Goal: Task Accomplishment & Management: Manage account settings

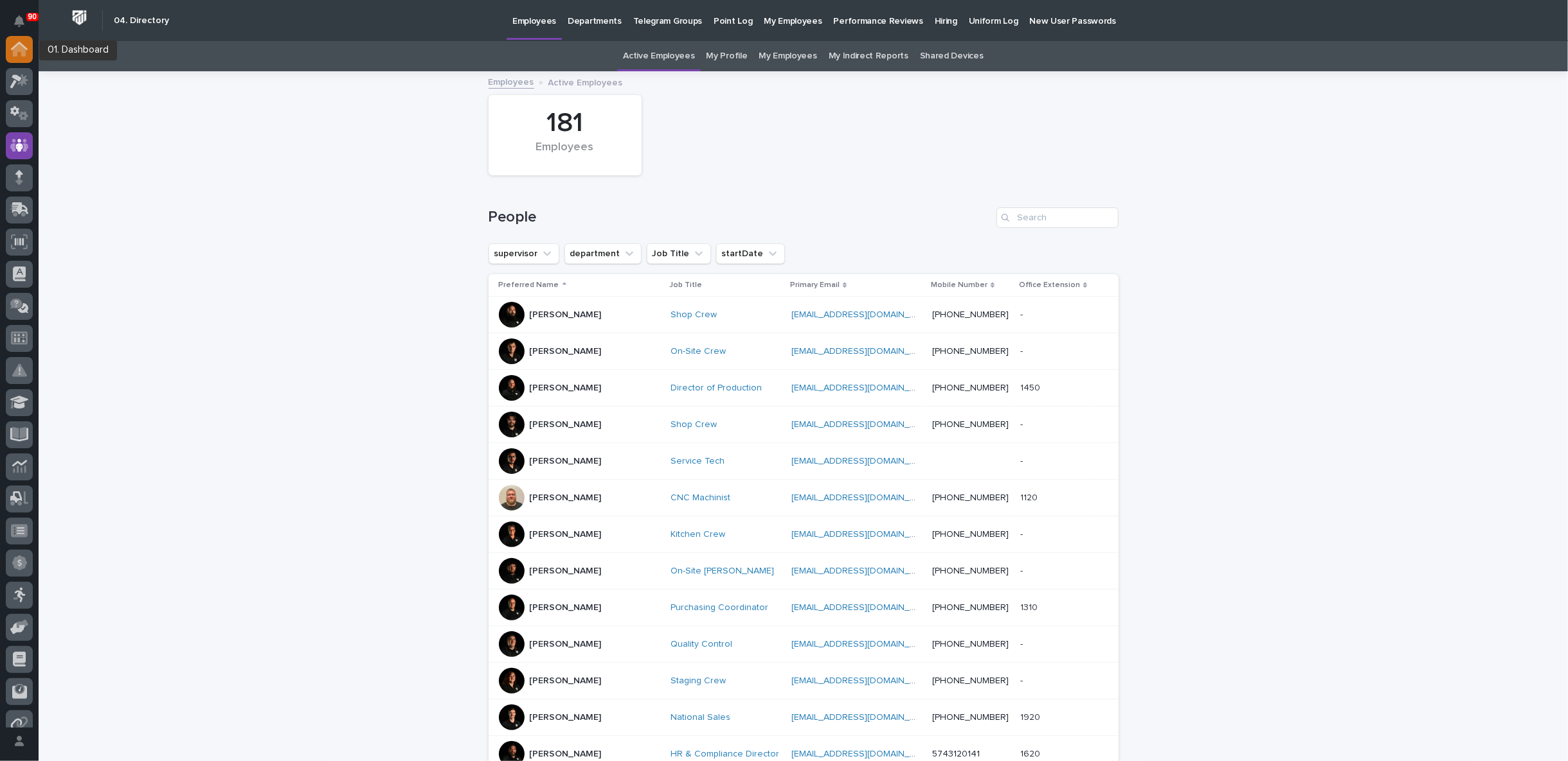
click at [19, 53] on icon at bounding box center [20, 49] width 17 height 15
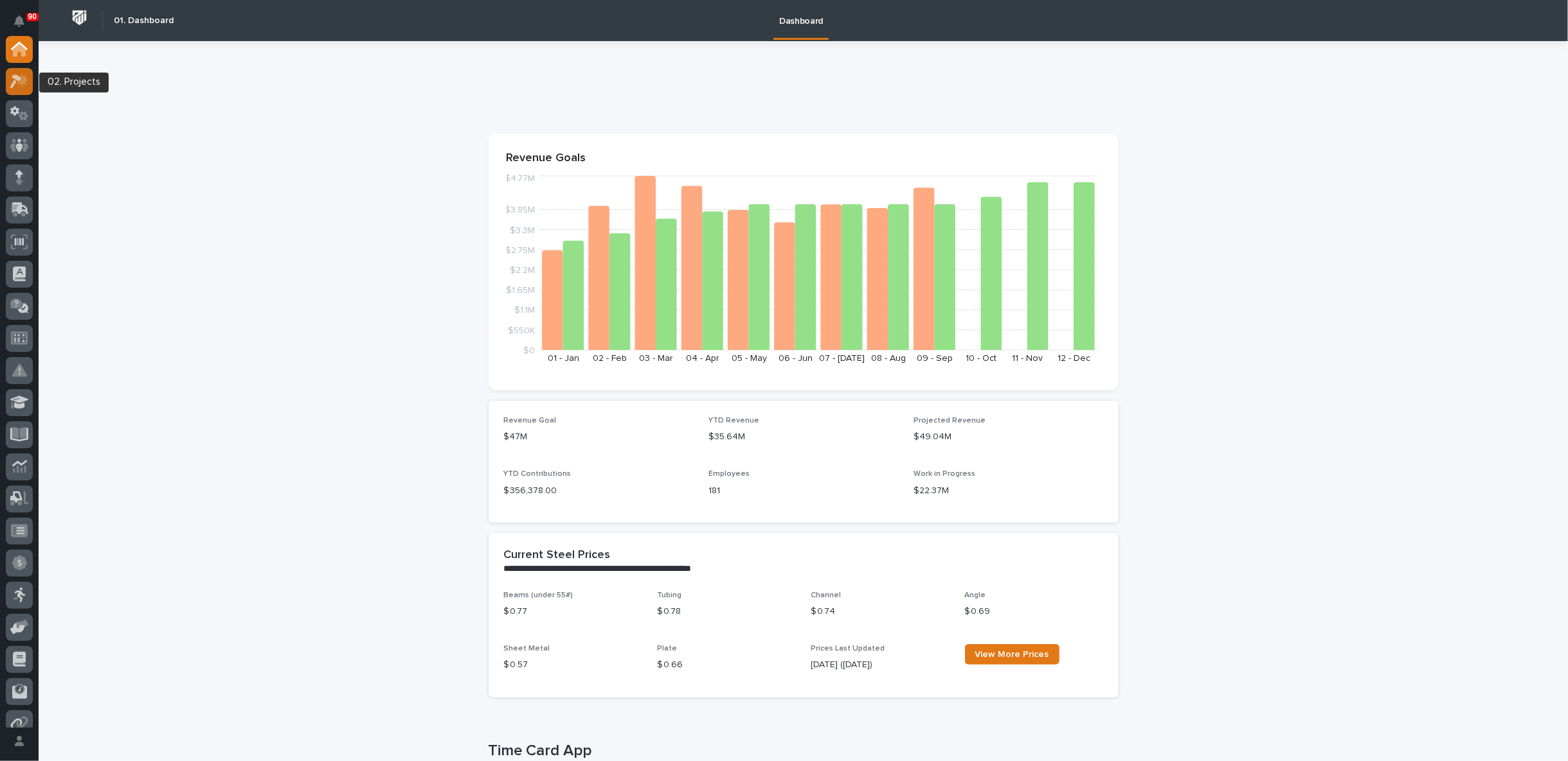
click at [17, 86] on icon at bounding box center [20, 82] width 19 height 15
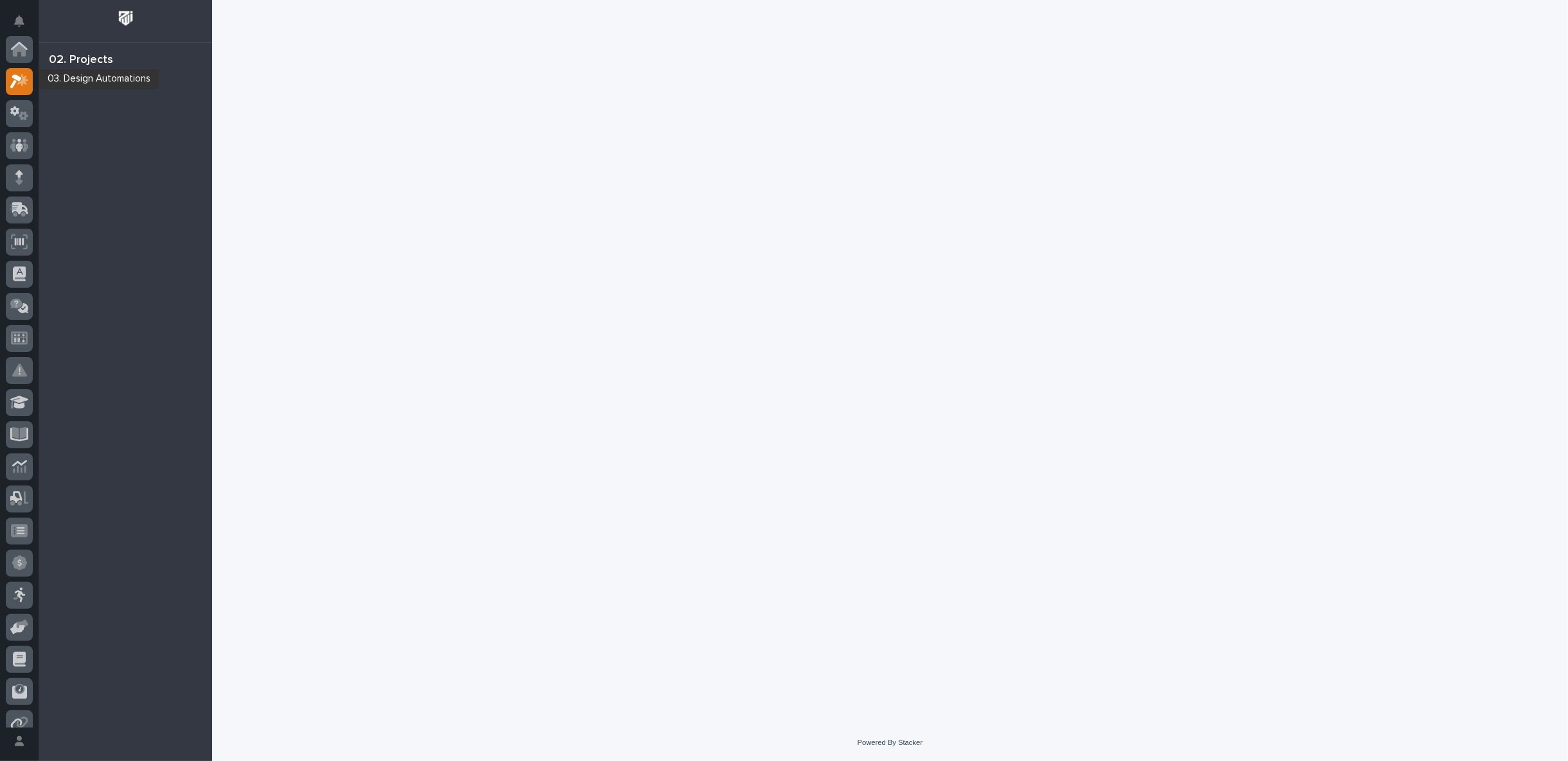
scroll to position [32, 0]
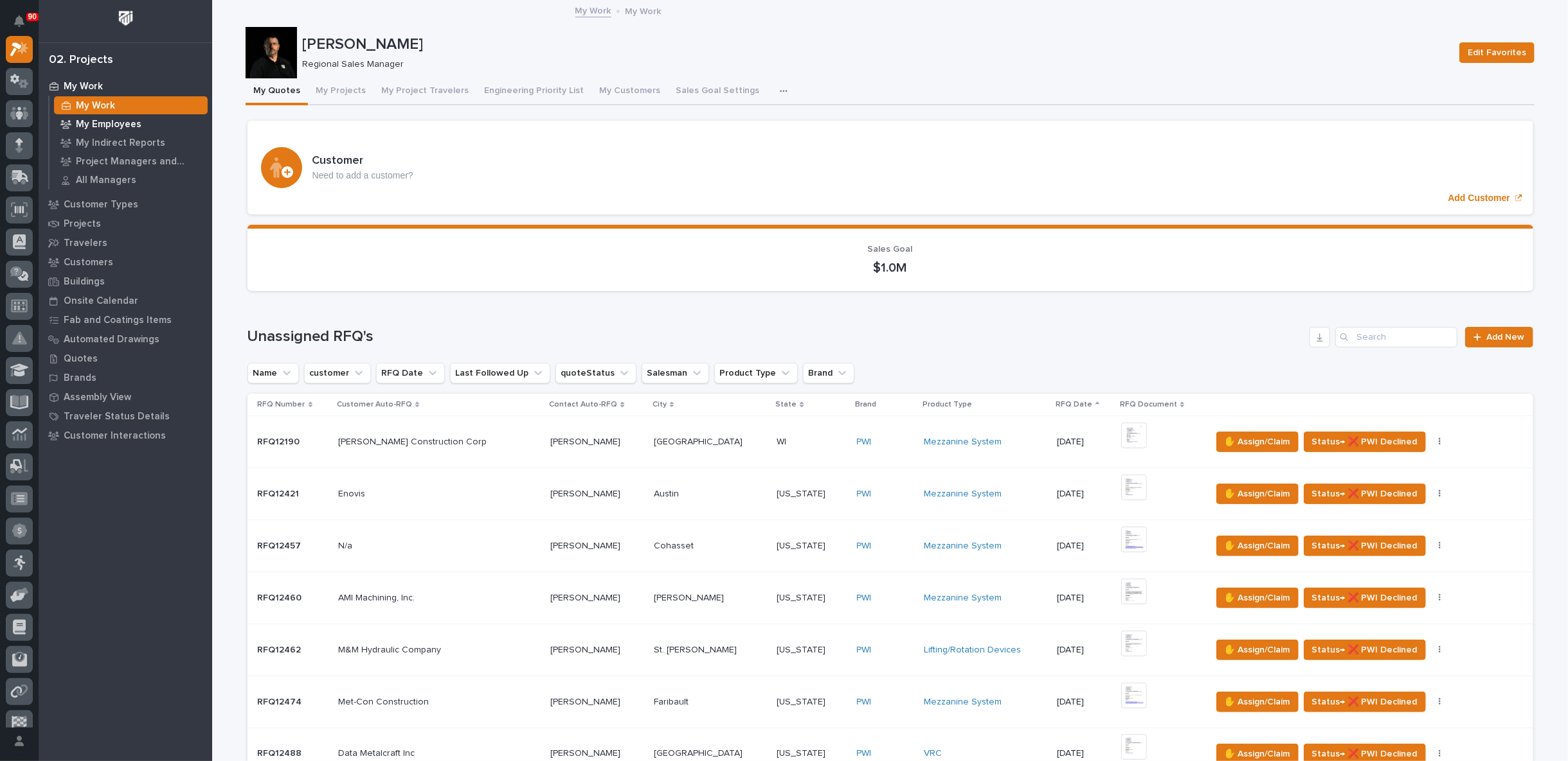
click at [105, 125] on p "My Employees" at bounding box center [109, 125] width 66 height 11
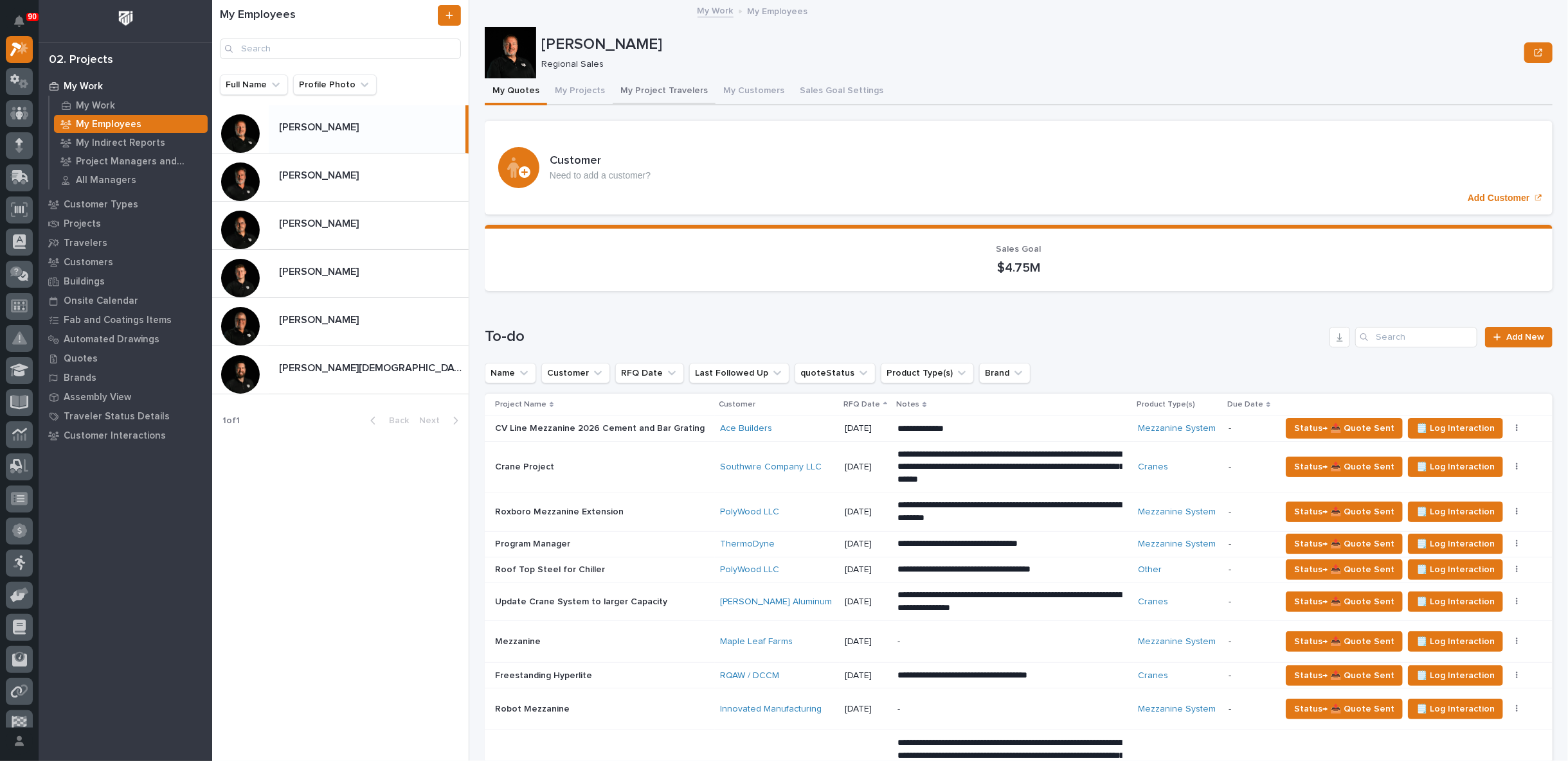
click at [653, 92] on button "My Project Travelers" at bounding box center [664, 91] width 102 height 27
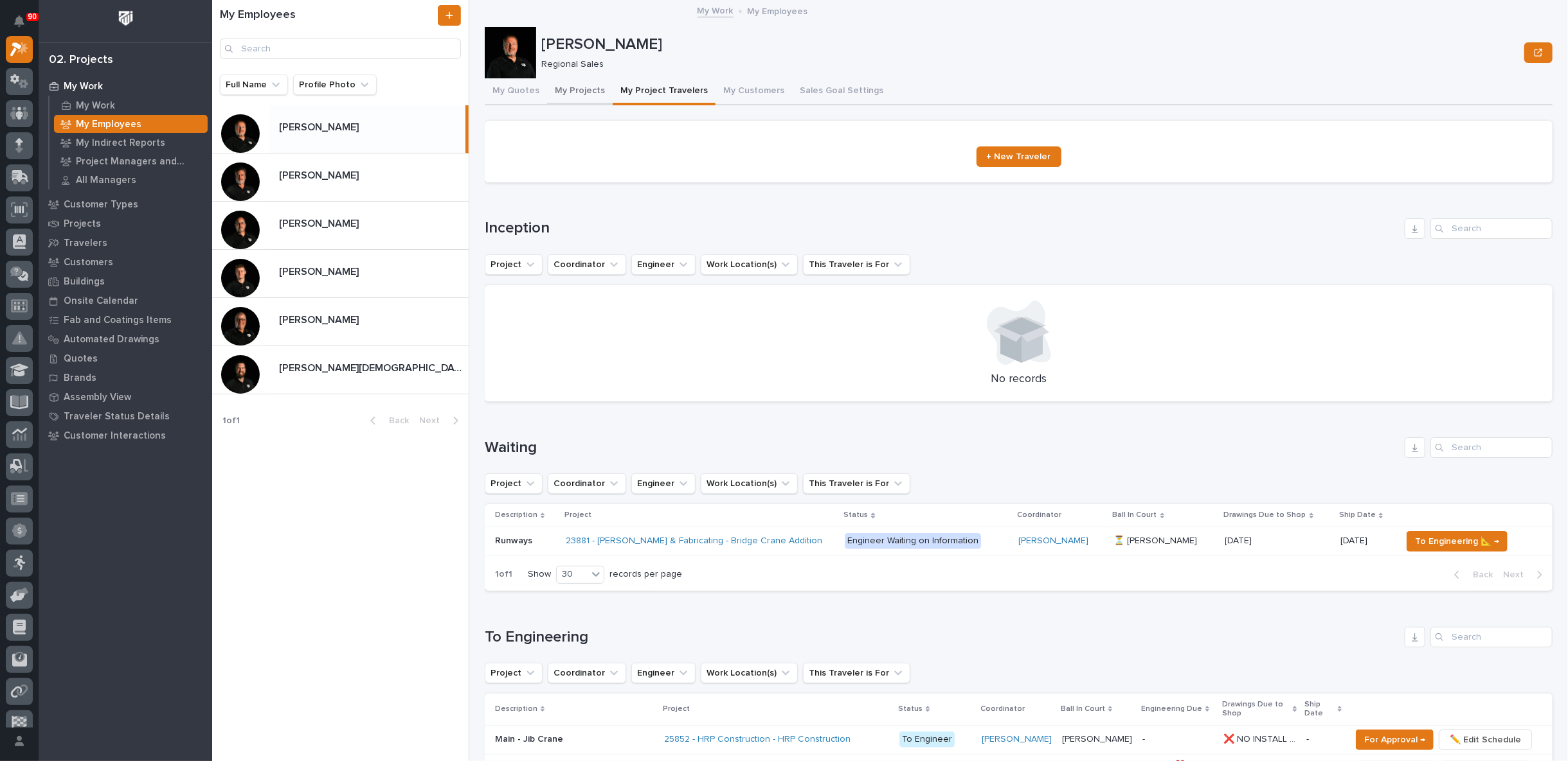
click at [580, 92] on button "My Projects" at bounding box center [580, 91] width 66 height 27
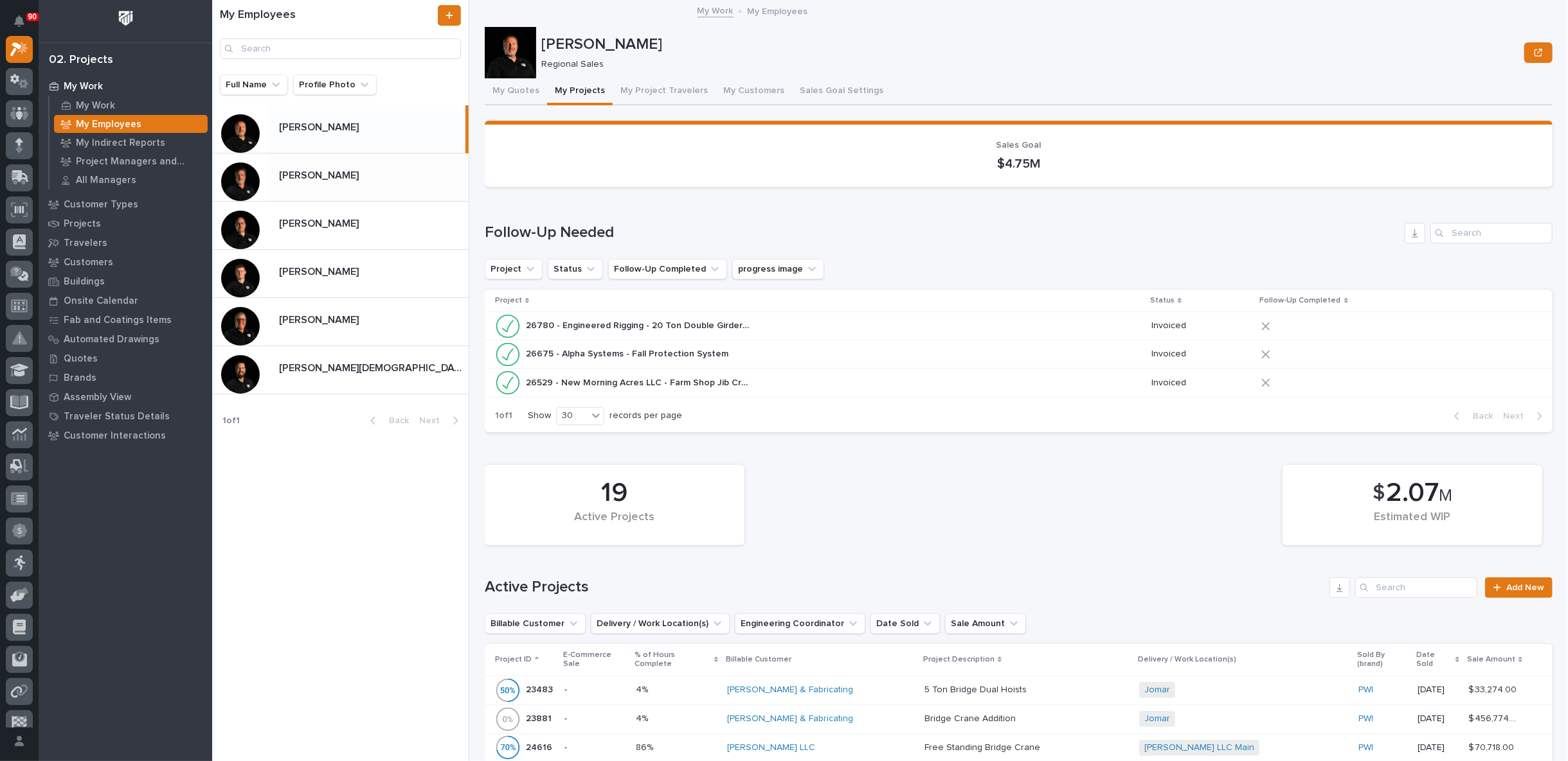
click at [345, 174] on p at bounding box center [371, 176] width 184 height 12
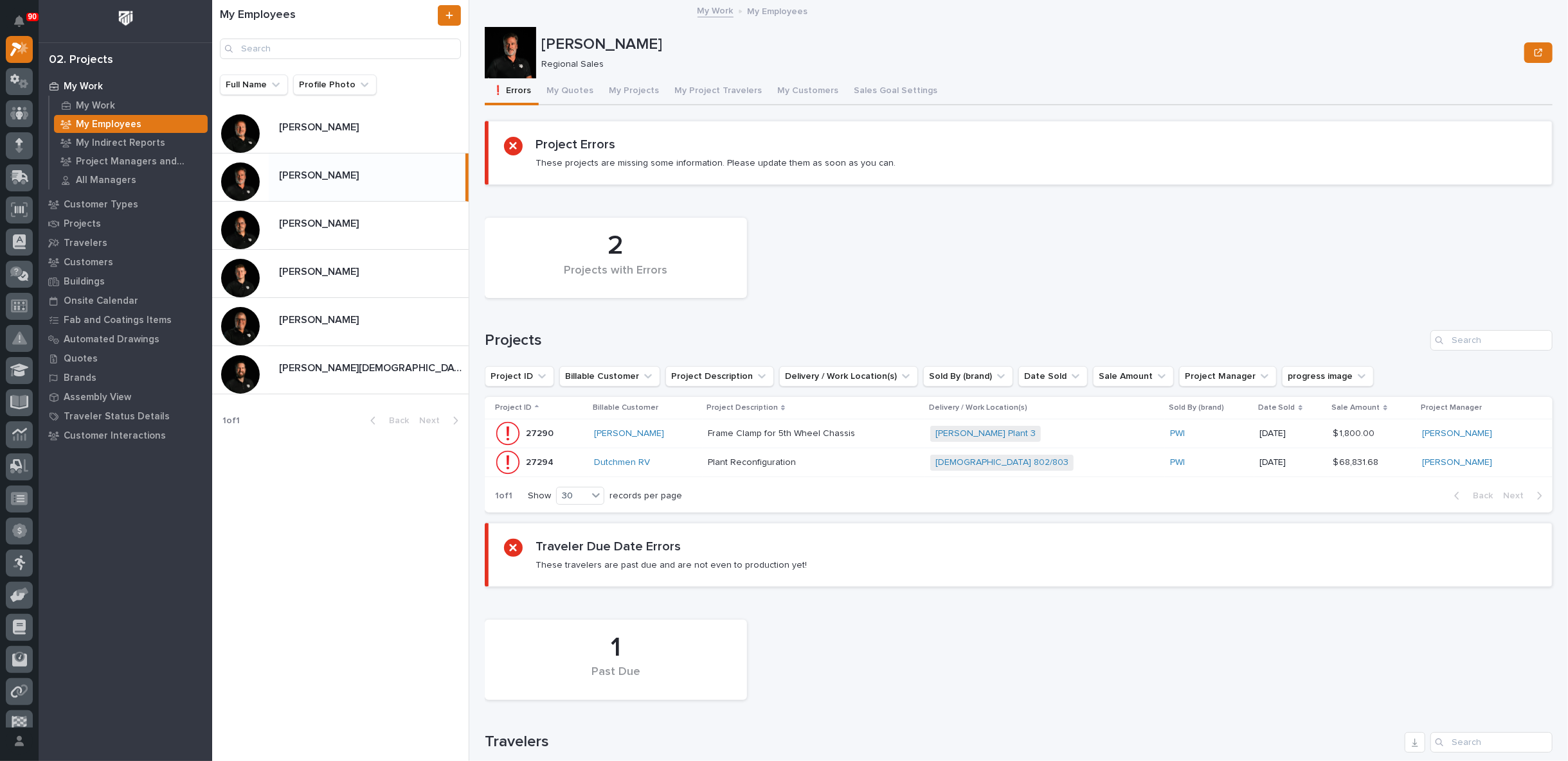
click at [871, 458] on p at bounding box center [814, 463] width 212 height 11
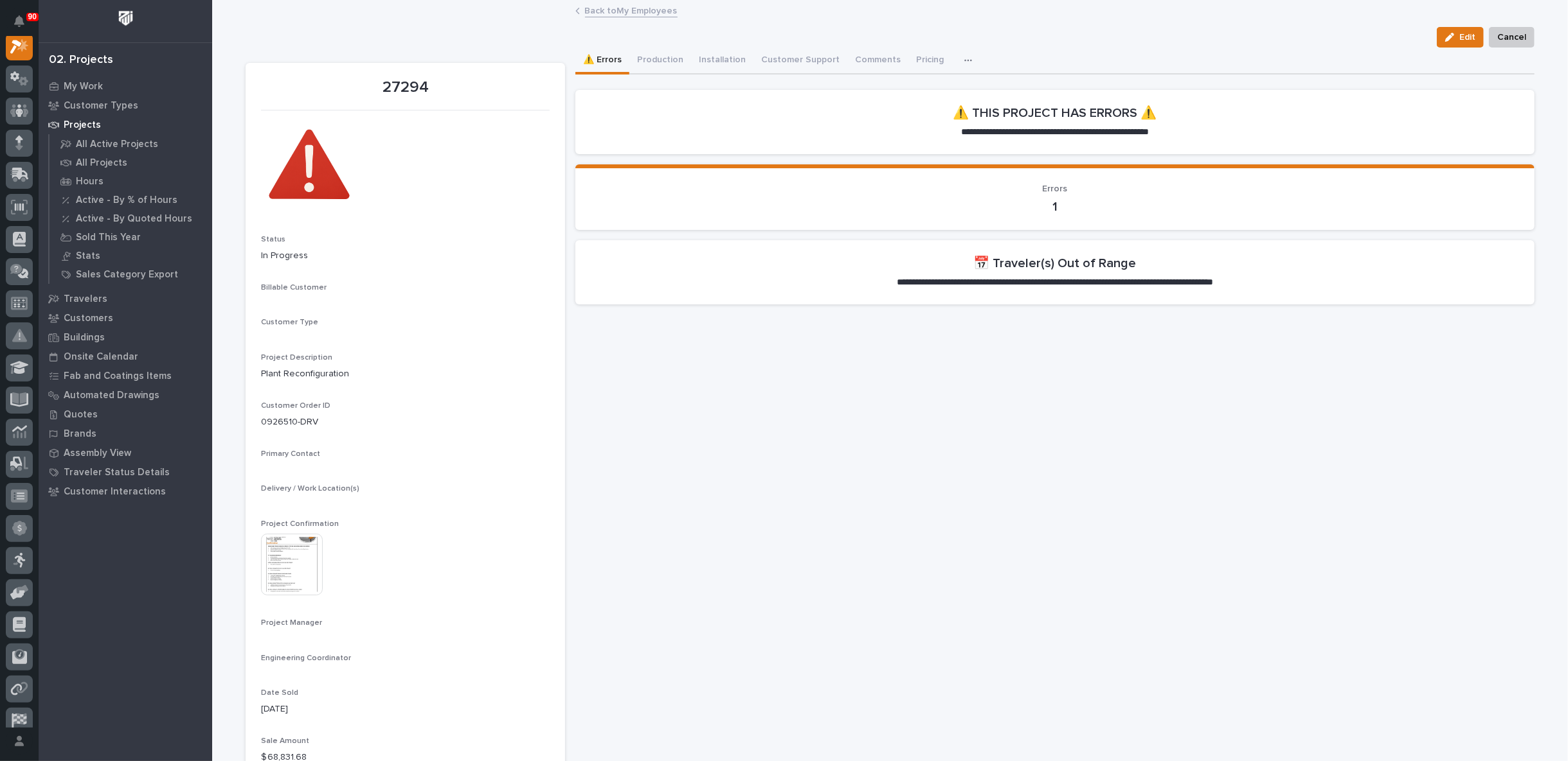
scroll to position [32, 0]
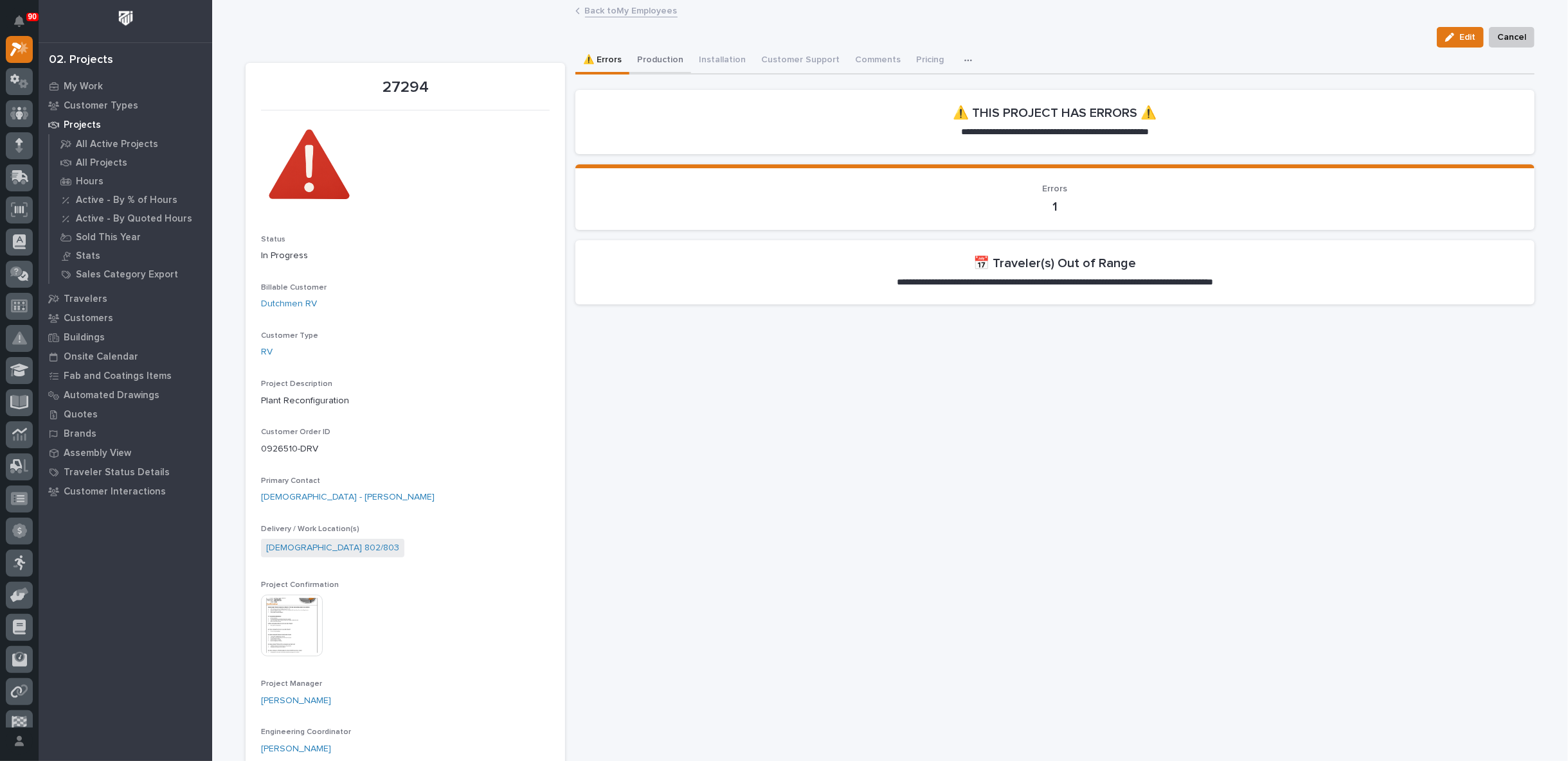
click at [650, 60] on button "Production" at bounding box center [661, 61] width 62 height 27
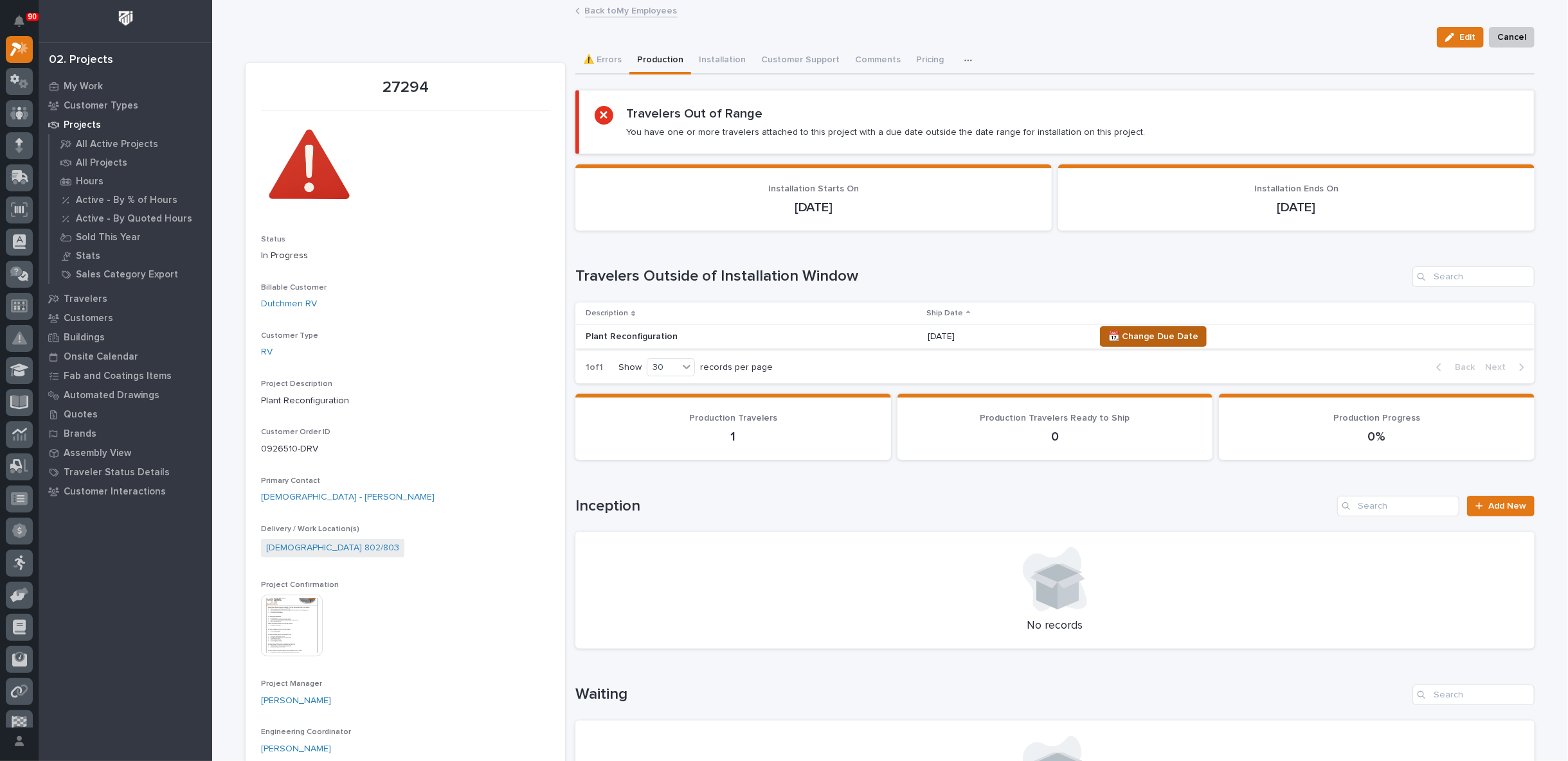
click at [1144, 335] on span "📆 Change Due Date" at bounding box center [1153, 336] width 90 height 15
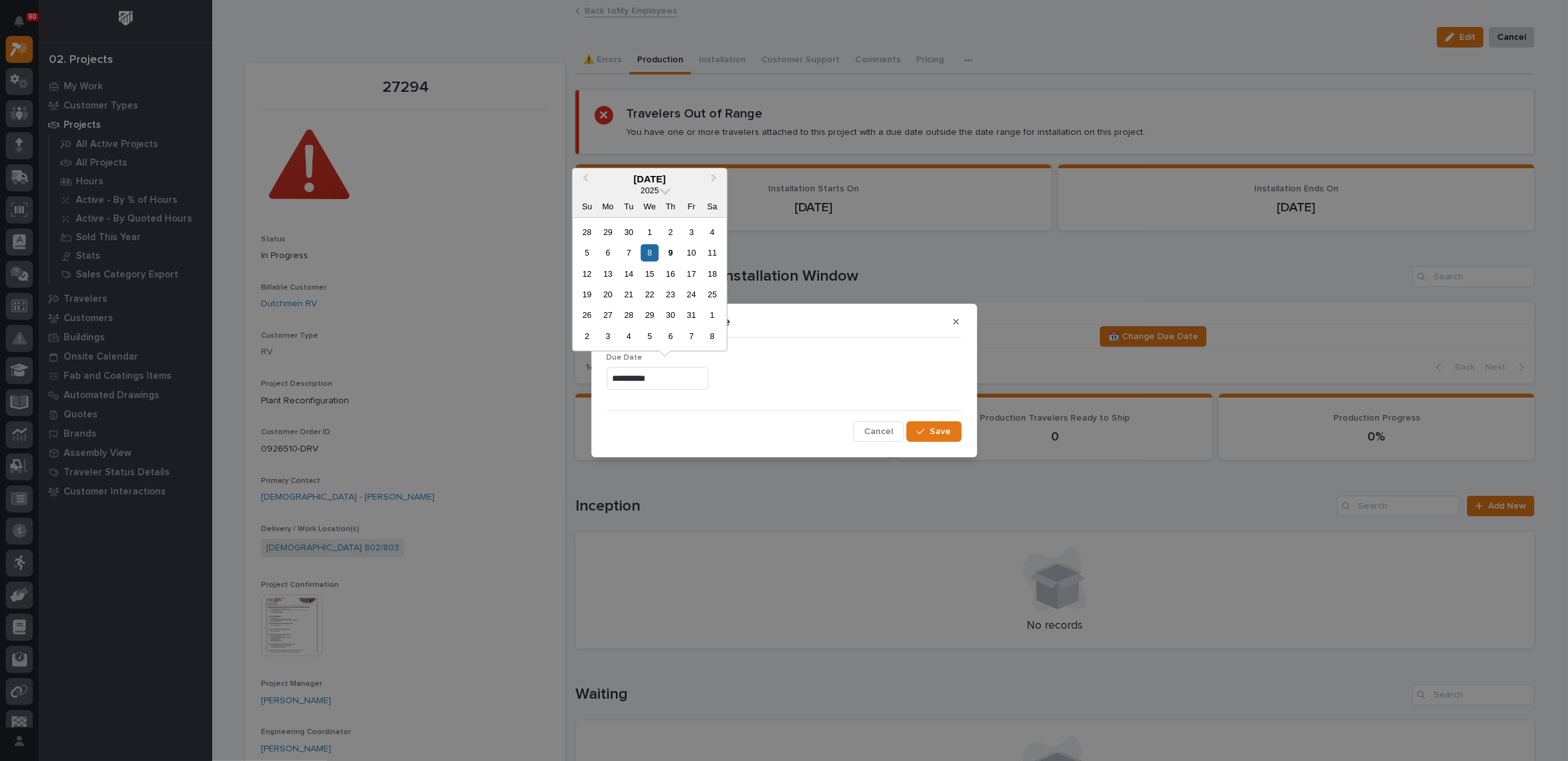
click at [696, 380] on input "**********" at bounding box center [658, 379] width 102 height 23
click at [673, 272] on div "16" at bounding box center [670, 273] width 17 height 17
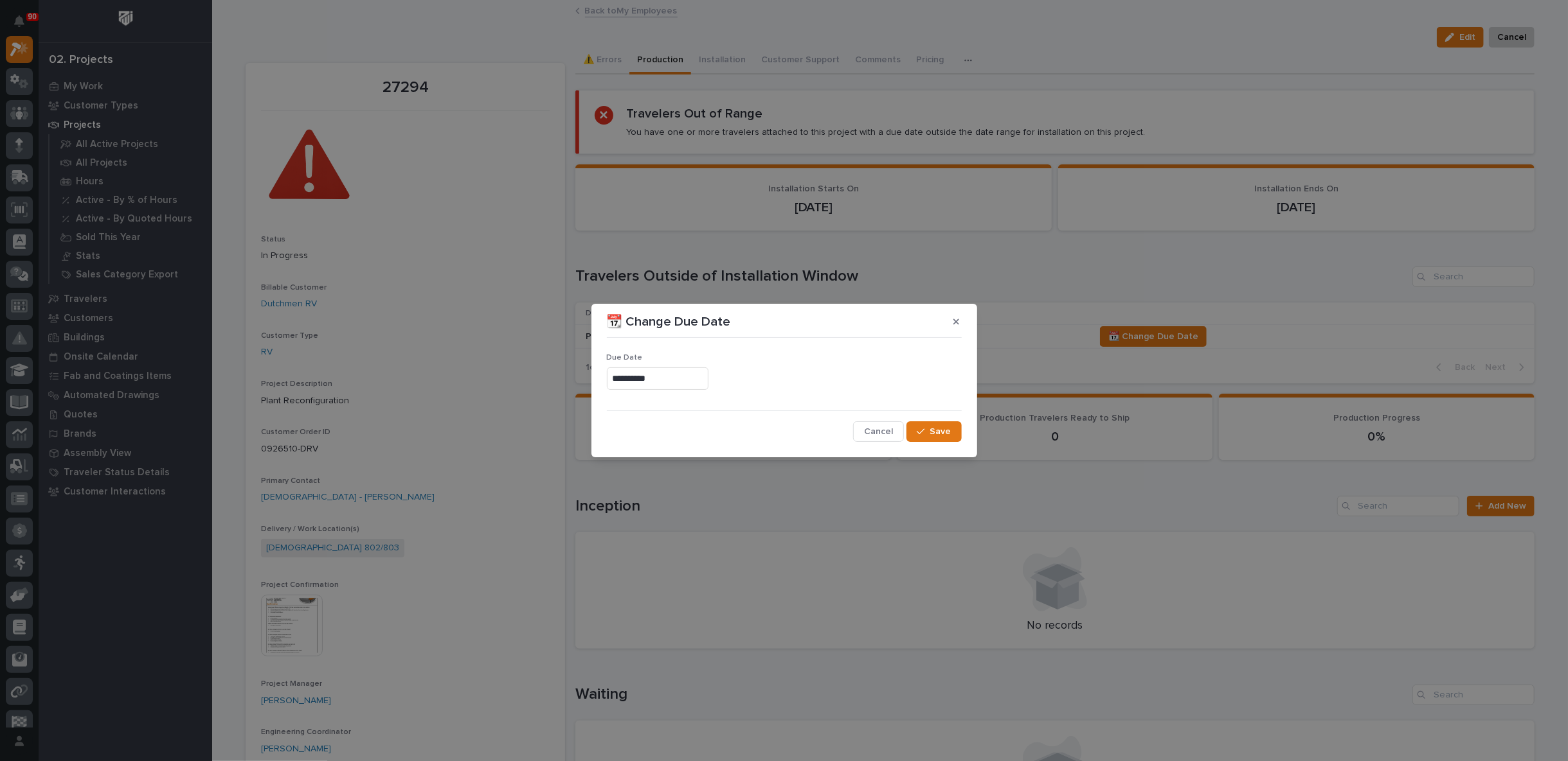
type input "**********"
click at [951, 427] on button "Save" at bounding box center [933, 432] width 55 height 21
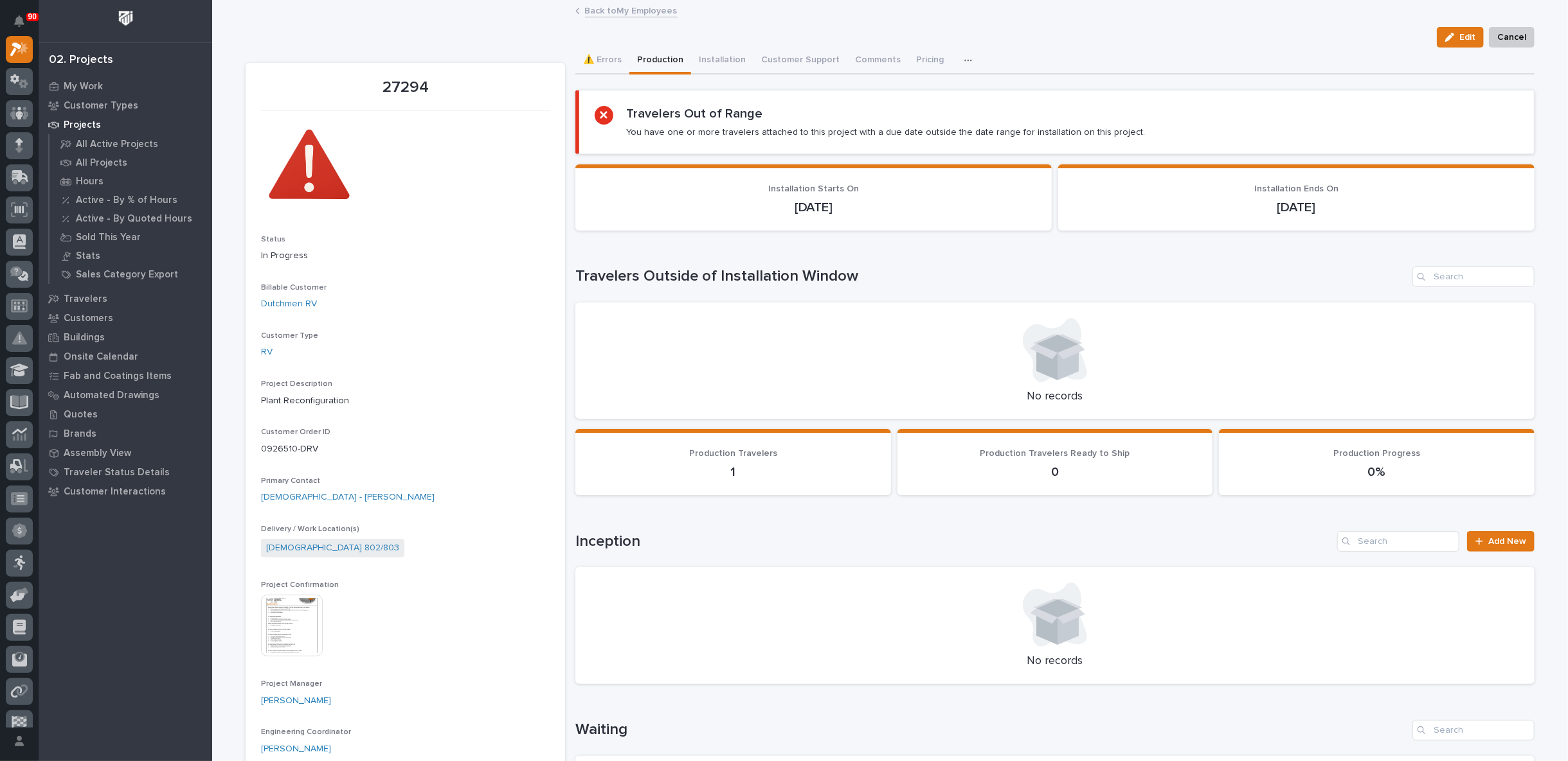
click at [619, 12] on link "Back to My Employees" at bounding box center [631, 10] width 92 height 15
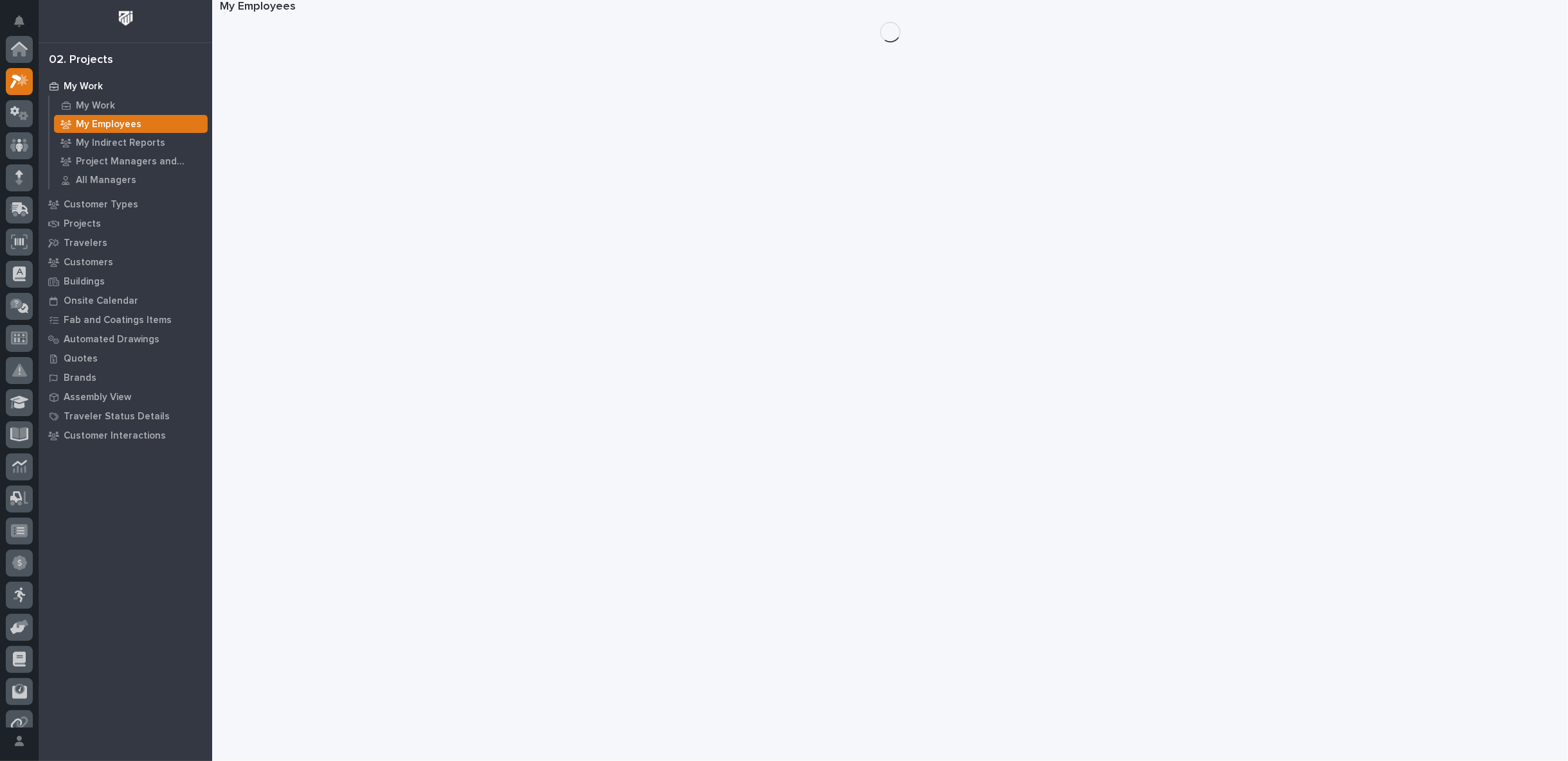
scroll to position [35, 0]
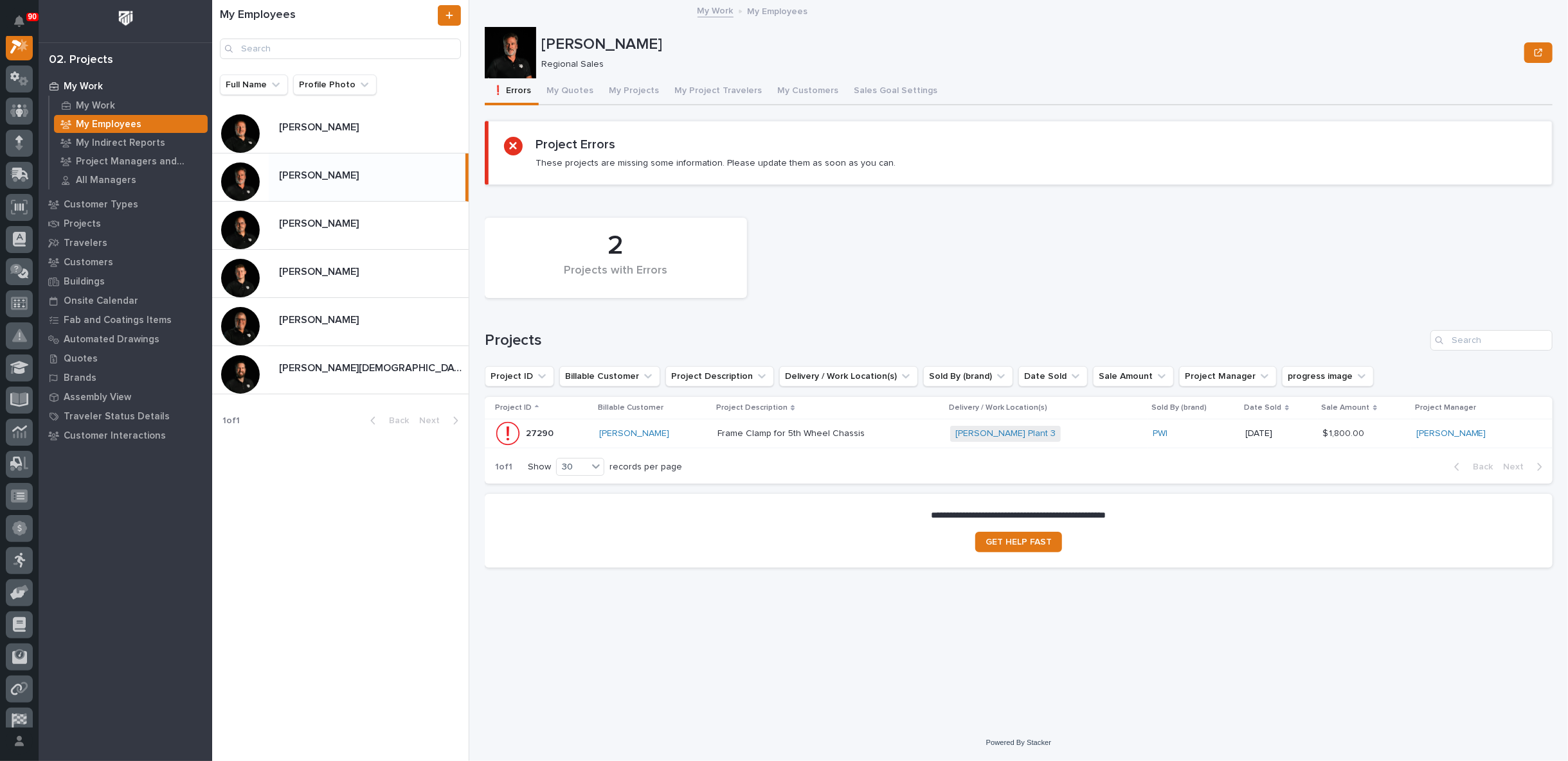
click at [907, 436] on p at bounding box center [828, 434] width 223 height 11
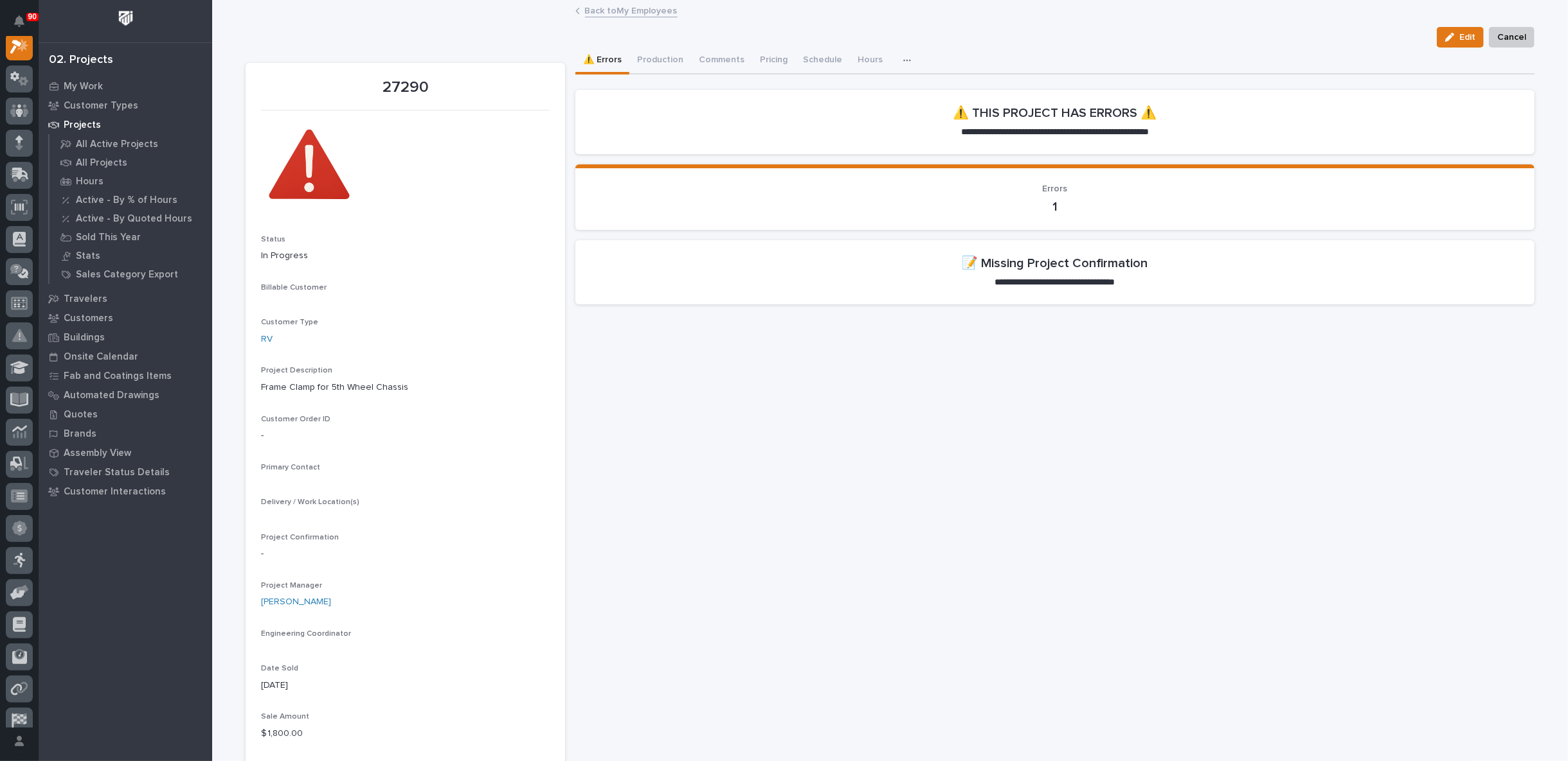
scroll to position [32, 0]
click at [648, 59] on button "Production" at bounding box center [661, 61] width 62 height 27
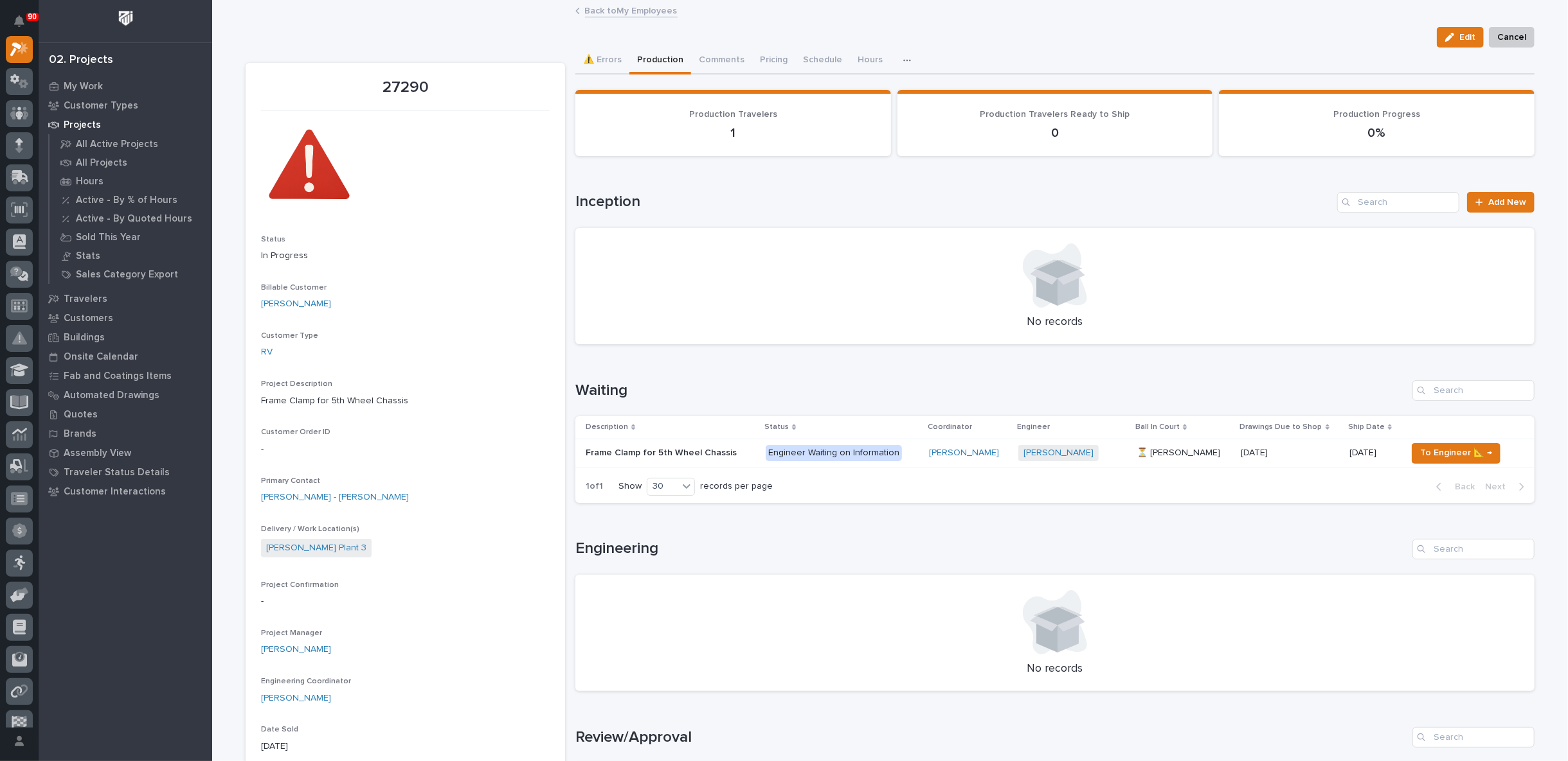
click at [626, 11] on link "Back to My Employees" at bounding box center [631, 10] width 92 height 15
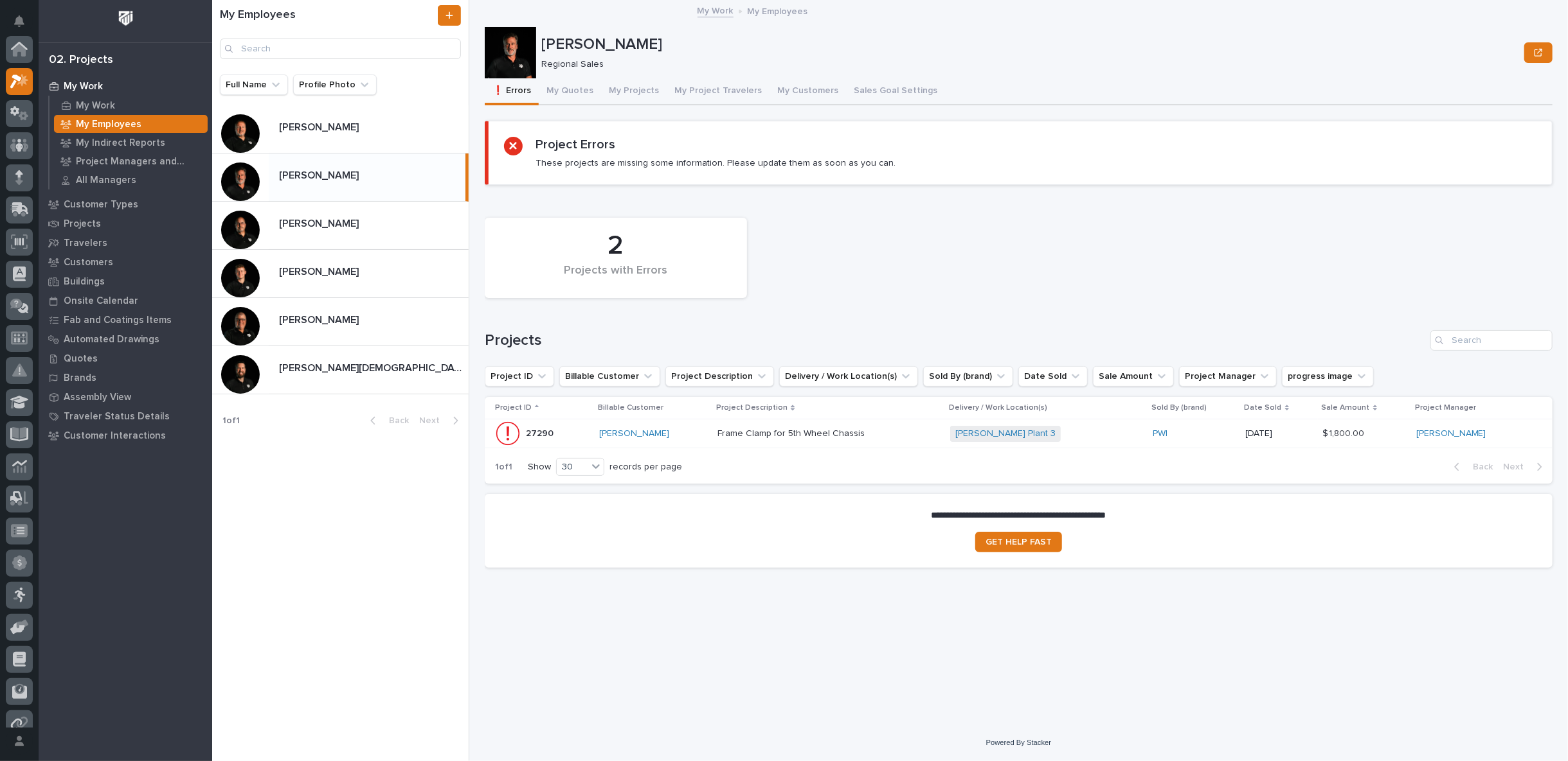
scroll to position [35, 0]
click at [625, 86] on button "My Projects" at bounding box center [634, 91] width 66 height 27
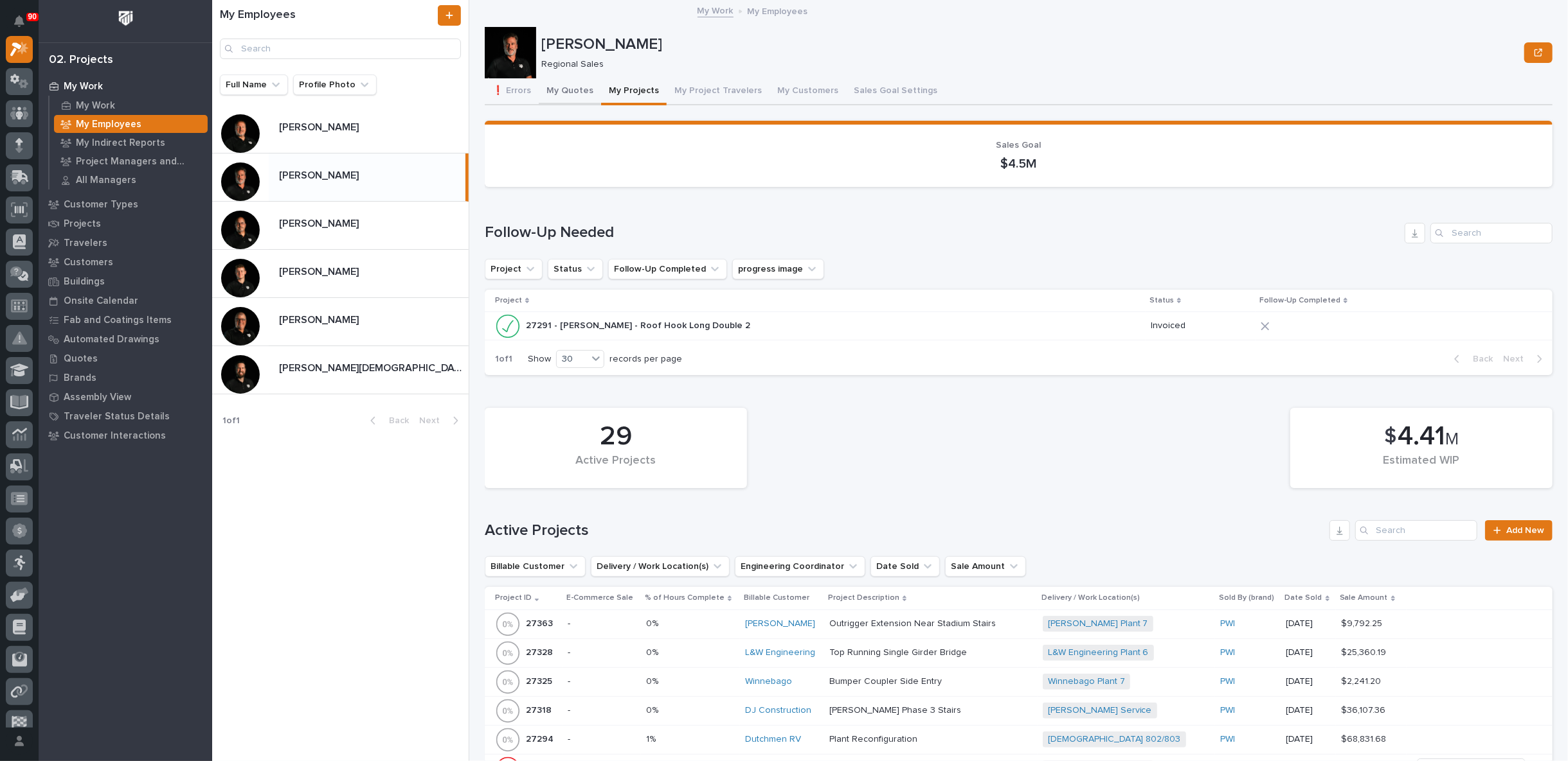
click at [567, 86] on button "My Quotes" at bounding box center [570, 91] width 62 height 27
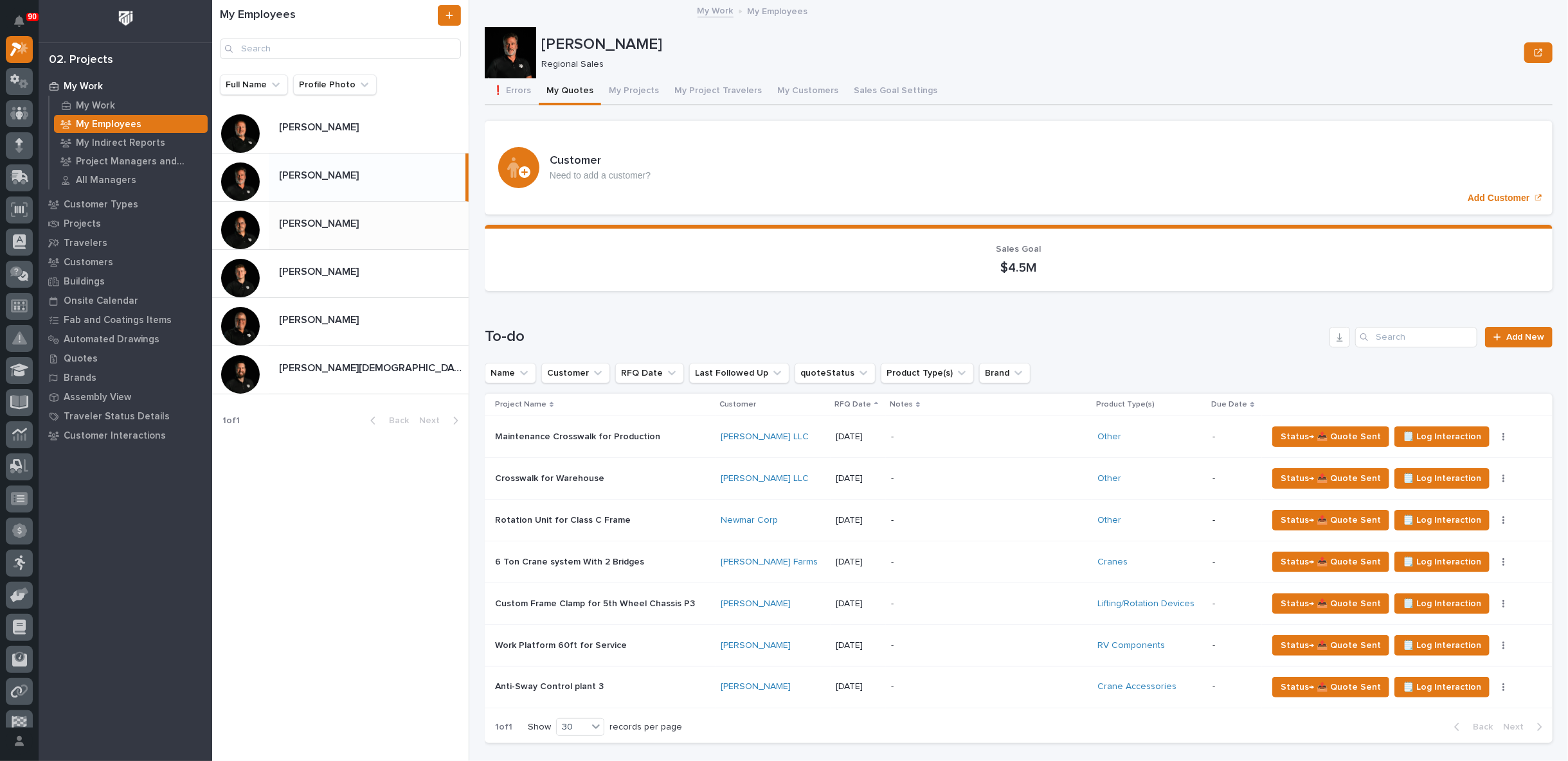
click at [307, 221] on p "[PERSON_NAME]" at bounding box center [321, 223] width 83 height 15
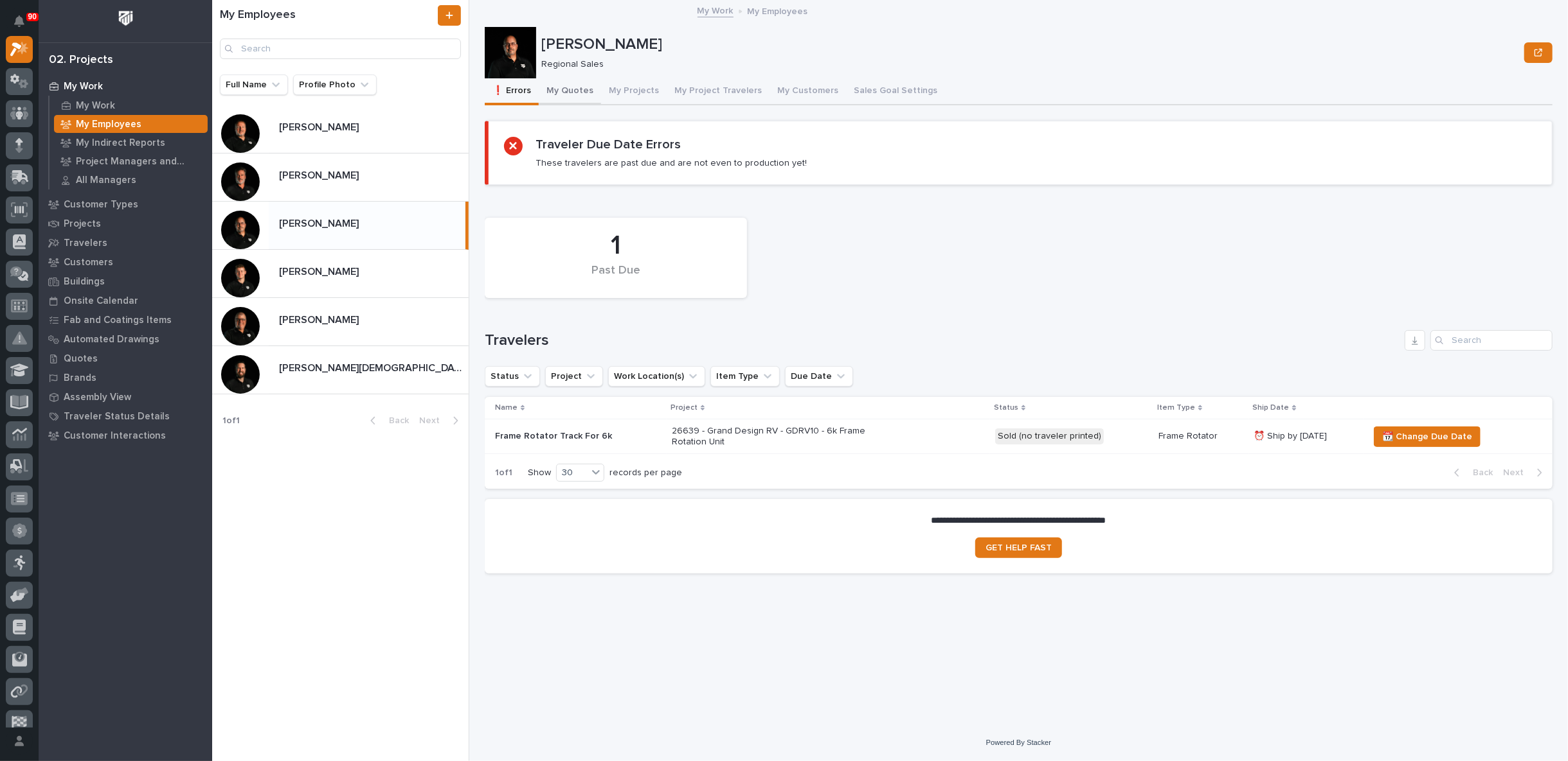
click at [567, 92] on button "My Quotes" at bounding box center [570, 91] width 62 height 27
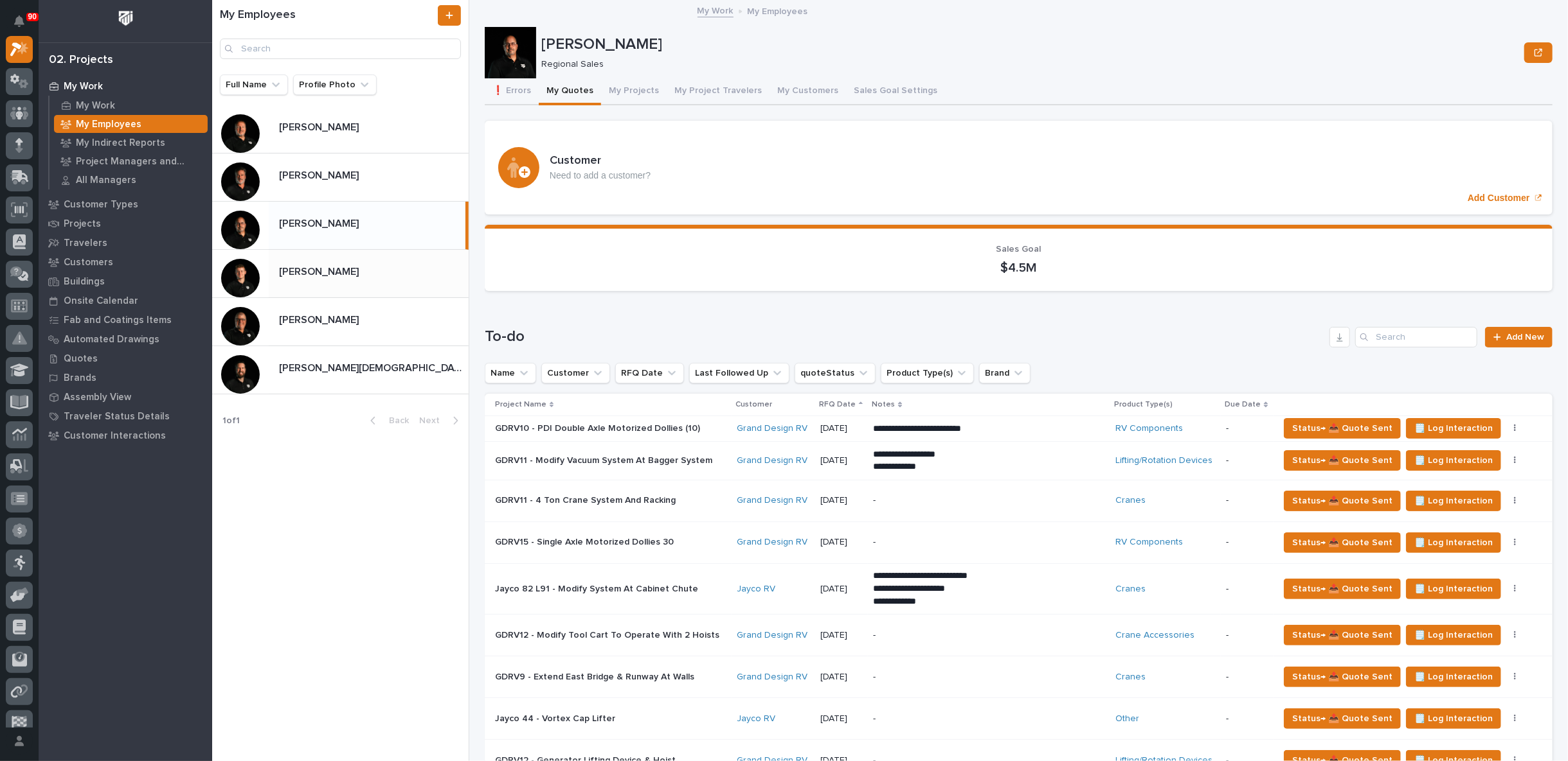
click at [312, 270] on p "[PERSON_NAME]" at bounding box center [321, 271] width 83 height 15
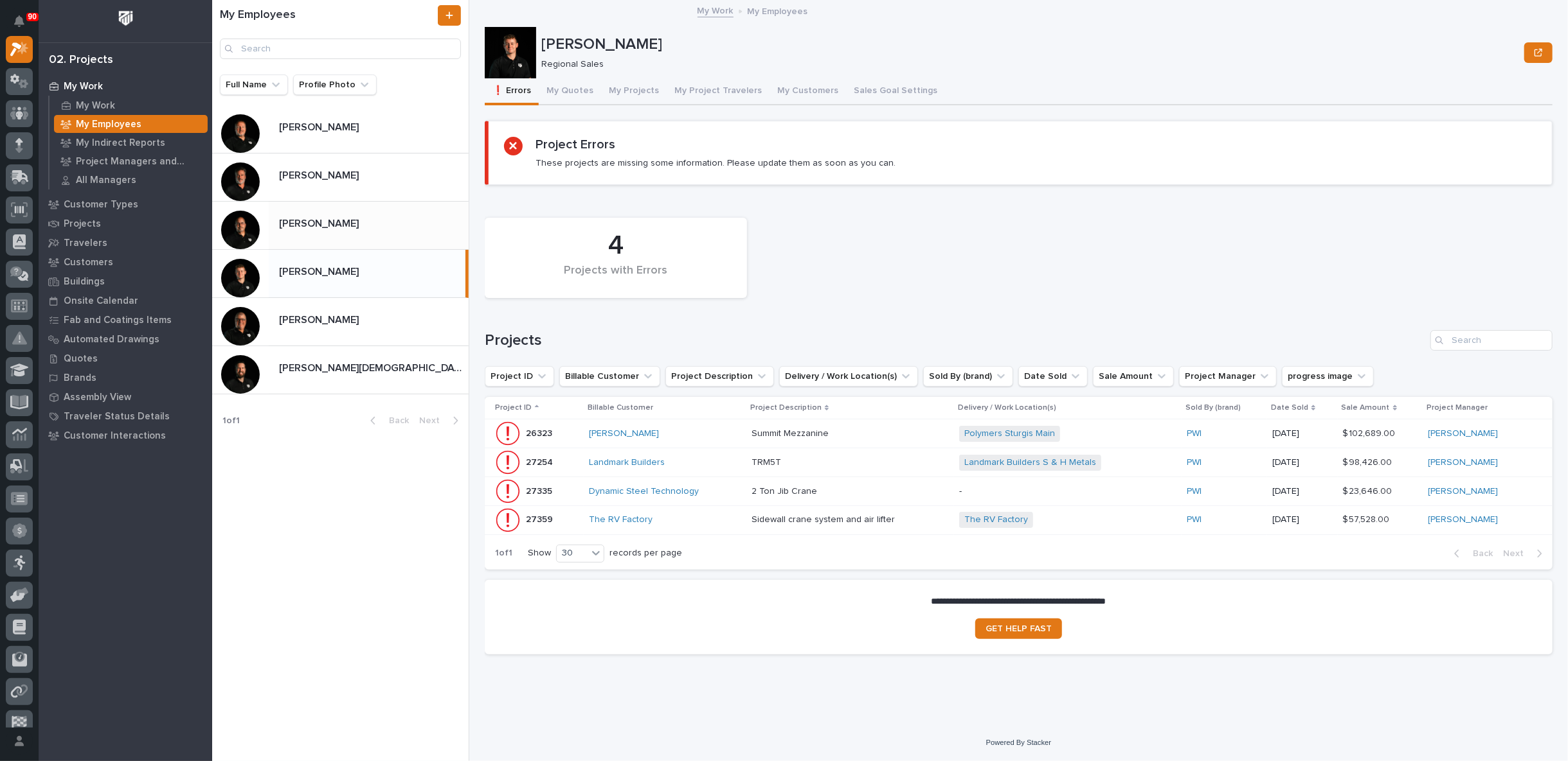
click at [898, 427] on div "Summit Mezzanine Summit Mezzanine" at bounding box center [851, 434] width 197 height 22
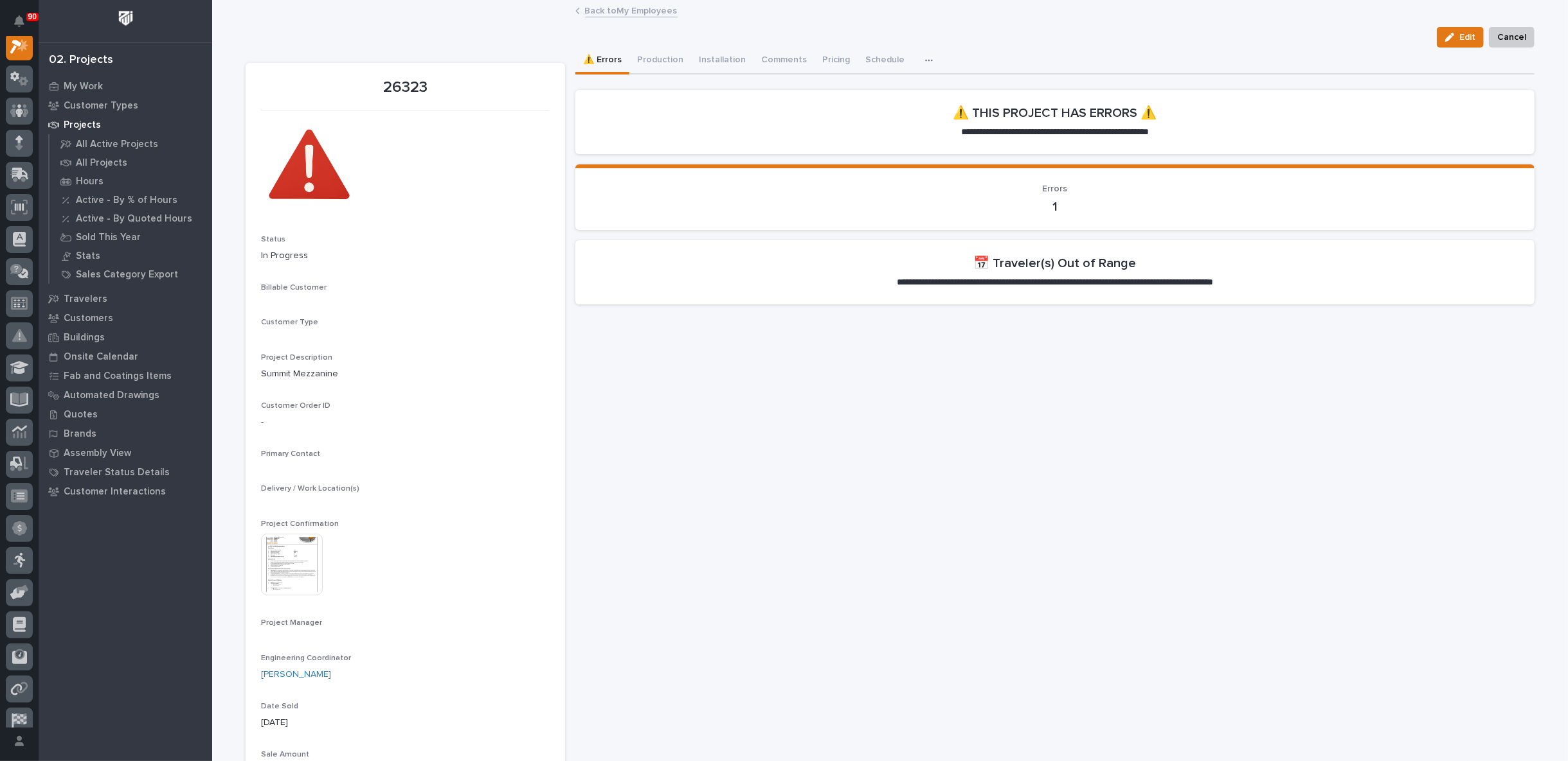
scroll to position [32, 0]
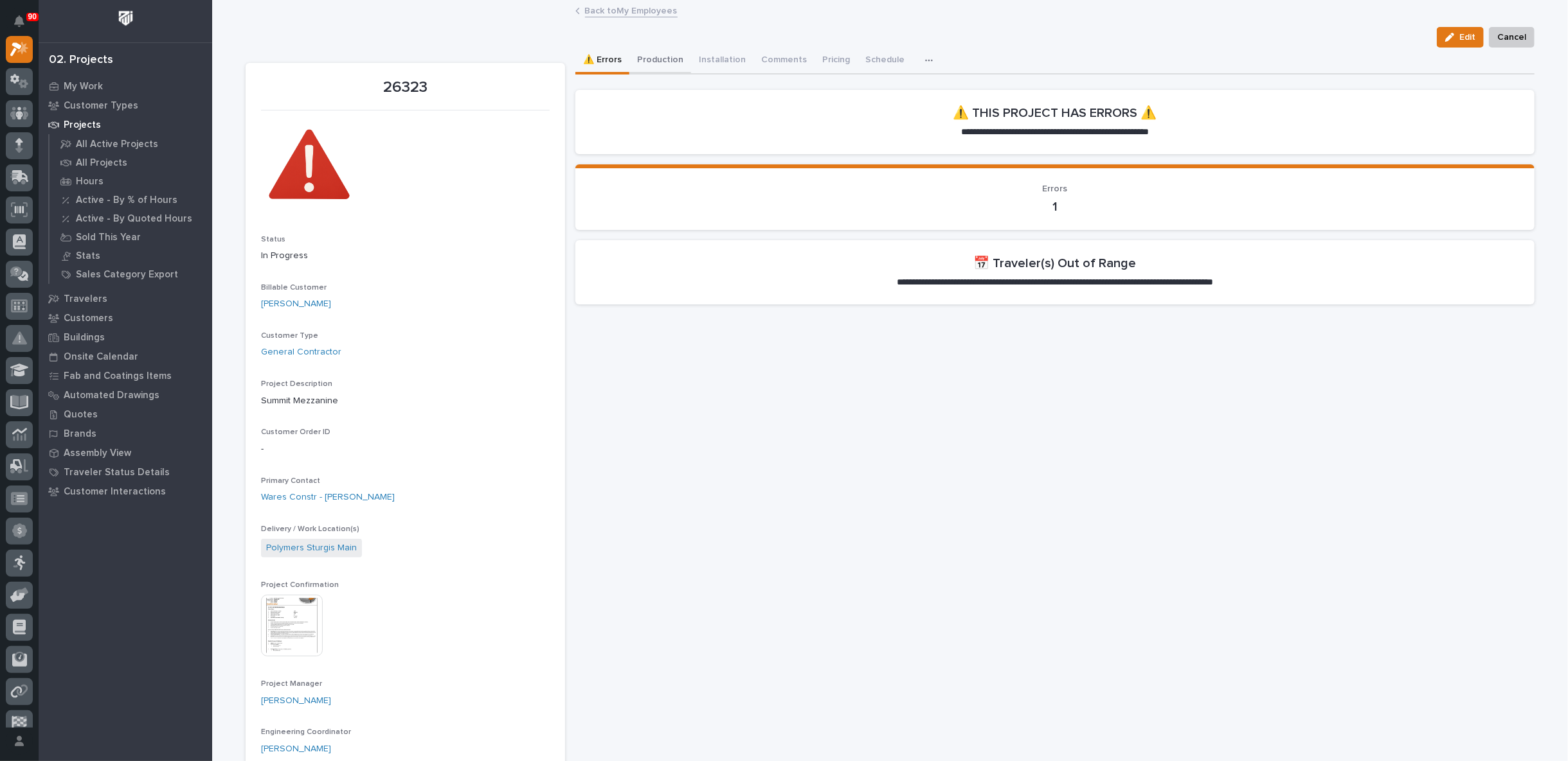
click at [645, 60] on button "Production" at bounding box center [661, 61] width 62 height 27
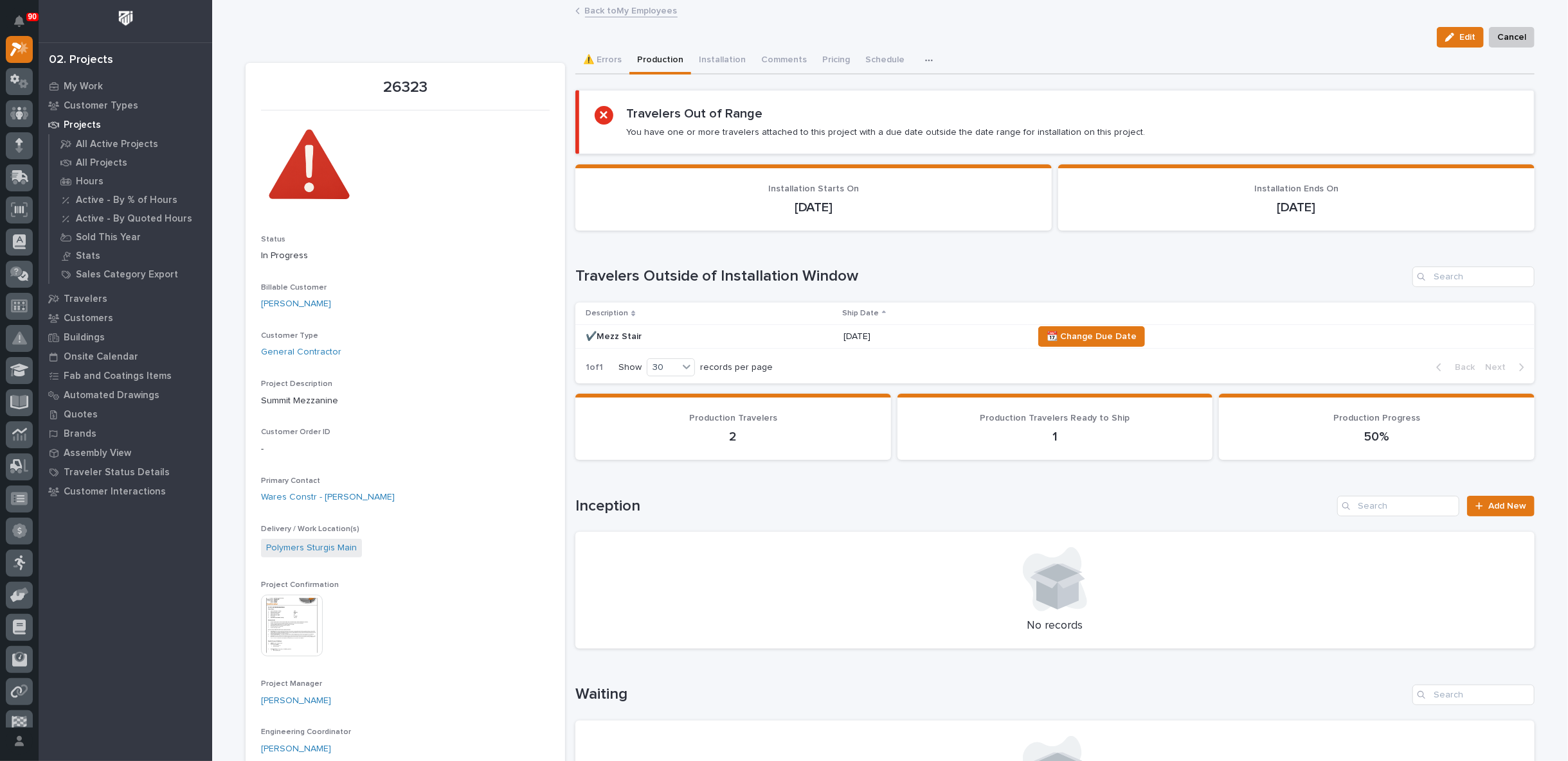
click at [616, 8] on link "Back to My Employees" at bounding box center [631, 10] width 92 height 15
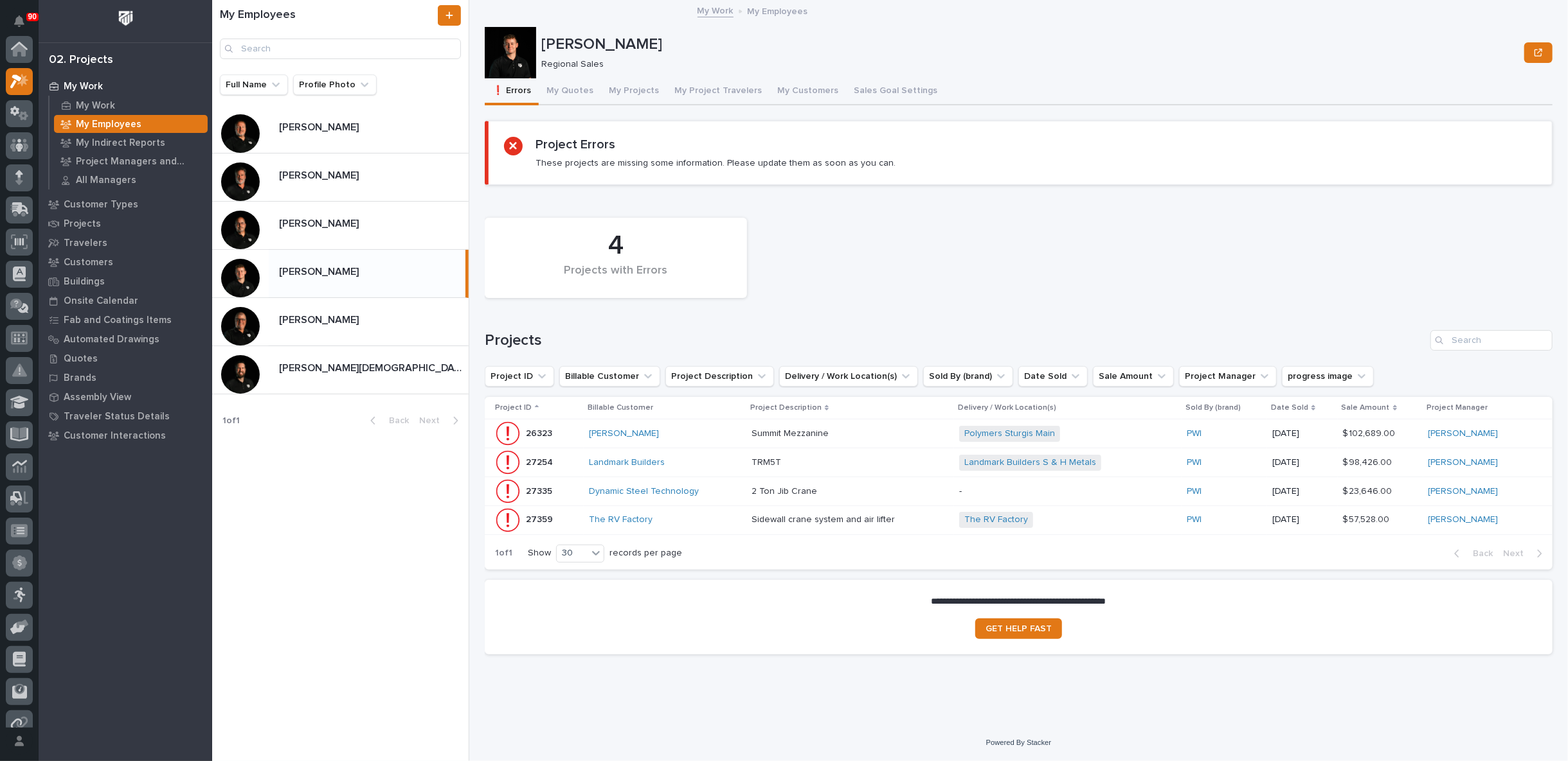
scroll to position [35, 0]
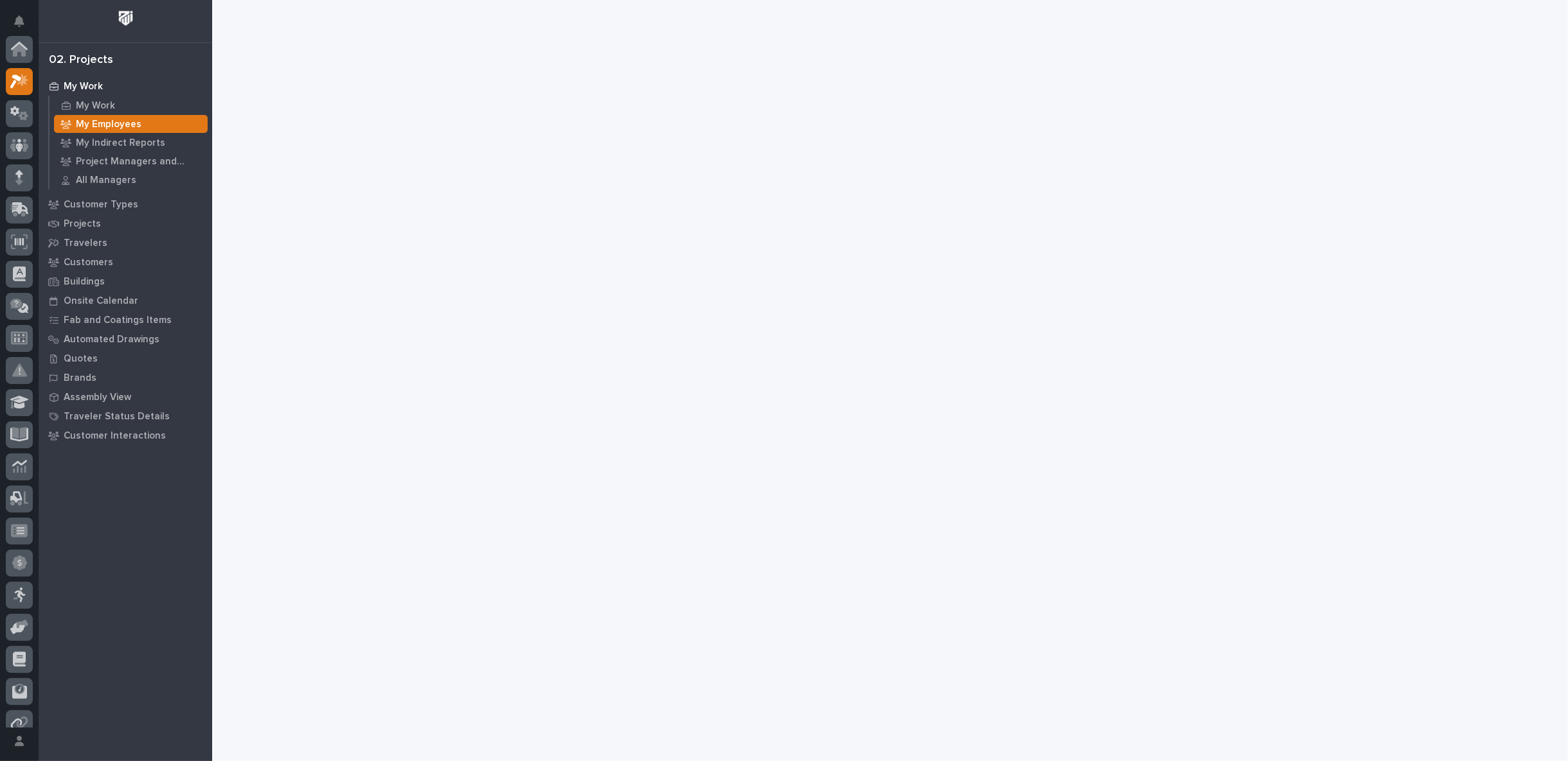
scroll to position [32, 0]
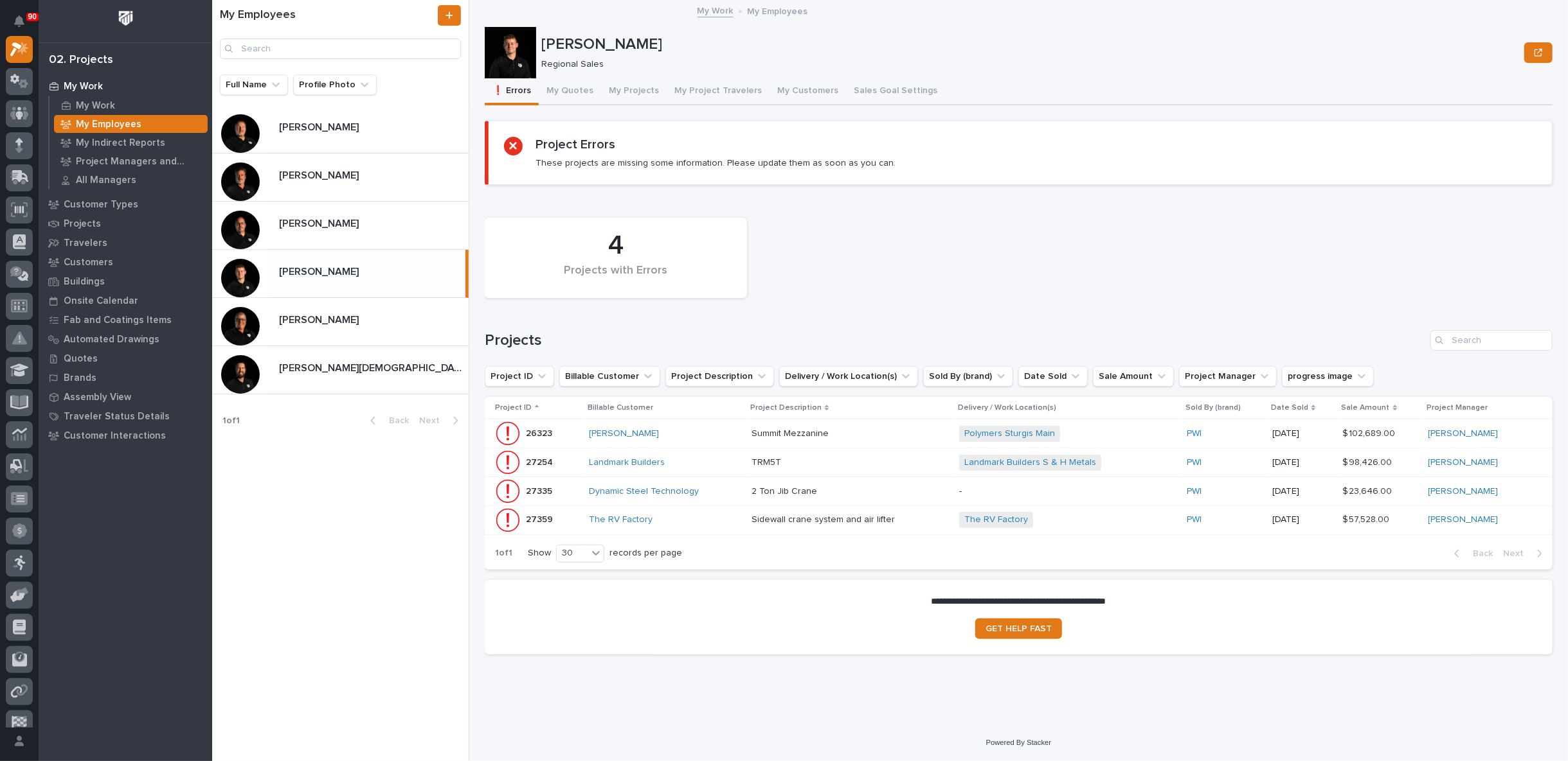
click at [912, 427] on div "Summit Mezzanine Summit Mezzanine" at bounding box center [851, 434] width 197 height 22
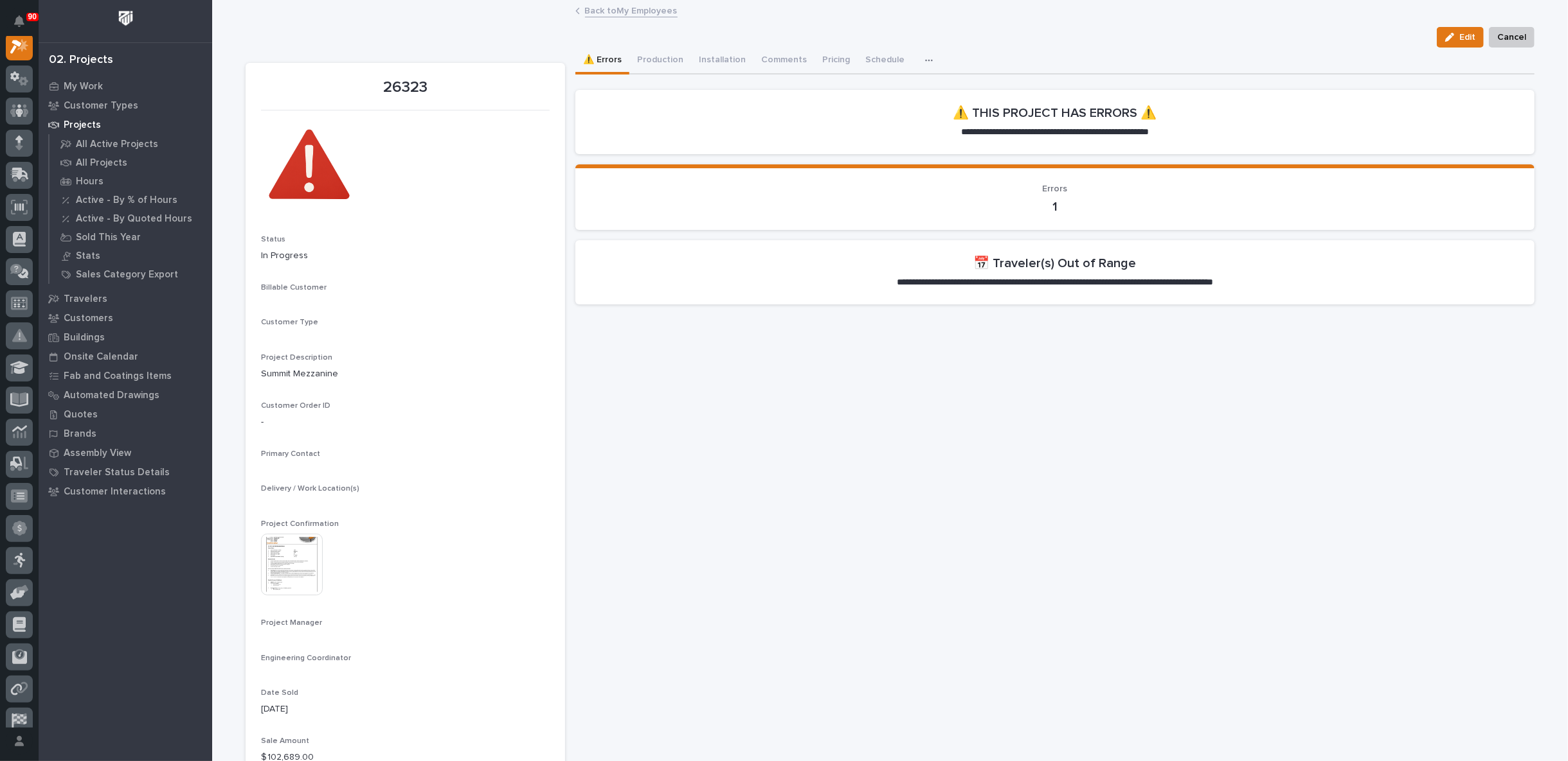
scroll to position [32, 0]
click at [655, 57] on button "Production" at bounding box center [661, 61] width 62 height 27
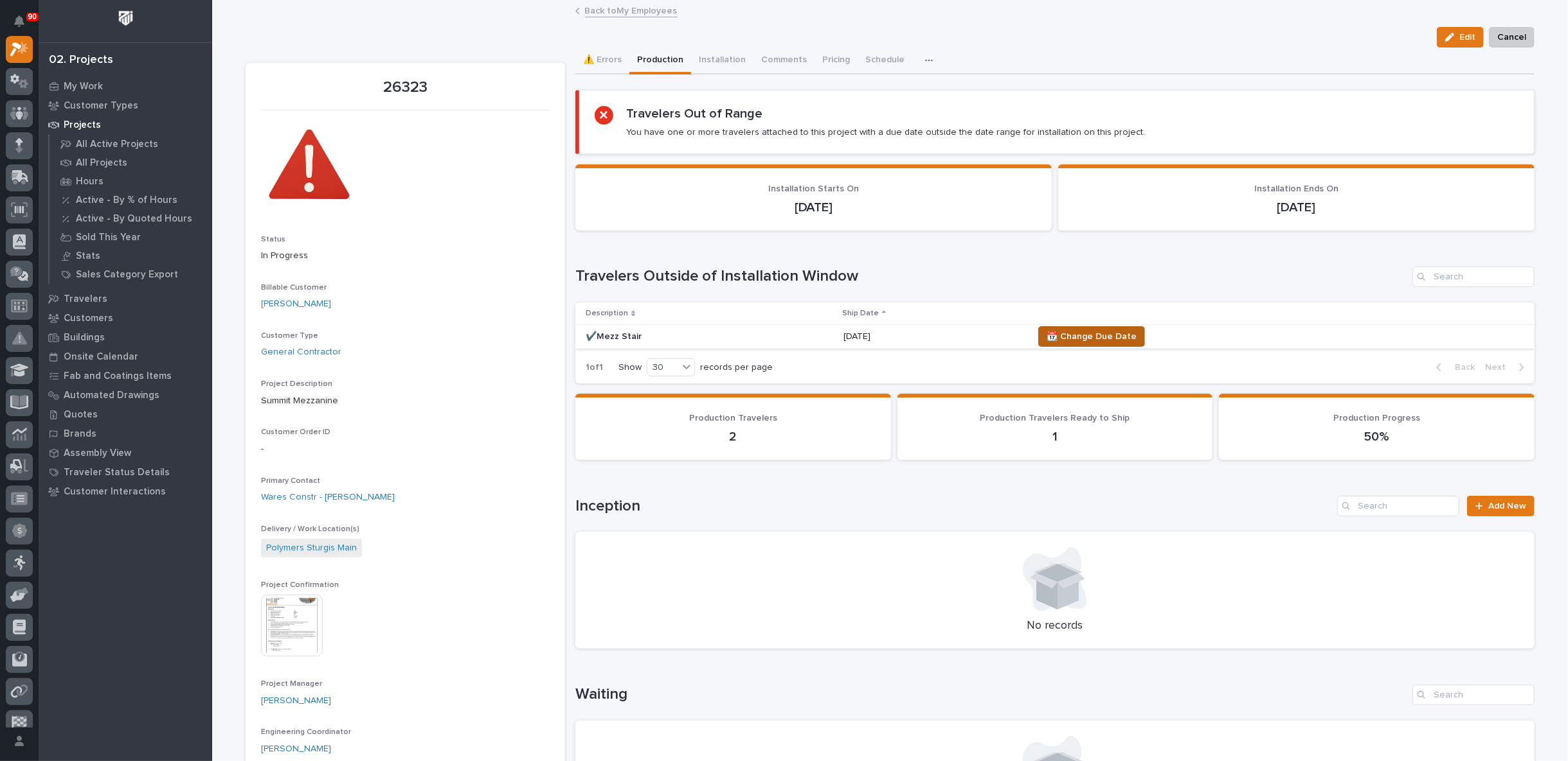
click at [1077, 332] on span "📆 Change Due Date" at bounding box center [1091, 336] width 90 height 15
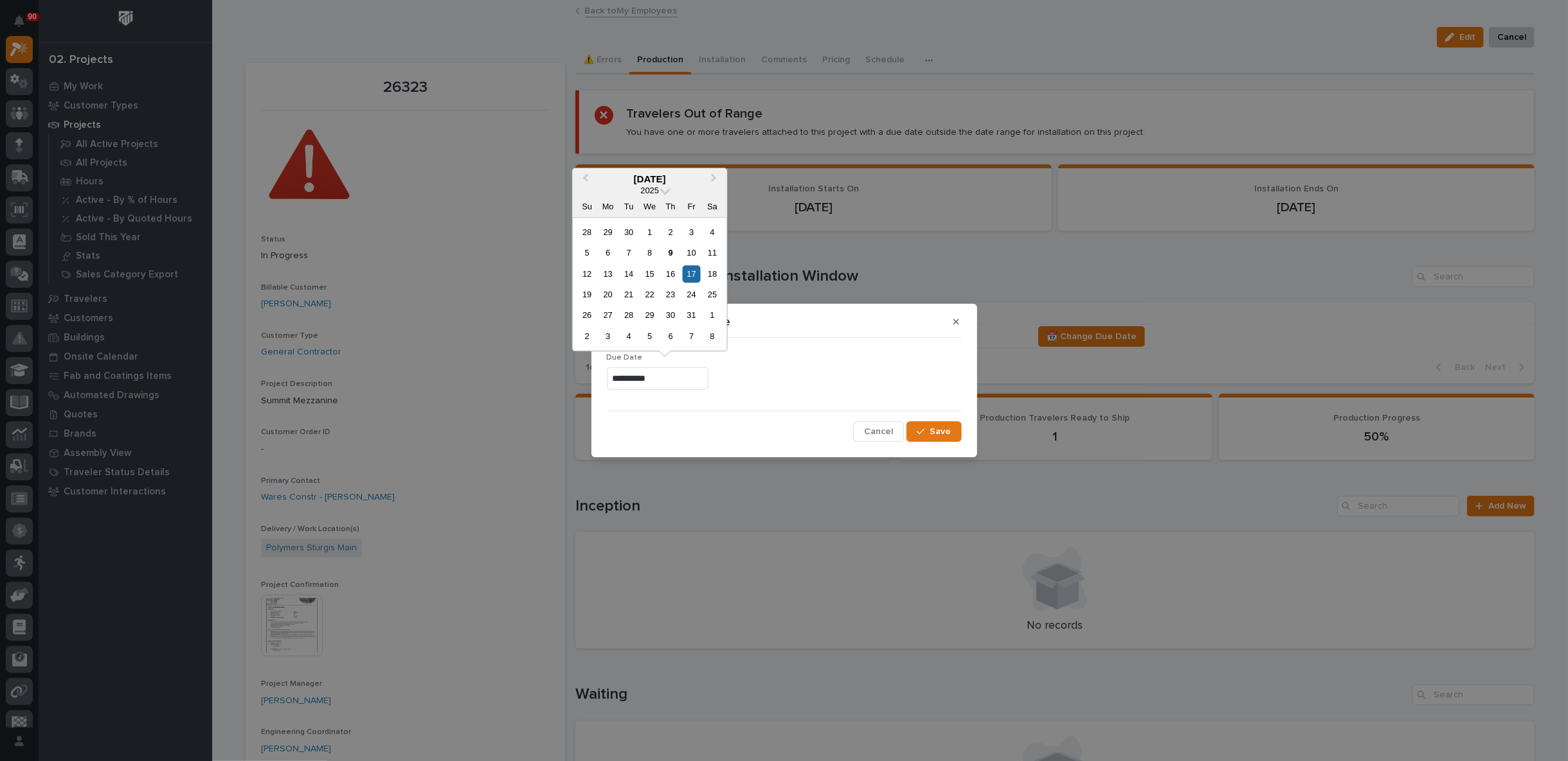
click at [660, 381] on input "**********" at bounding box center [658, 379] width 102 height 23
click at [690, 248] on div "10" at bounding box center [691, 253] width 17 height 17
type input "**********"
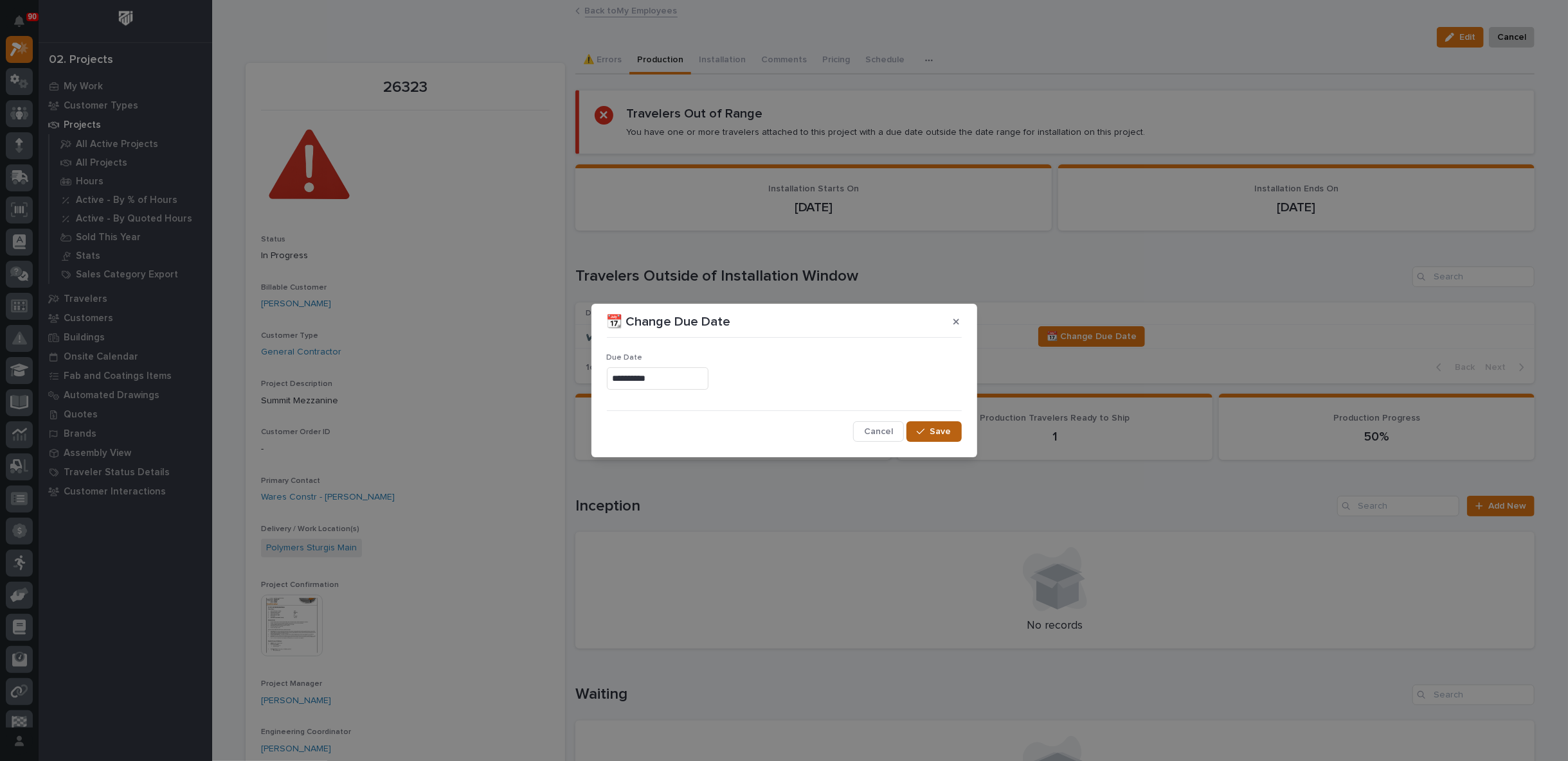
click at [934, 429] on span "Save" at bounding box center [941, 431] width 22 height 11
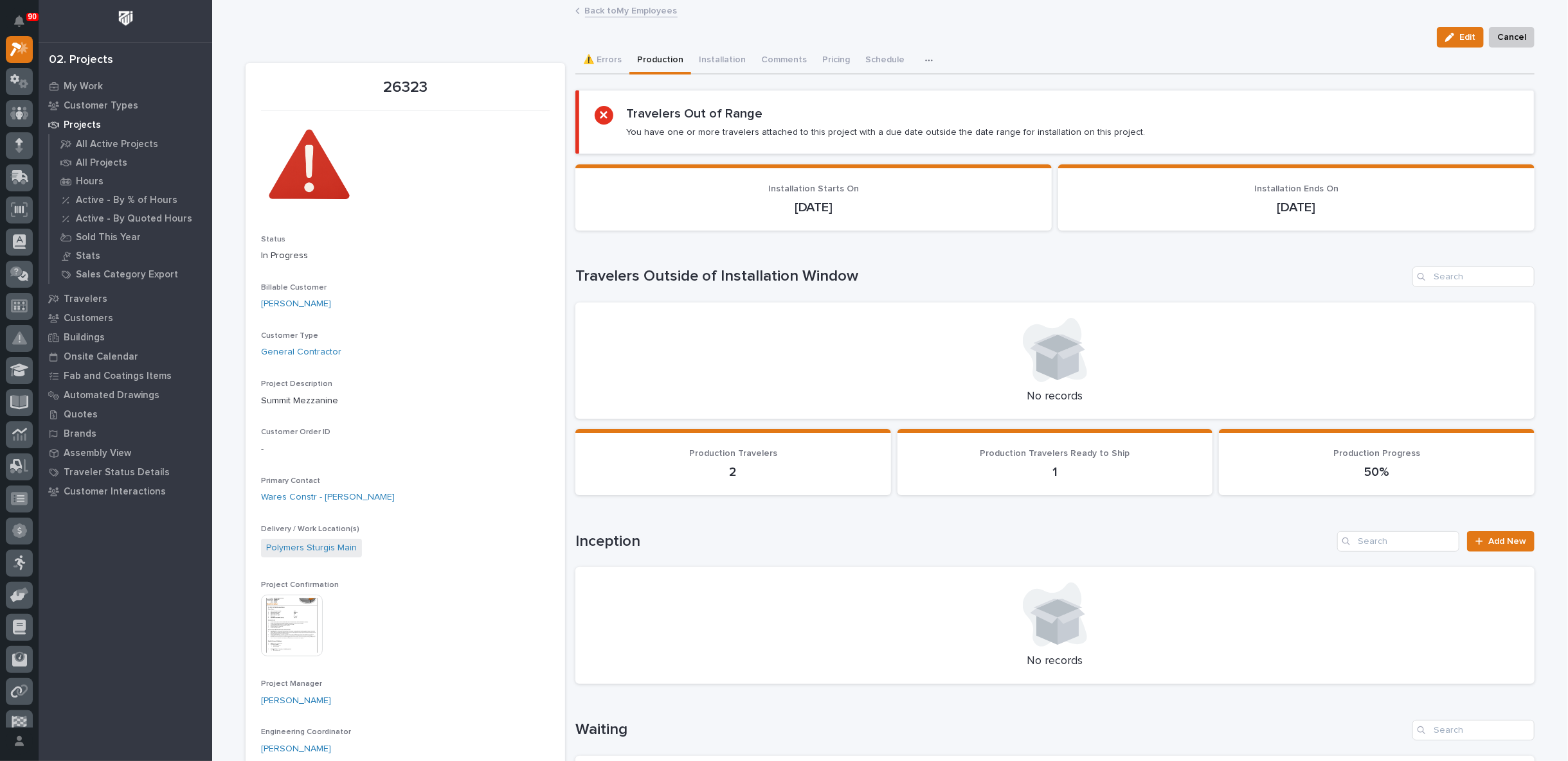
click at [605, 10] on link "Back to My Employees" at bounding box center [631, 10] width 92 height 15
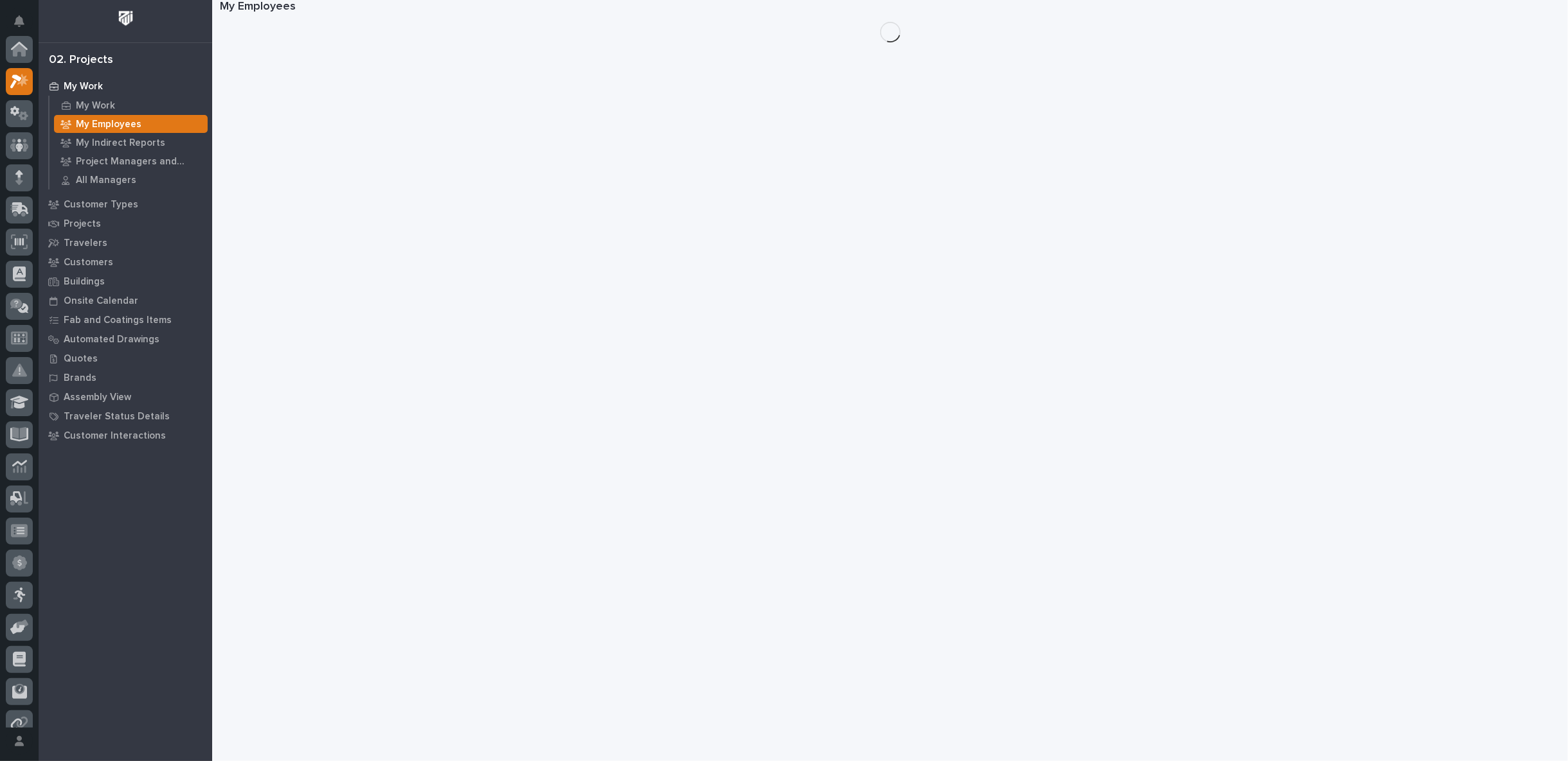
scroll to position [35, 0]
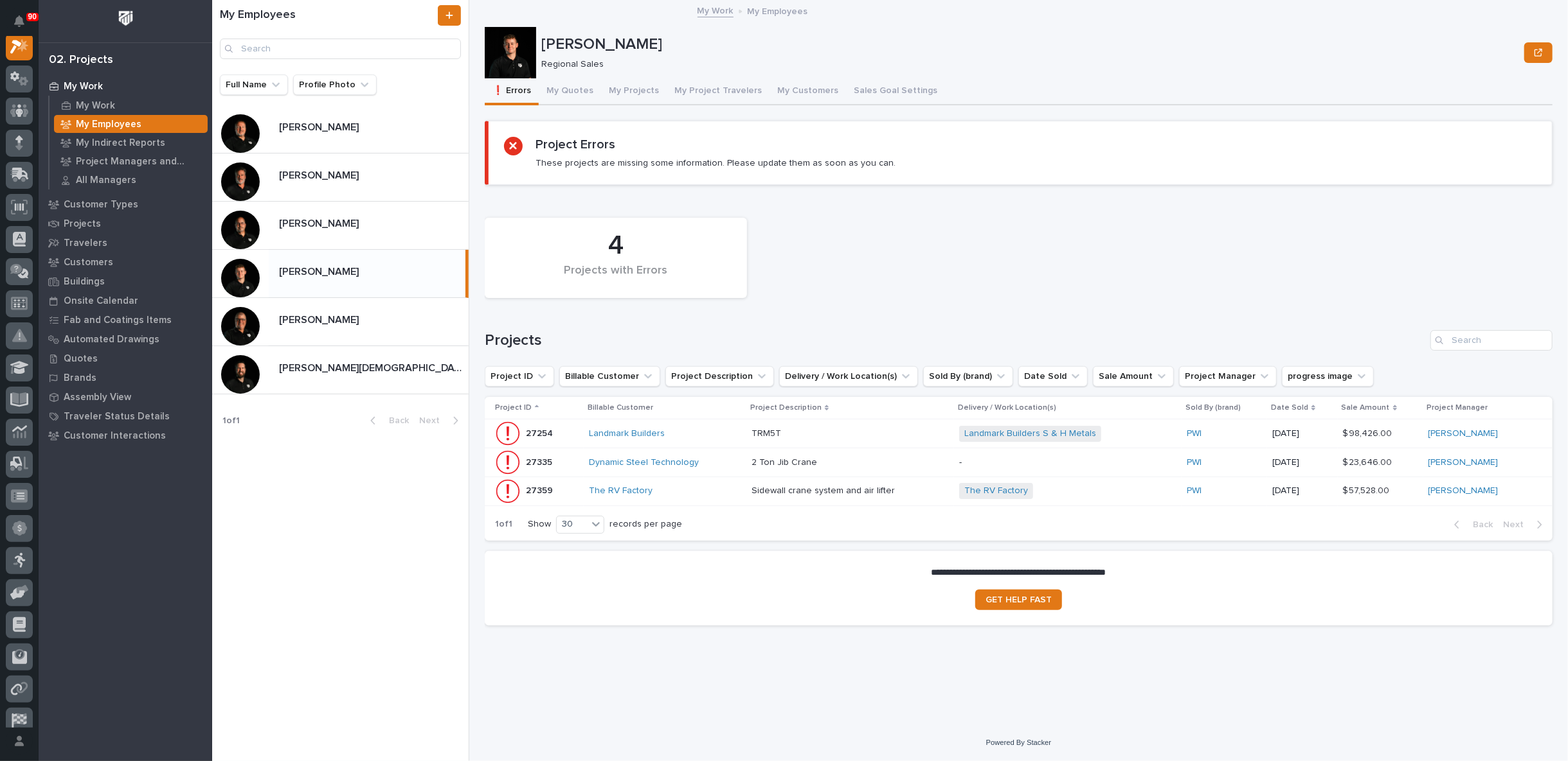
click at [943, 487] on p at bounding box center [851, 491] width 197 height 11
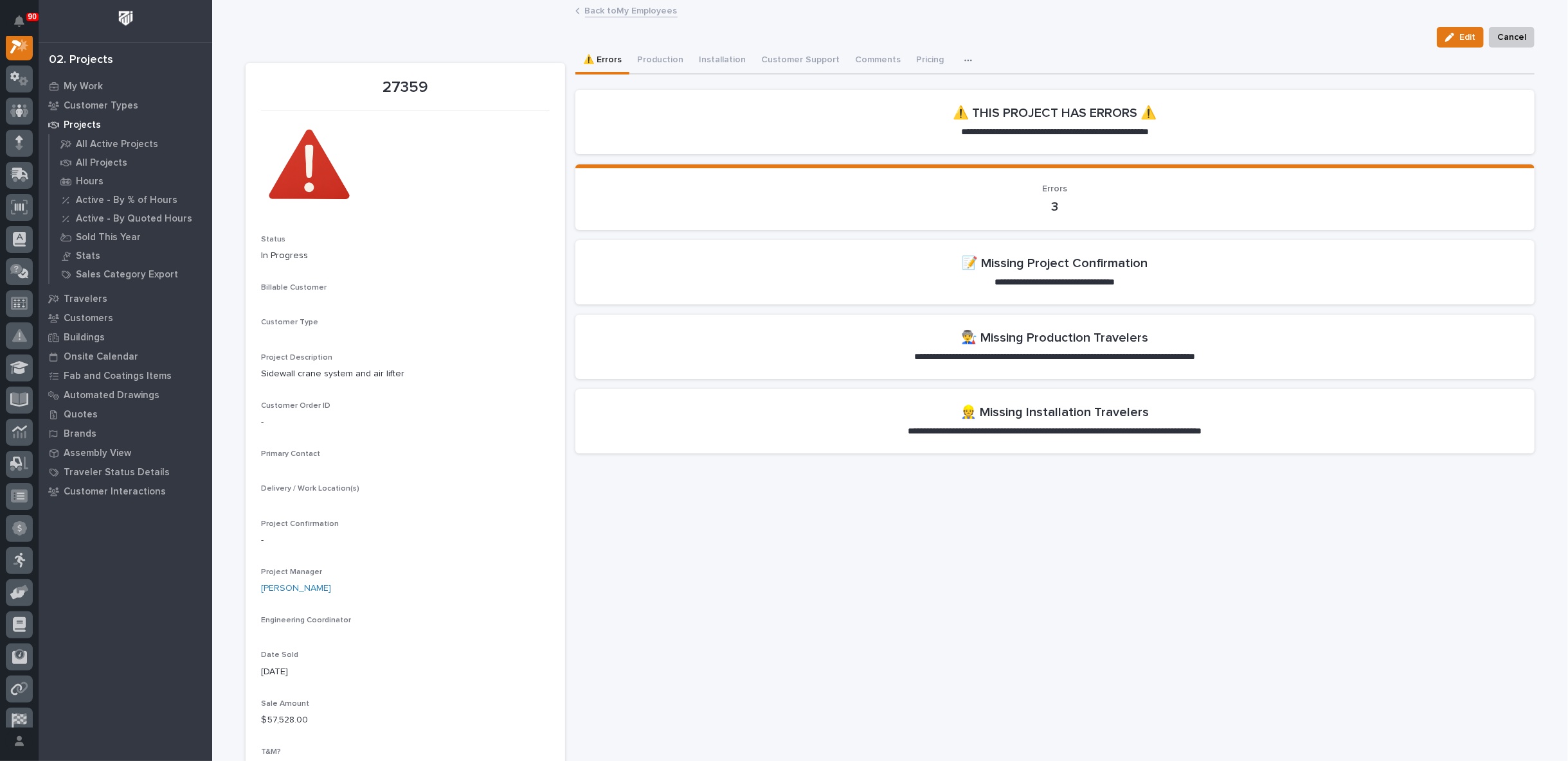
scroll to position [32, 0]
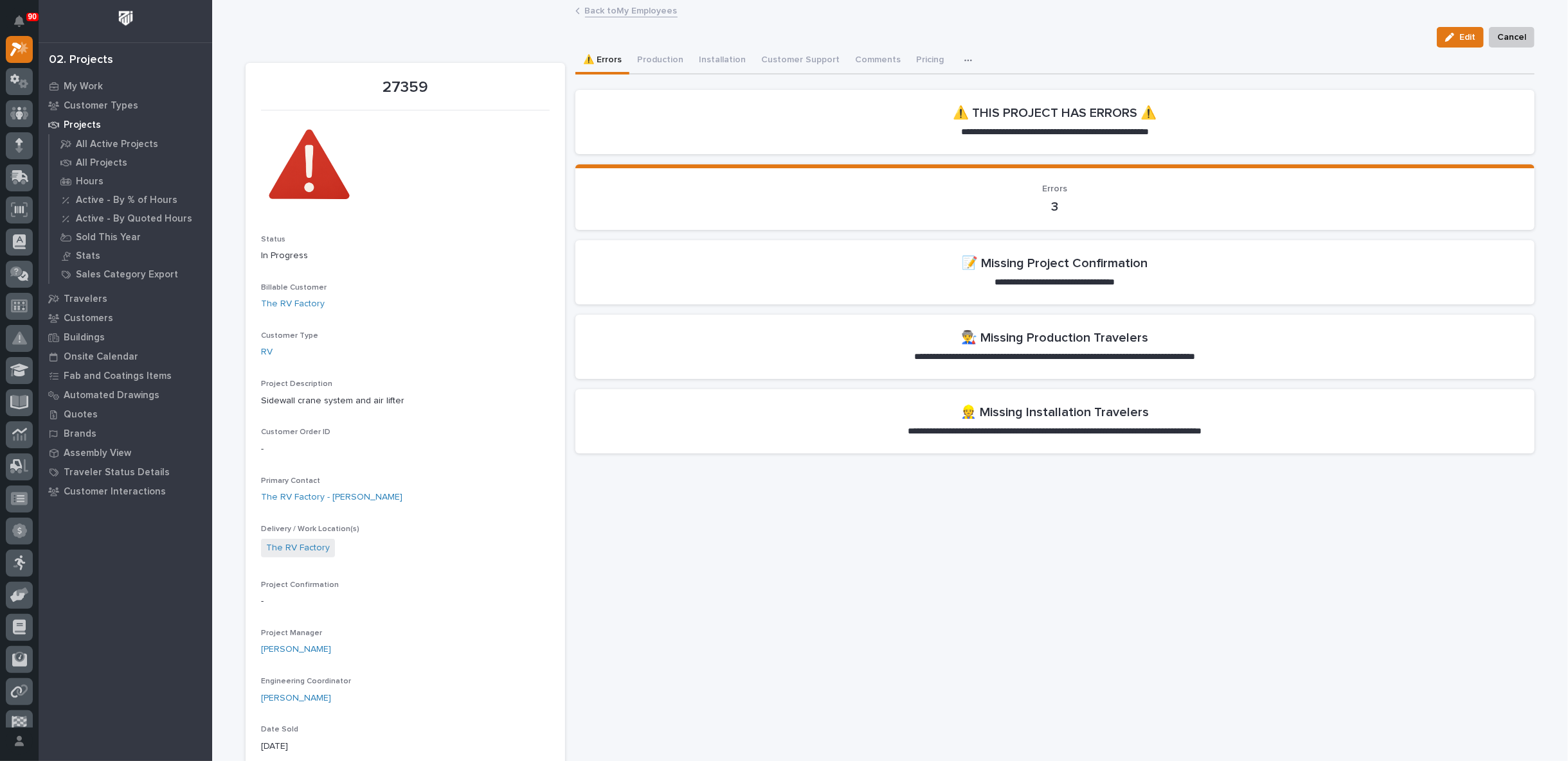
click at [617, 9] on link "Back to My Employees" at bounding box center [631, 10] width 92 height 15
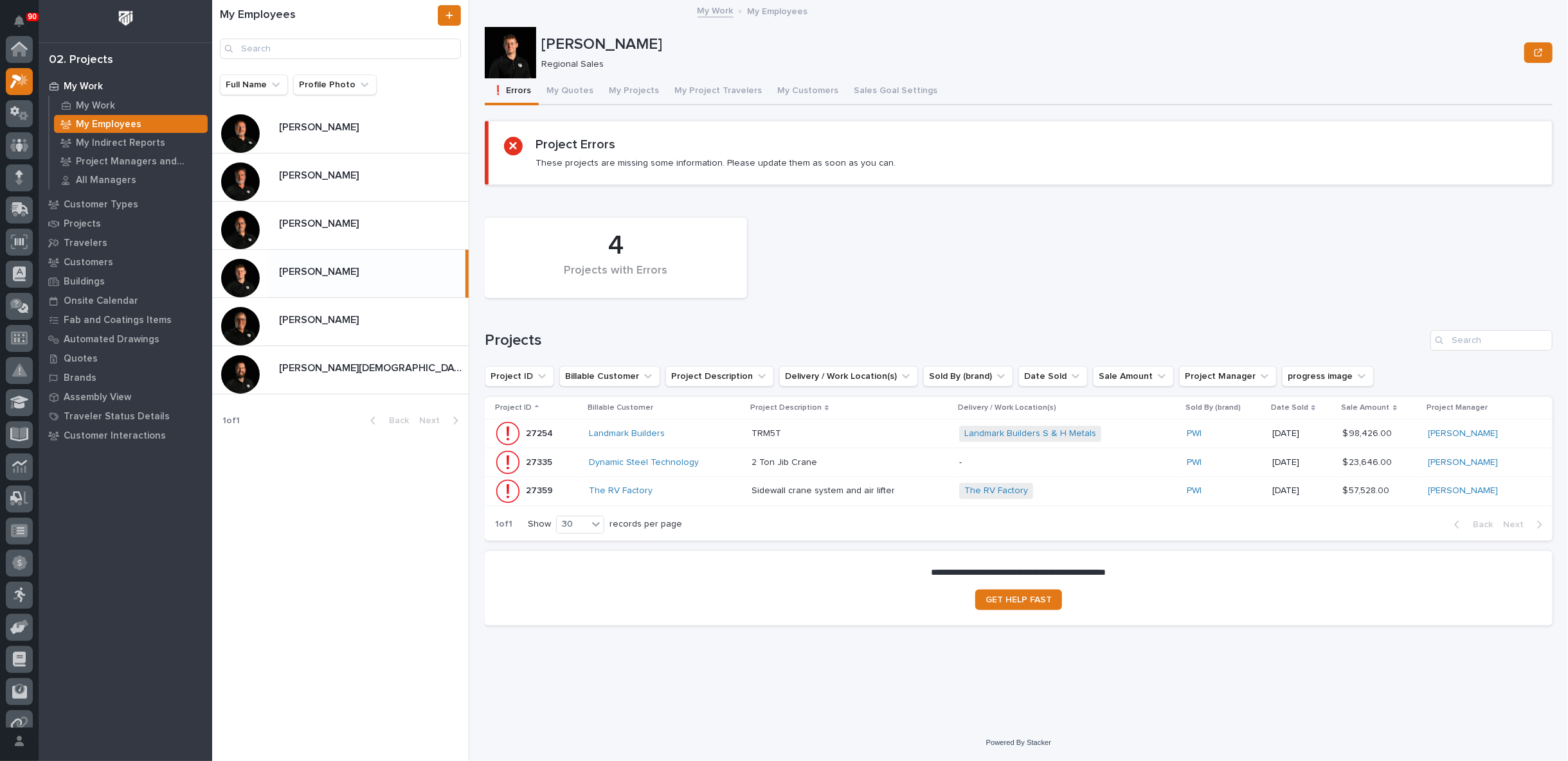
scroll to position [35, 0]
click at [849, 453] on div "2 Ton Jib Crane 2 Ton Jib Crane" at bounding box center [851, 462] width 197 height 22
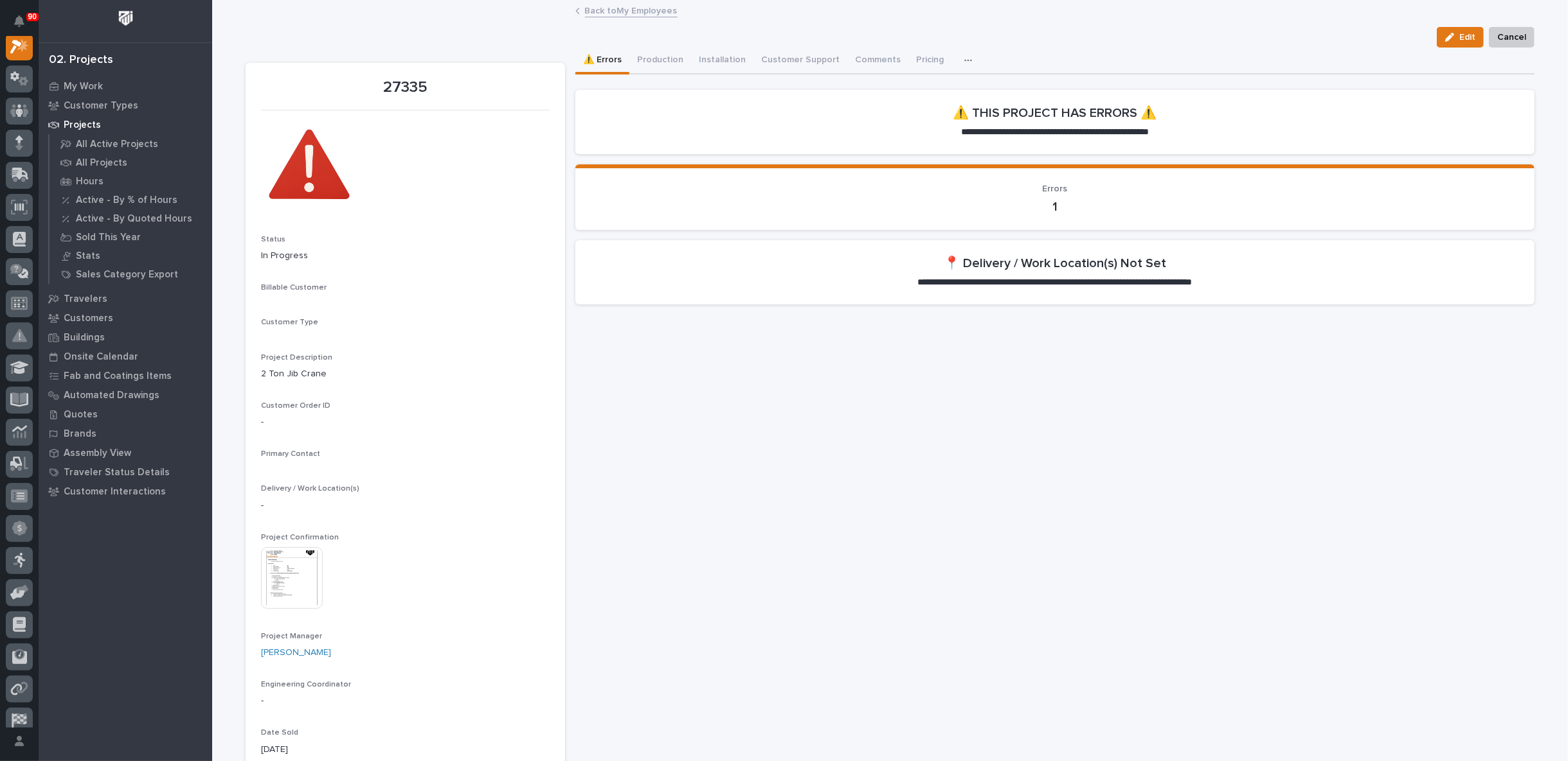
scroll to position [32, 0]
click at [616, 10] on link "Back to My Employees" at bounding box center [631, 10] width 92 height 15
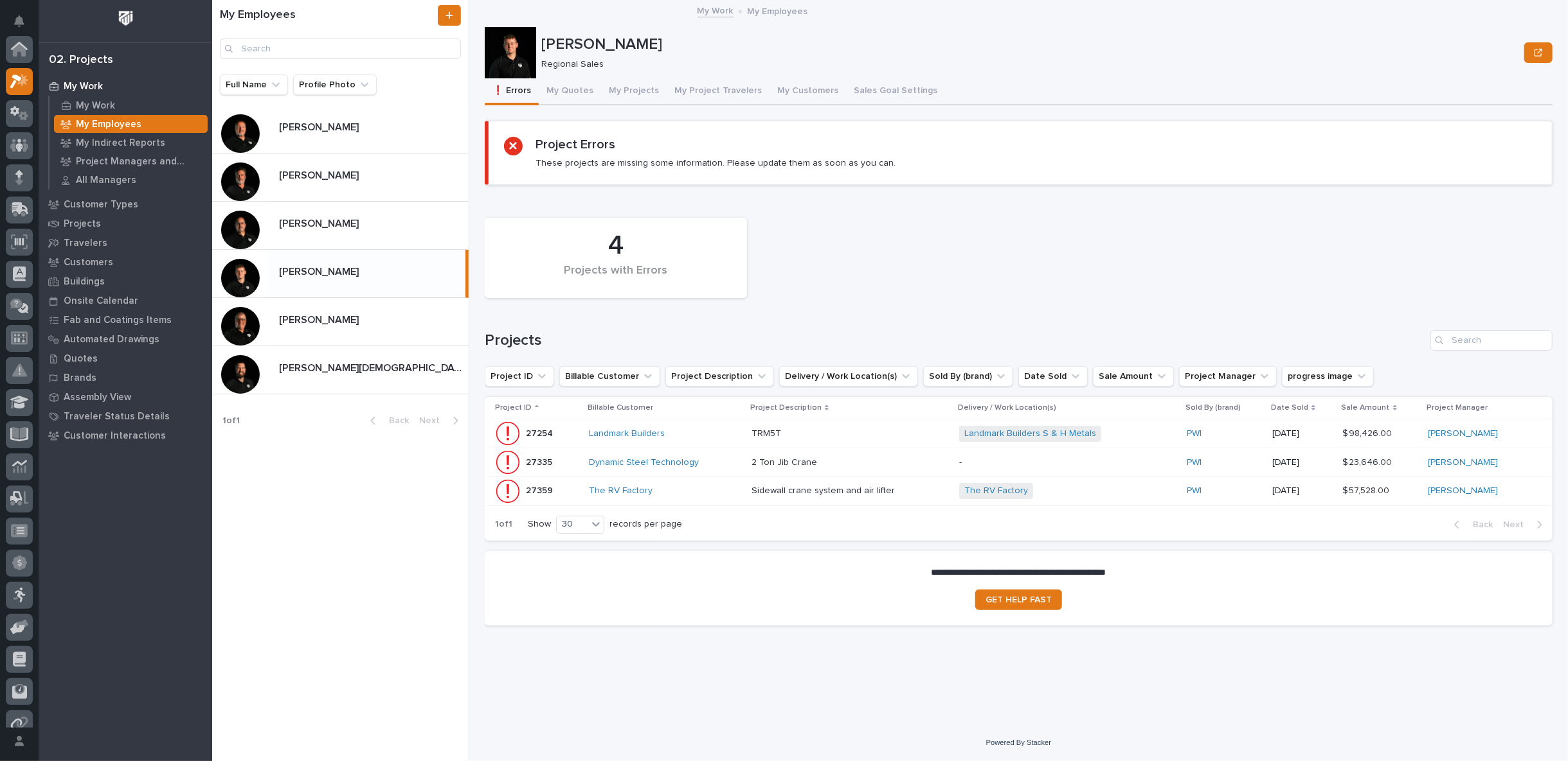
scroll to position [35, 0]
click at [851, 426] on div "TRM5T TRM5T" at bounding box center [851, 434] width 197 height 22
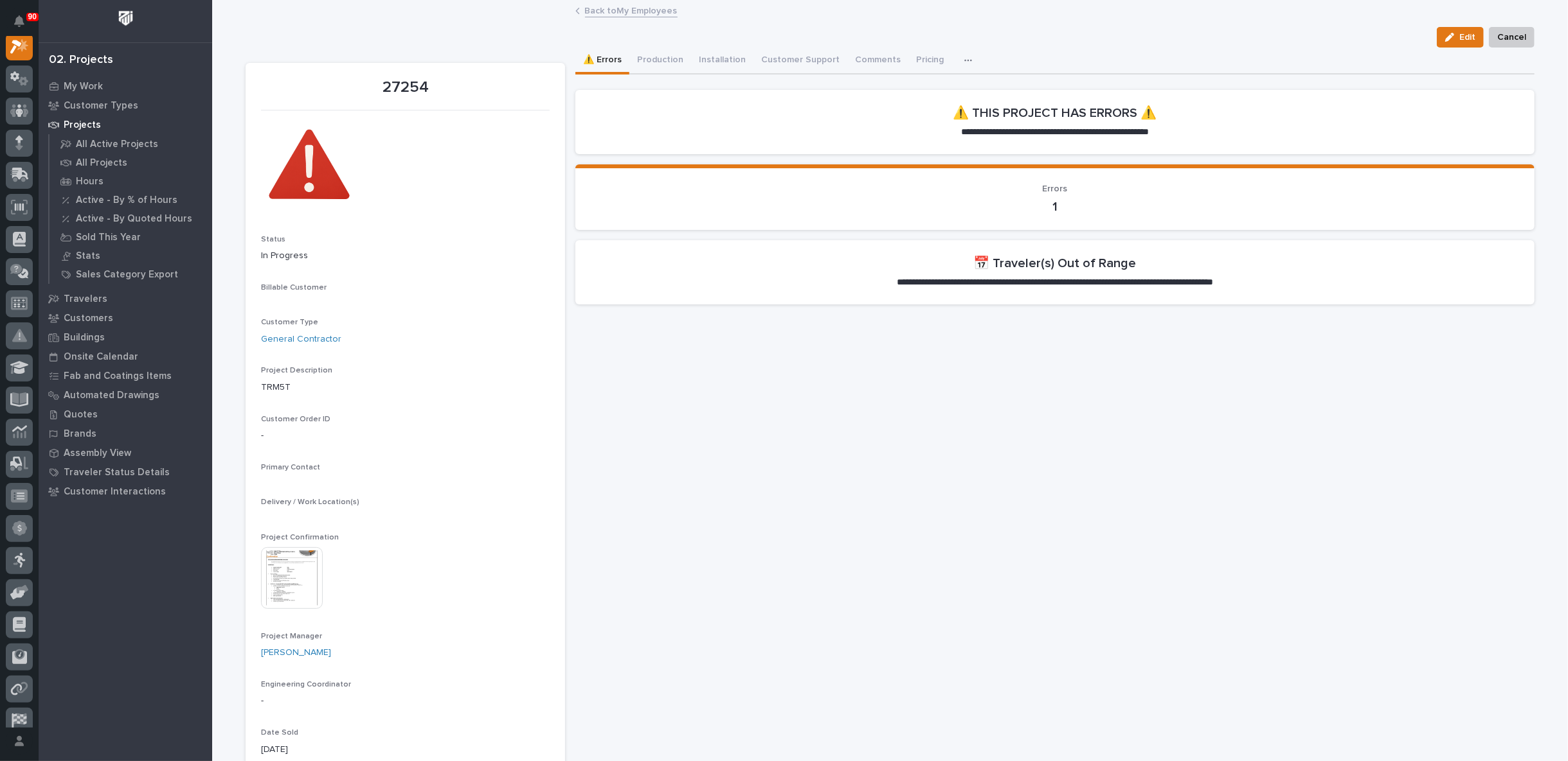
scroll to position [32, 0]
click at [655, 60] on button "Production" at bounding box center [661, 61] width 62 height 27
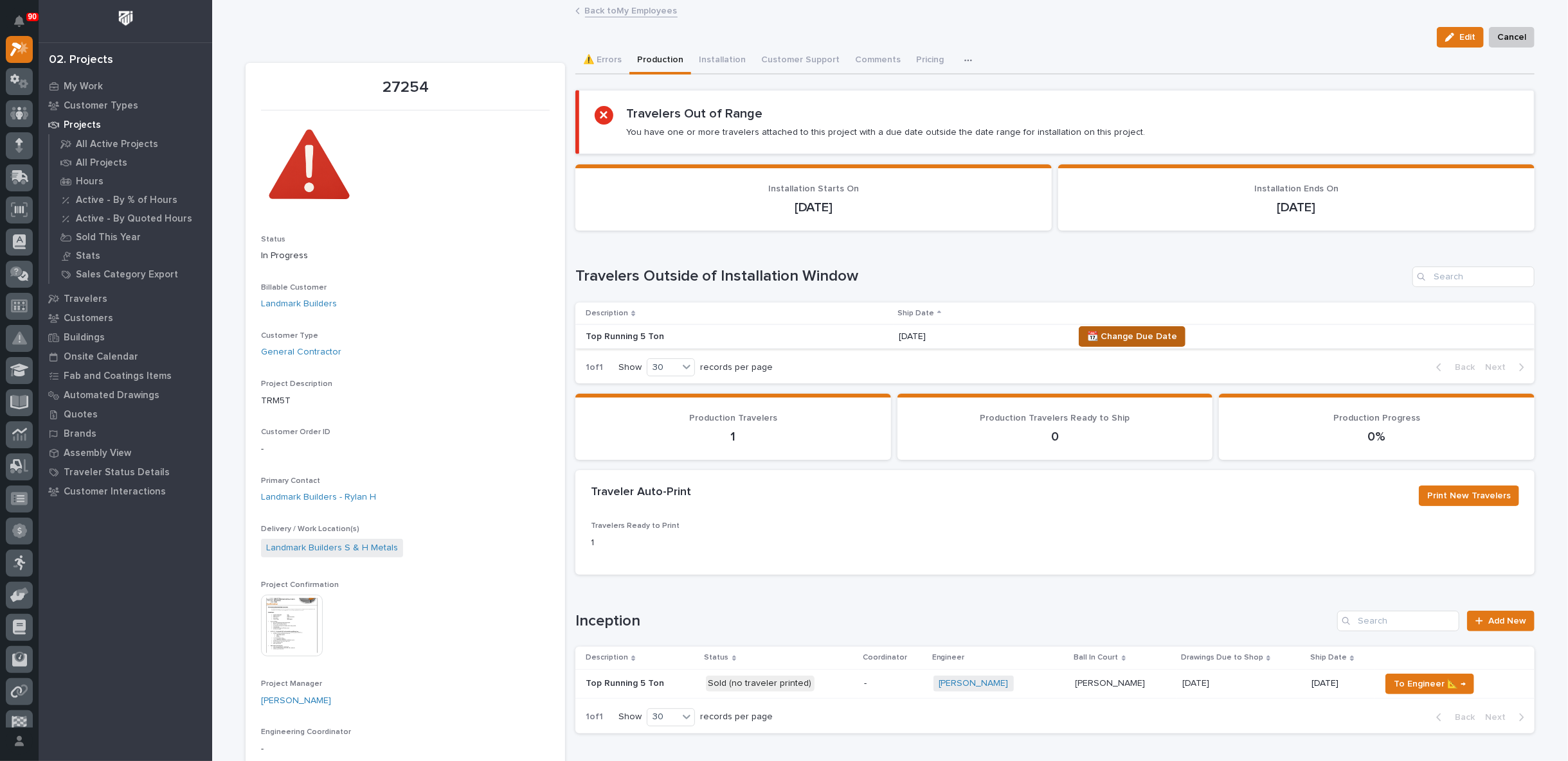
click at [1121, 330] on span "📆 Change Due Date" at bounding box center [1133, 336] width 90 height 15
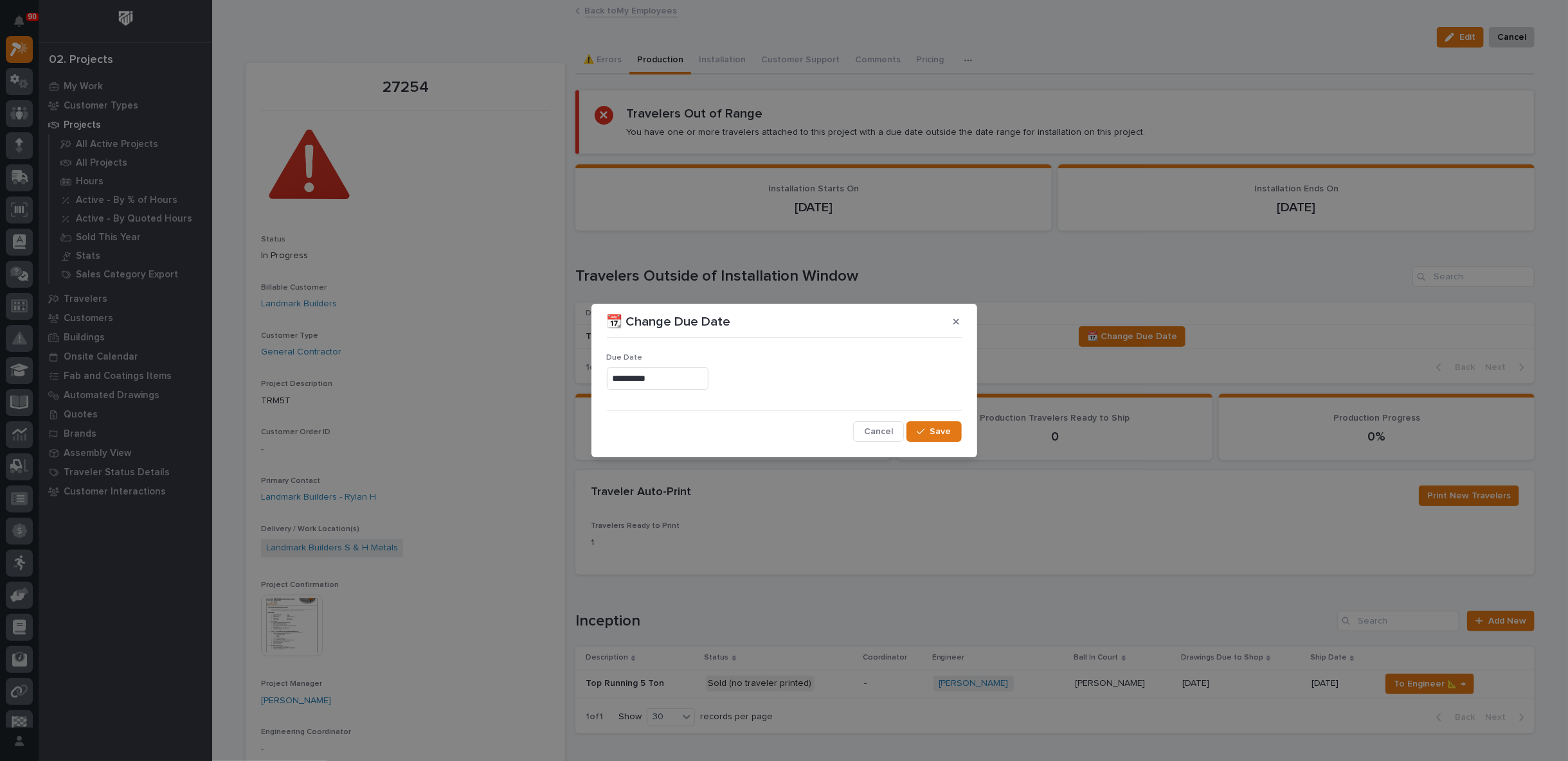
click at [673, 378] on input "**********" at bounding box center [658, 379] width 102 height 23
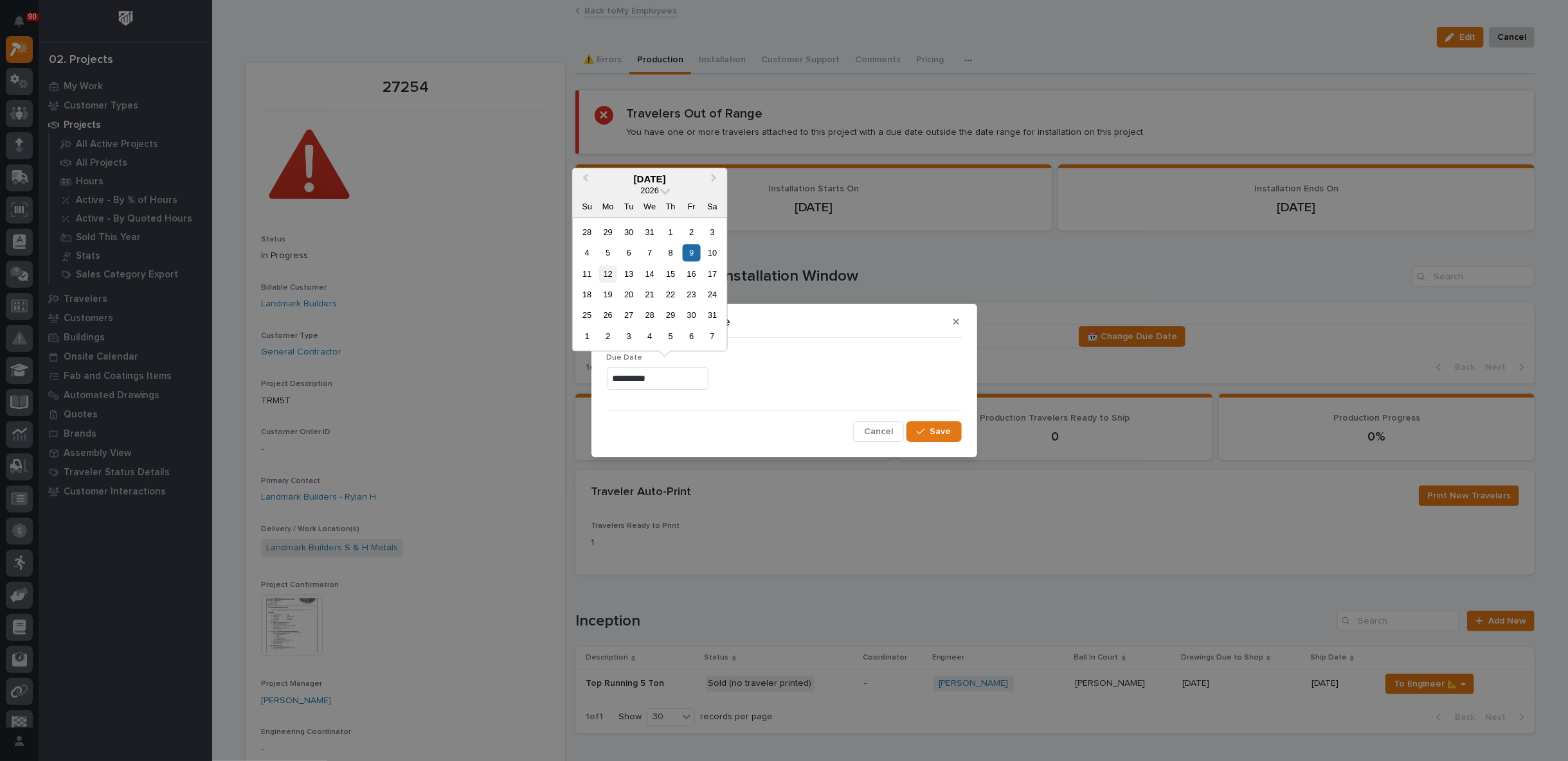
click at [613, 278] on div "12" at bounding box center [607, 273] width 17 height 17
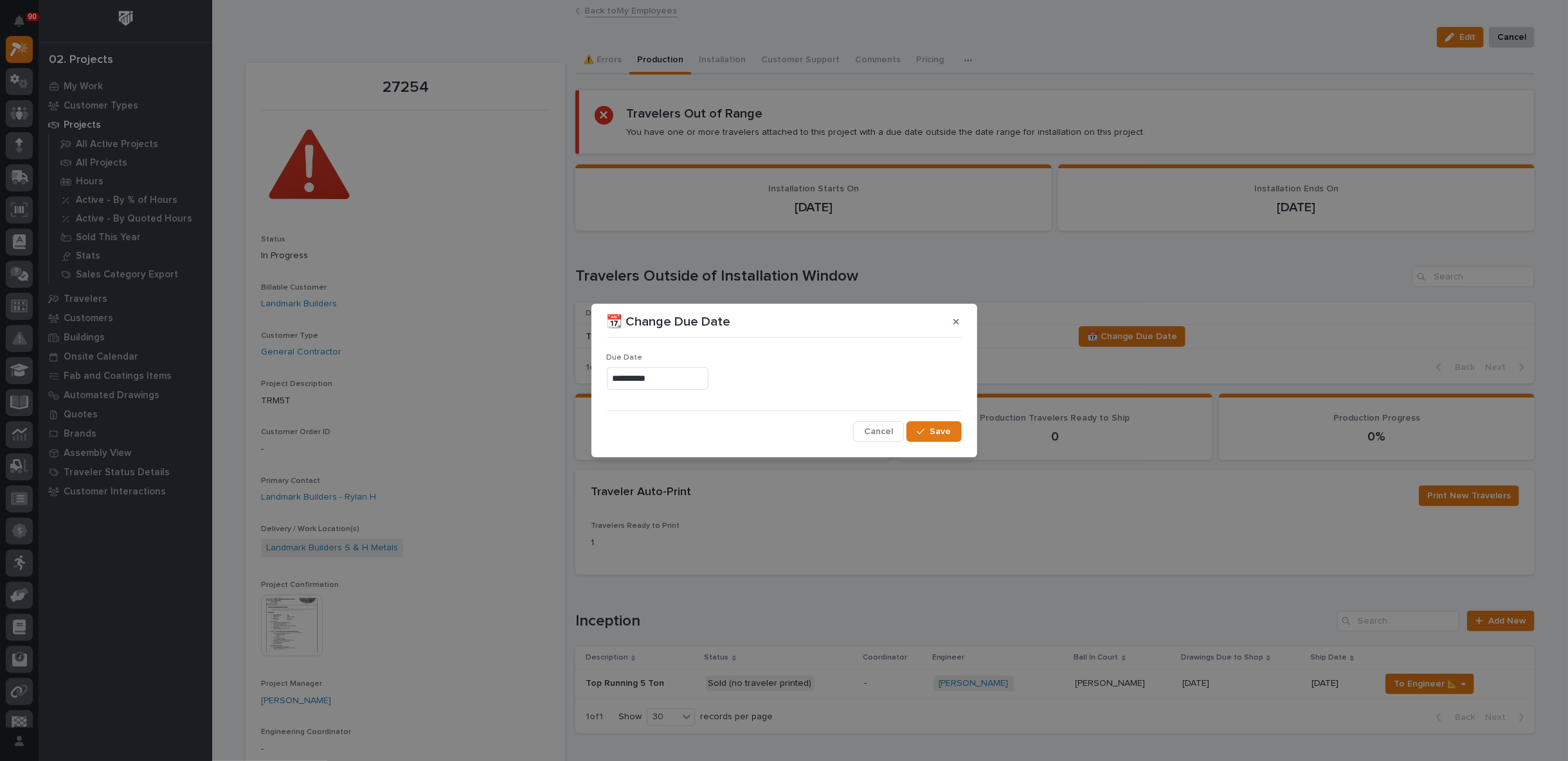
type input "**********"
click at [941, 434] on span "Save" at bounding box center [941, 431] width 22 height 11
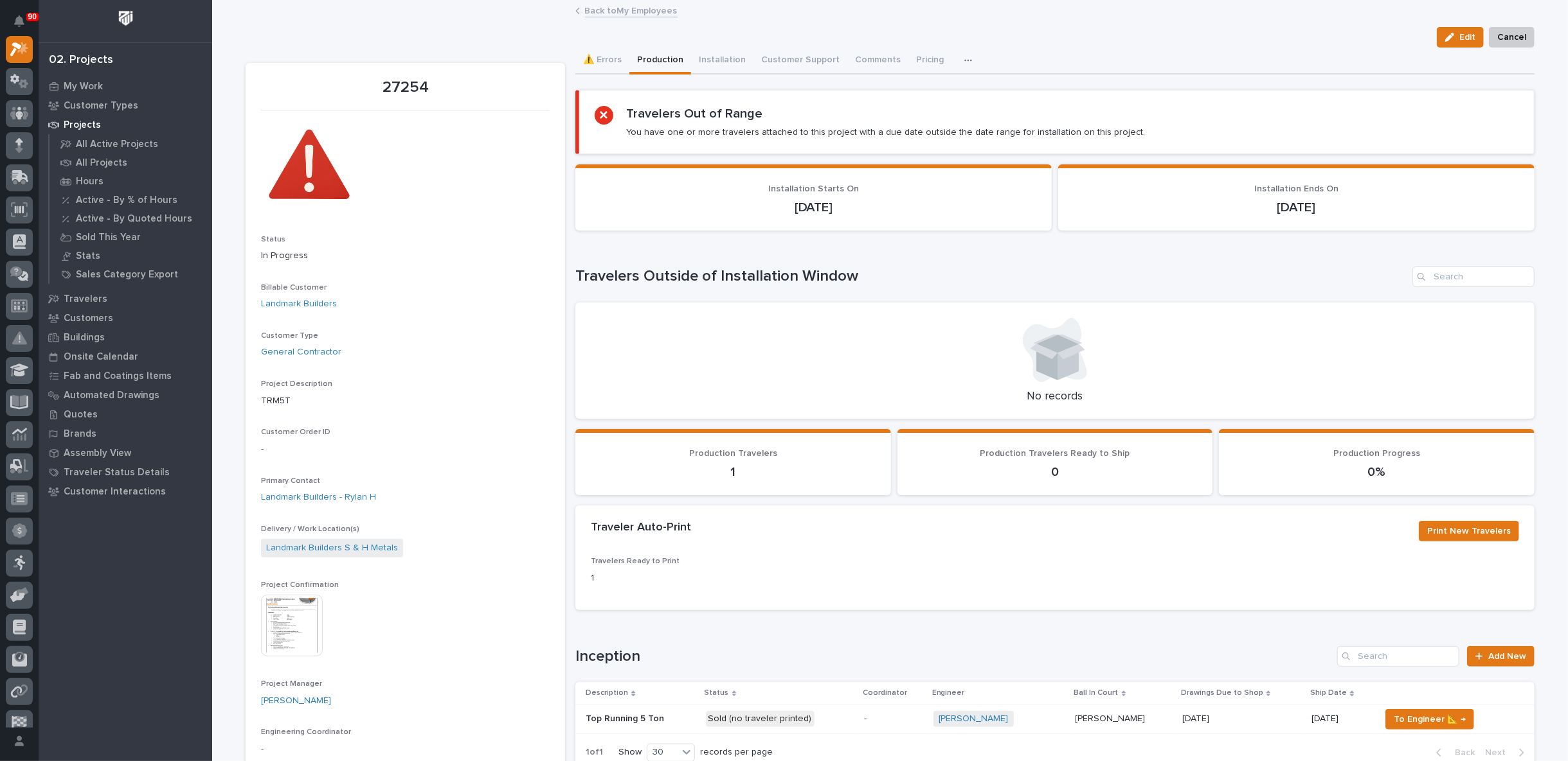
click at [605, 9] on link "Back to My Employees" at bounding box center [631, 10] width 92 height 15
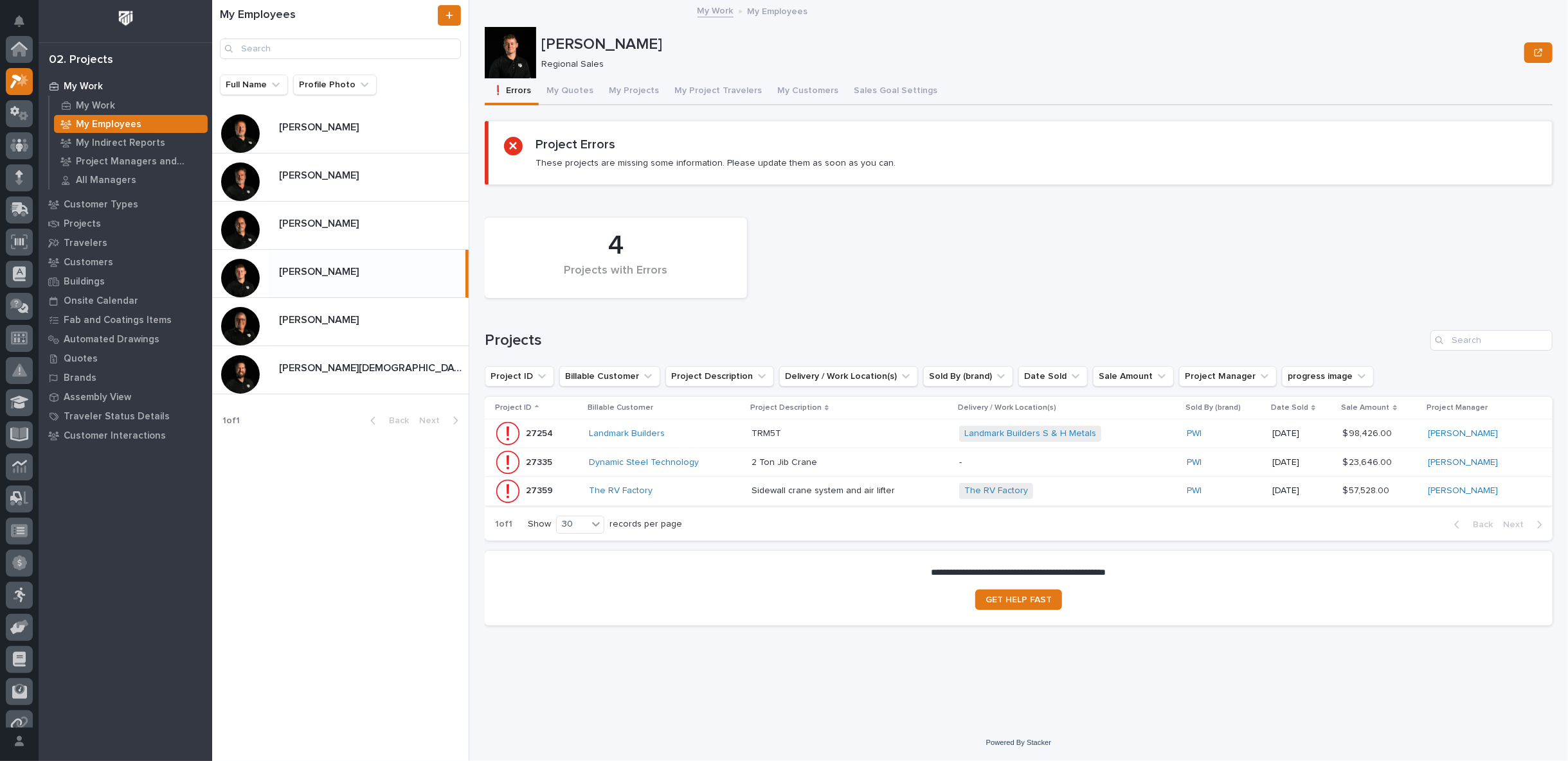
scroll to position [35, 0]
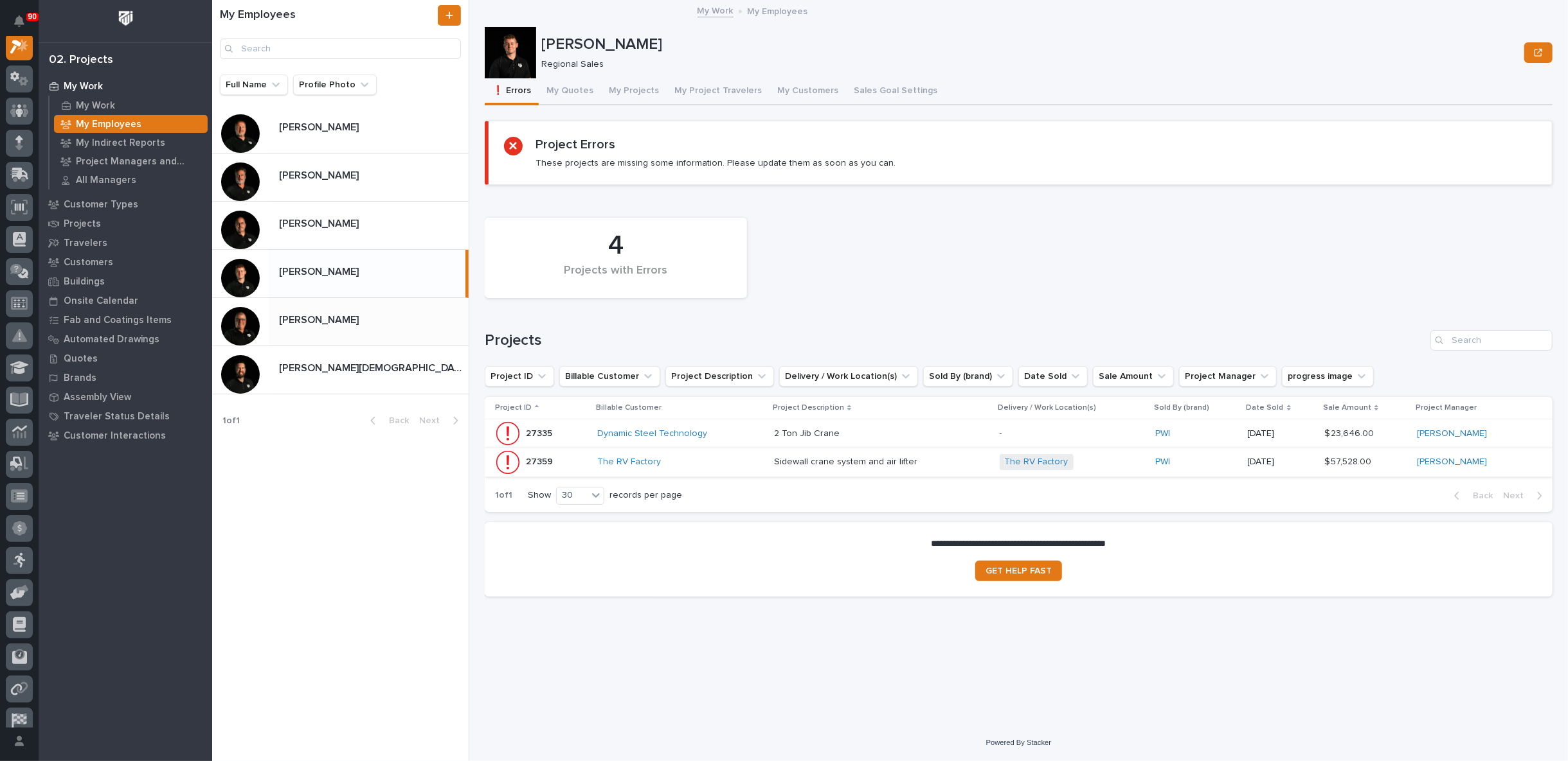
click at [310, 316] on p "[PERSON_NAME]" at bounding box center [321, 319] width 83 height 15
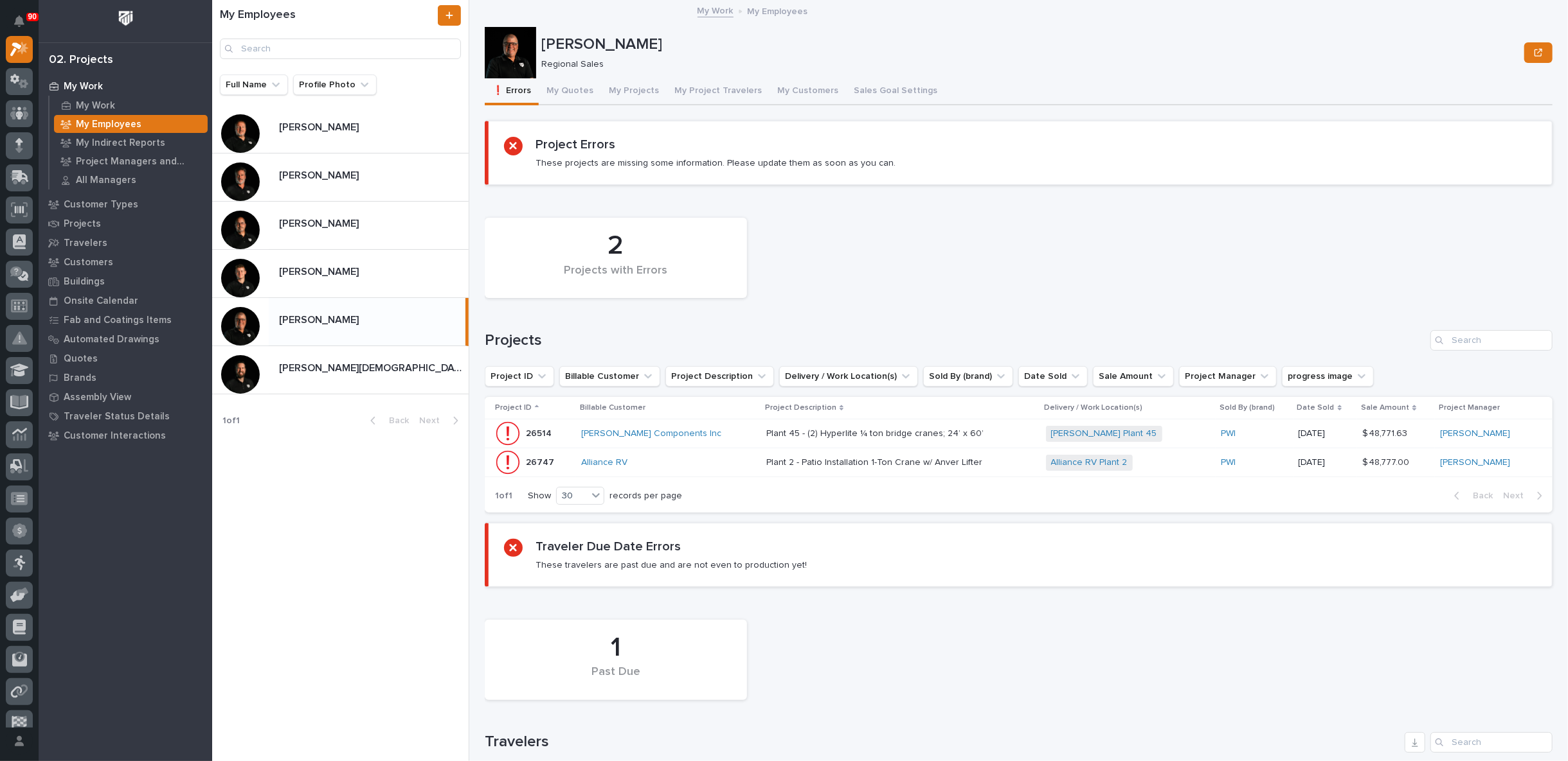
click at [985, 427] on div "Plant 45 - (2) Hyperlite ¼ ton bridge cranes; 24’ x 60’ Plant 45 - (2) Hyperlit…" at bounding box center [901, 434] width 270 height 22
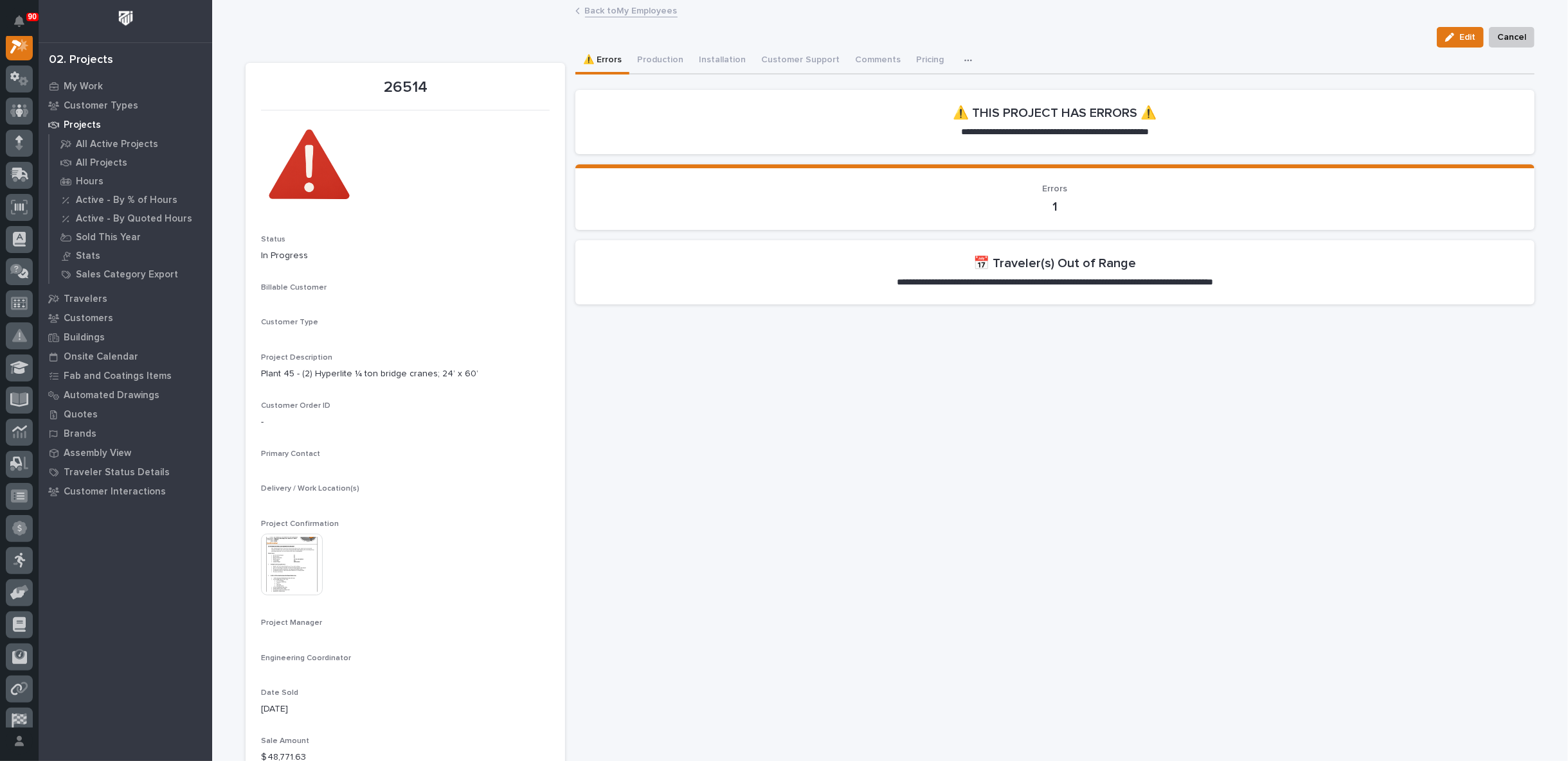
scroll to position [32, 0]
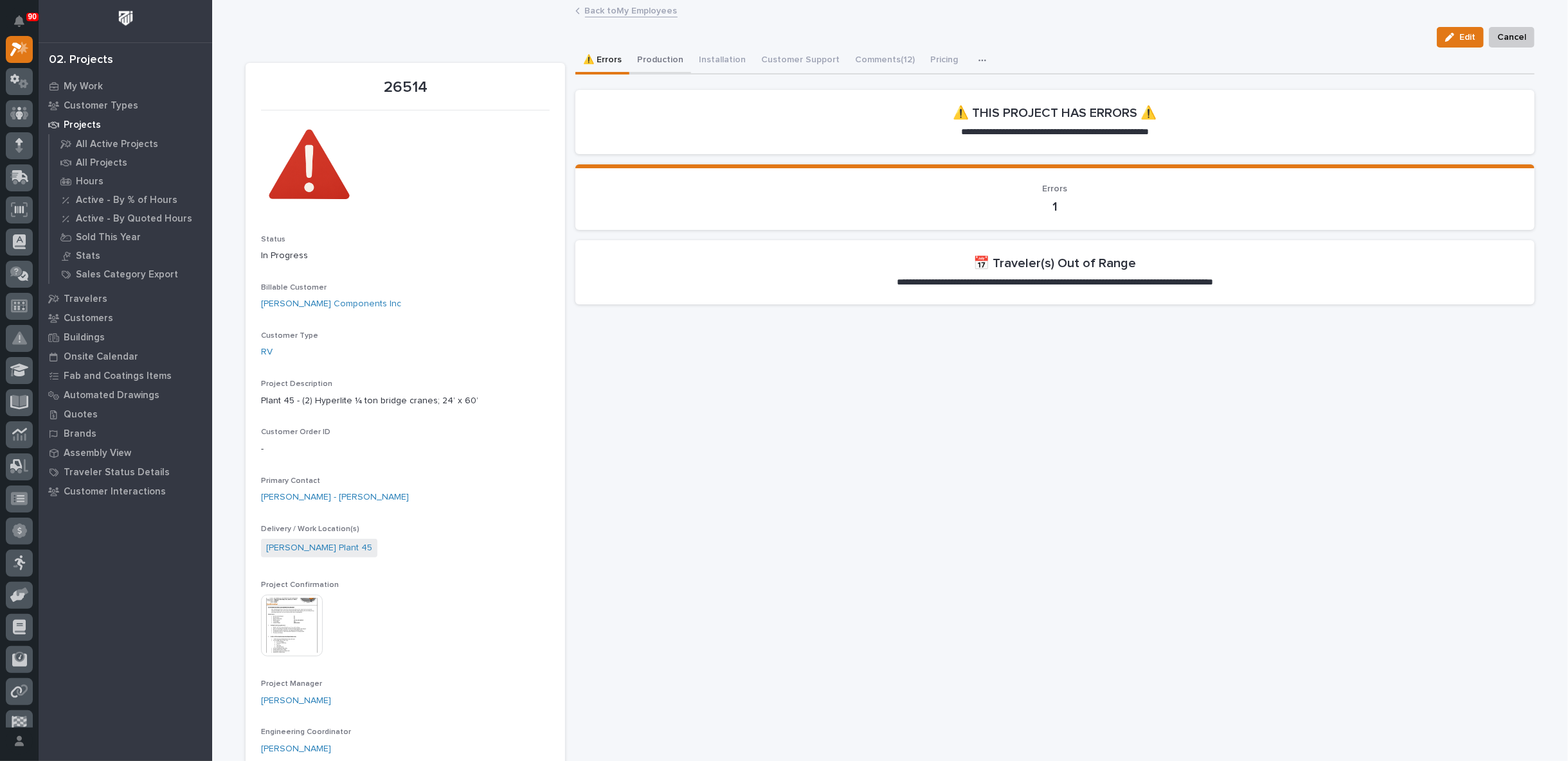
click at [651, 58] on button "Production" at bounding box center [661, 61] width 62 height 27
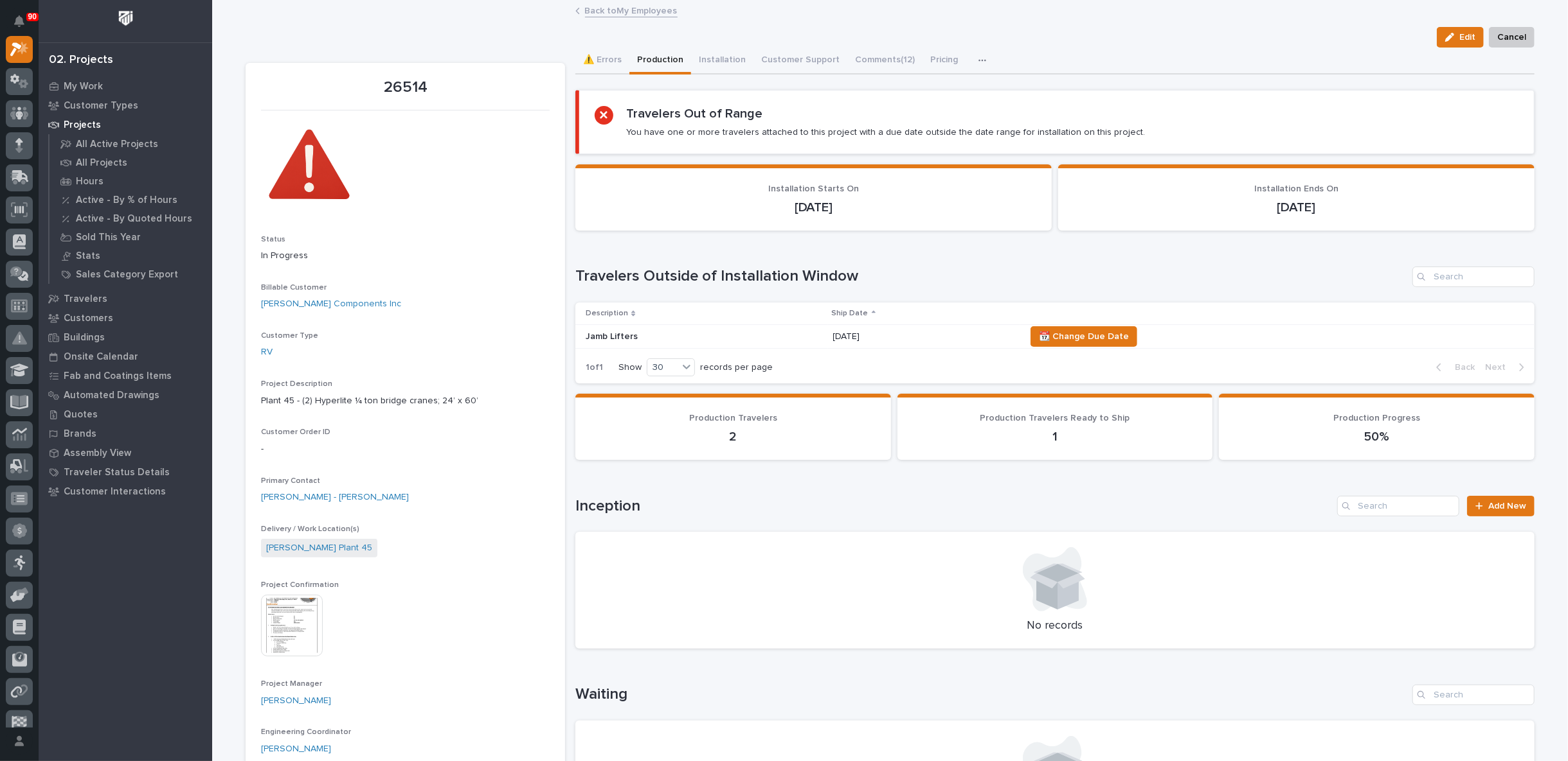
click at [286, 628] on img at bounding box center [292, 626] width 62 height 62
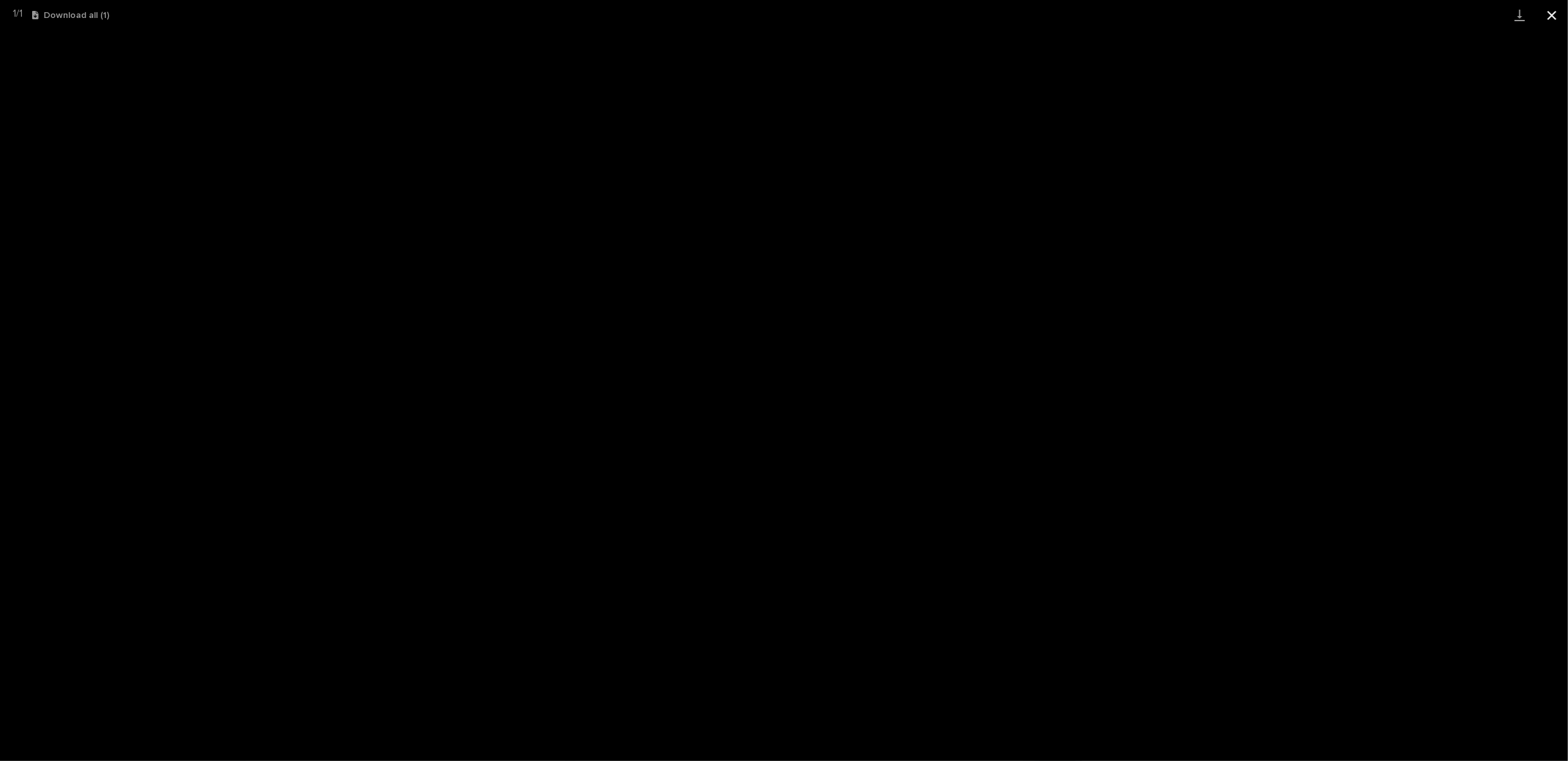
click at [1555, 15] on button "Close gallery" at bounding box center [1552, 15] width 32 height 30
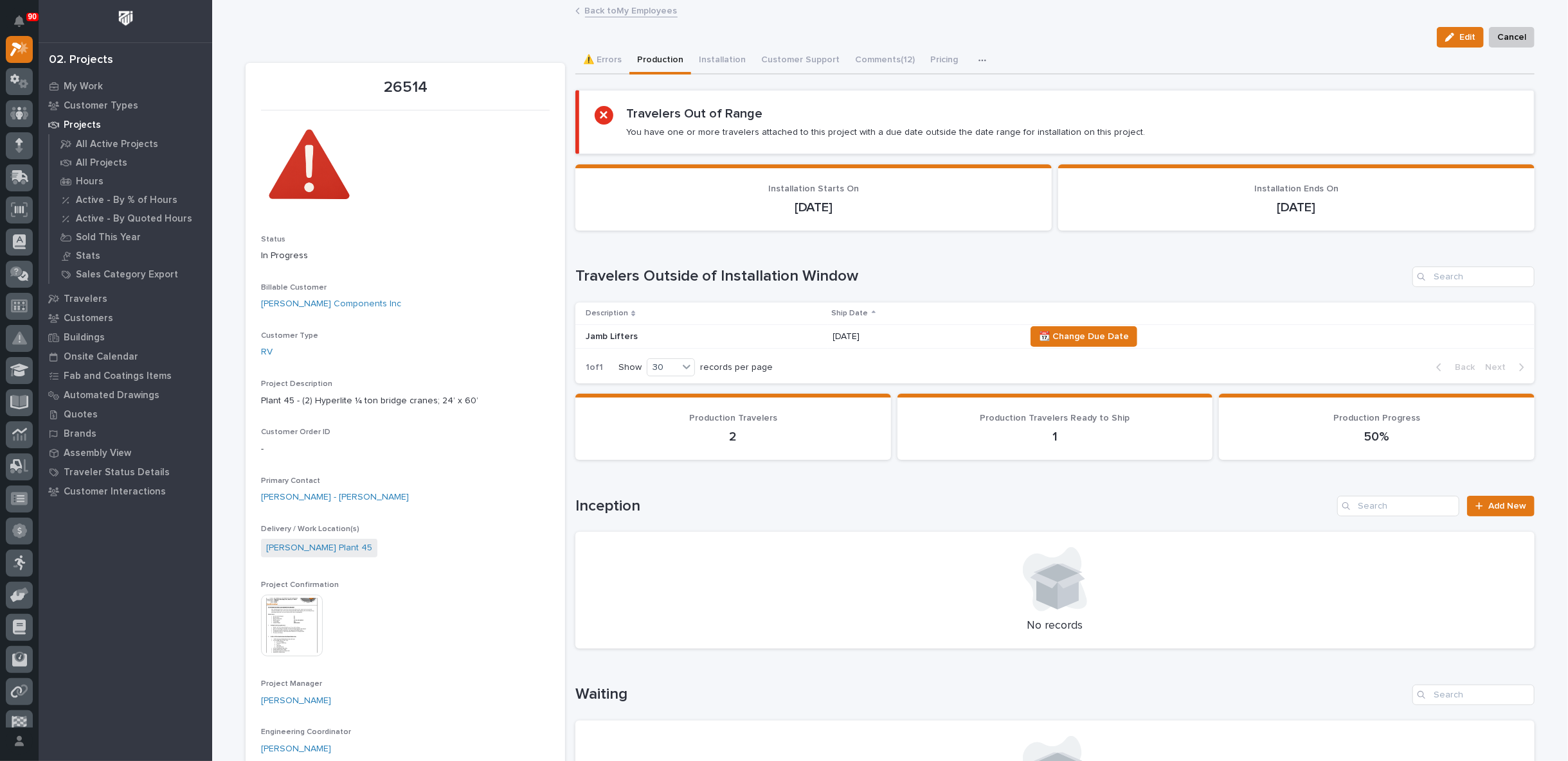
click at [631, 11] on link "Back to My Employees" at bounding box center [631, 10] width 92 height 15
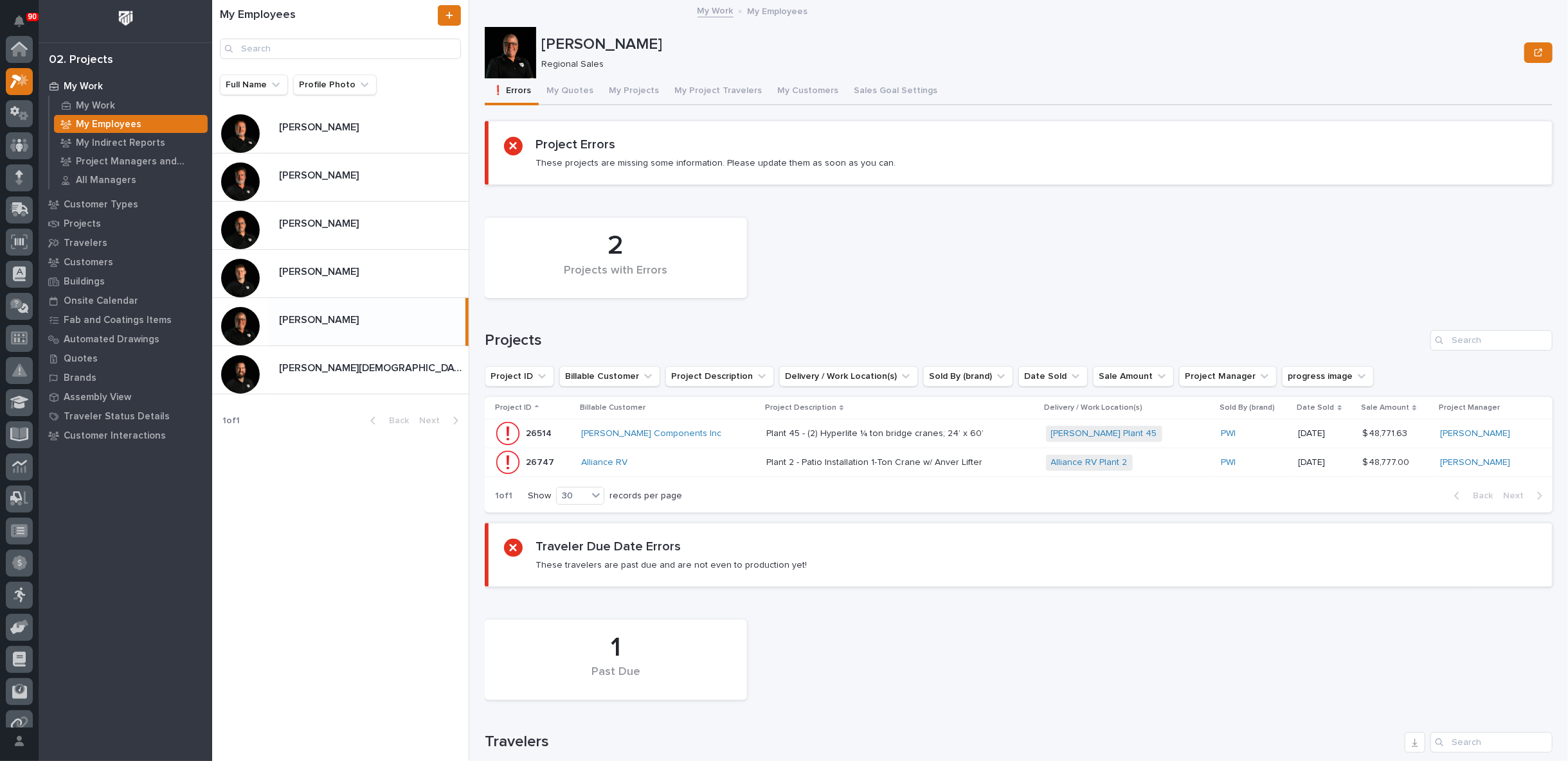
scroll to position [35, 0]
click at [630, 87] on button "My Projects" at bounding box center [634, 91] width 66 height 27
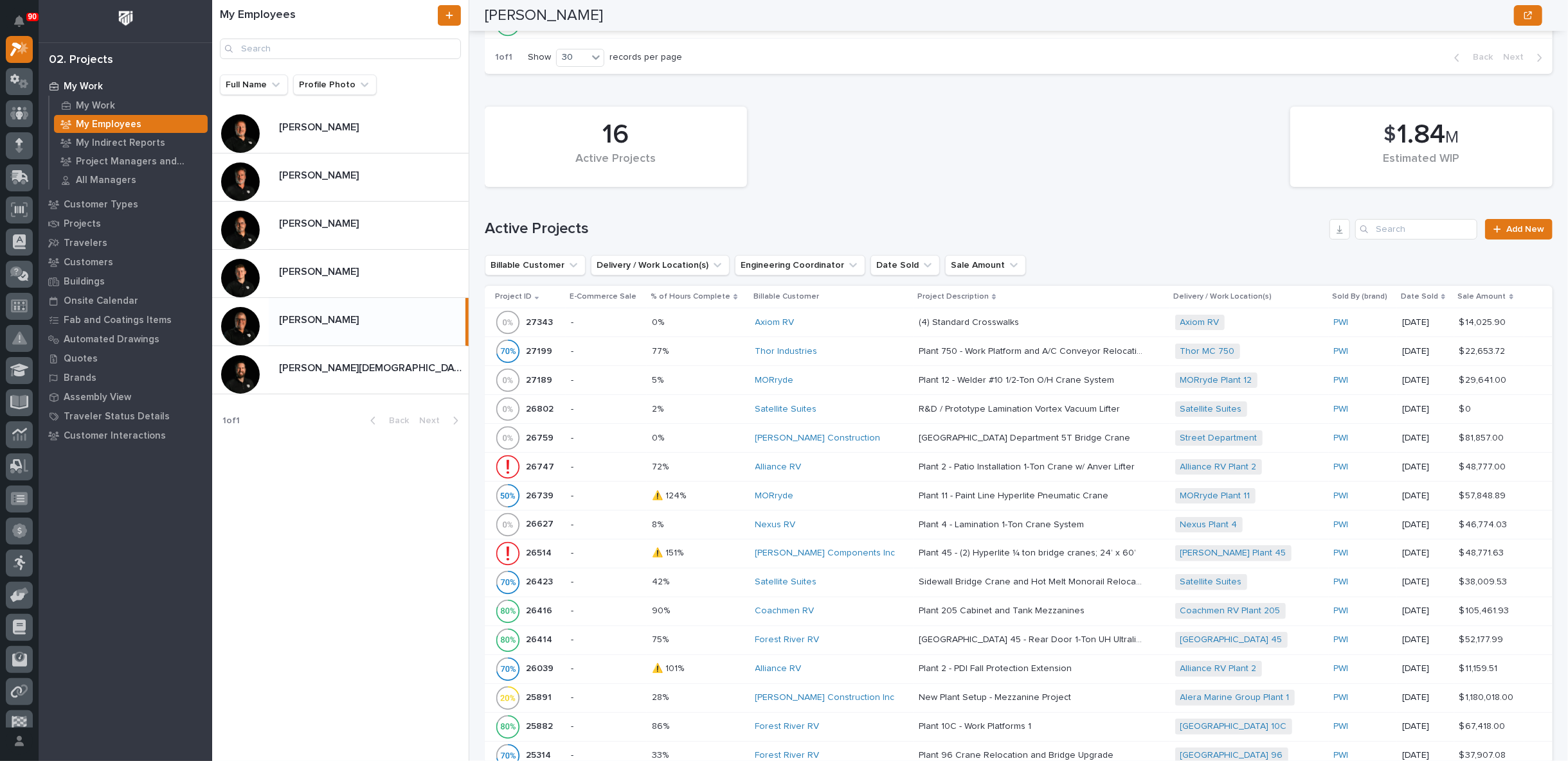
scroll to position [714, 0]
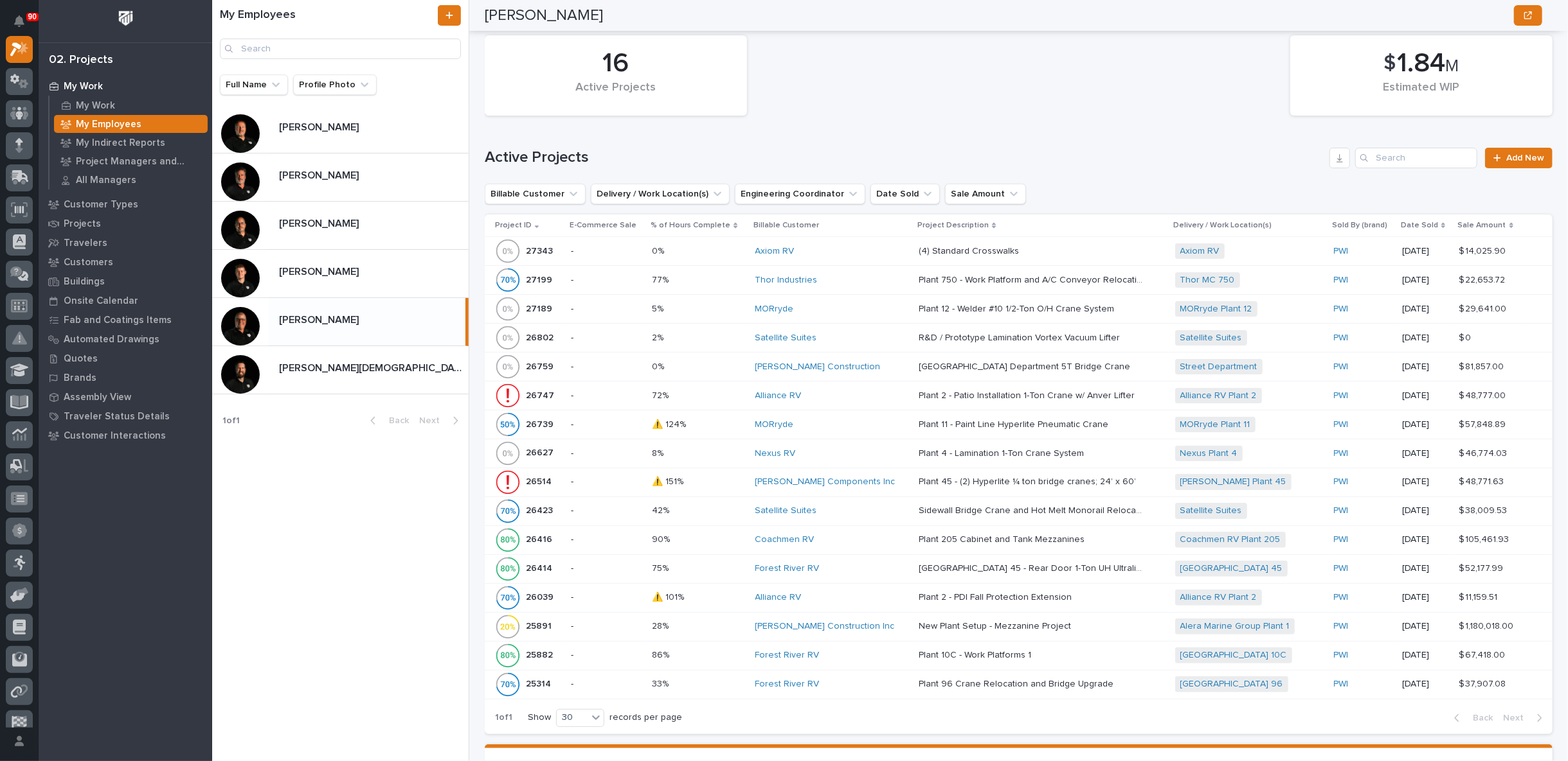
click at [873, 477] on div "[PERSON_NAME] Components Inc" at bounding box center [832, 482] width 153 height 11
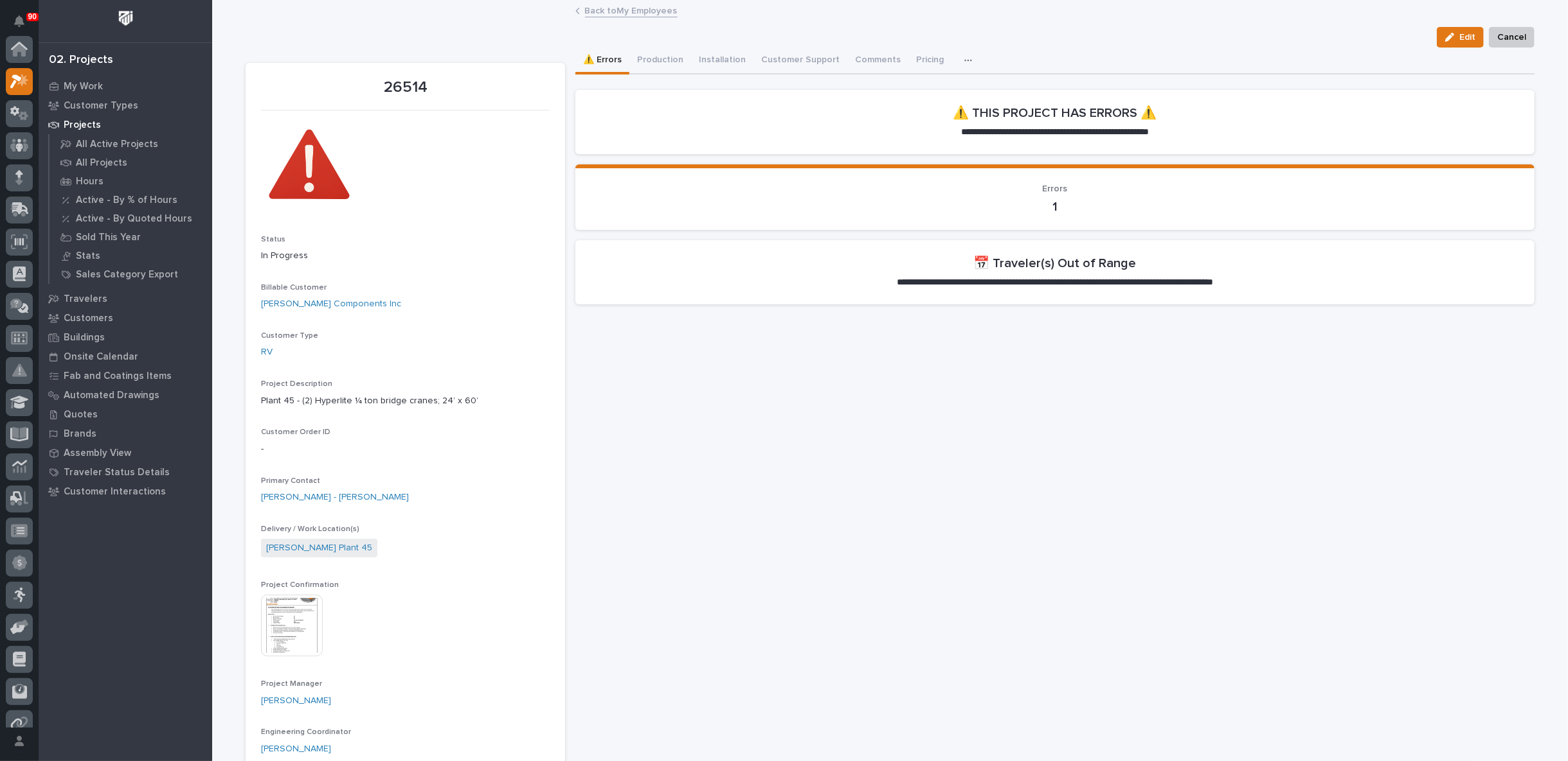
scroll to position [32, 0]
click at [979, 59] on icon "button" at bounding box center [982, 61] width 8 height 9
click at [917, 116] on span "Hours" at bounding box center [916, 116] width 25 height 11
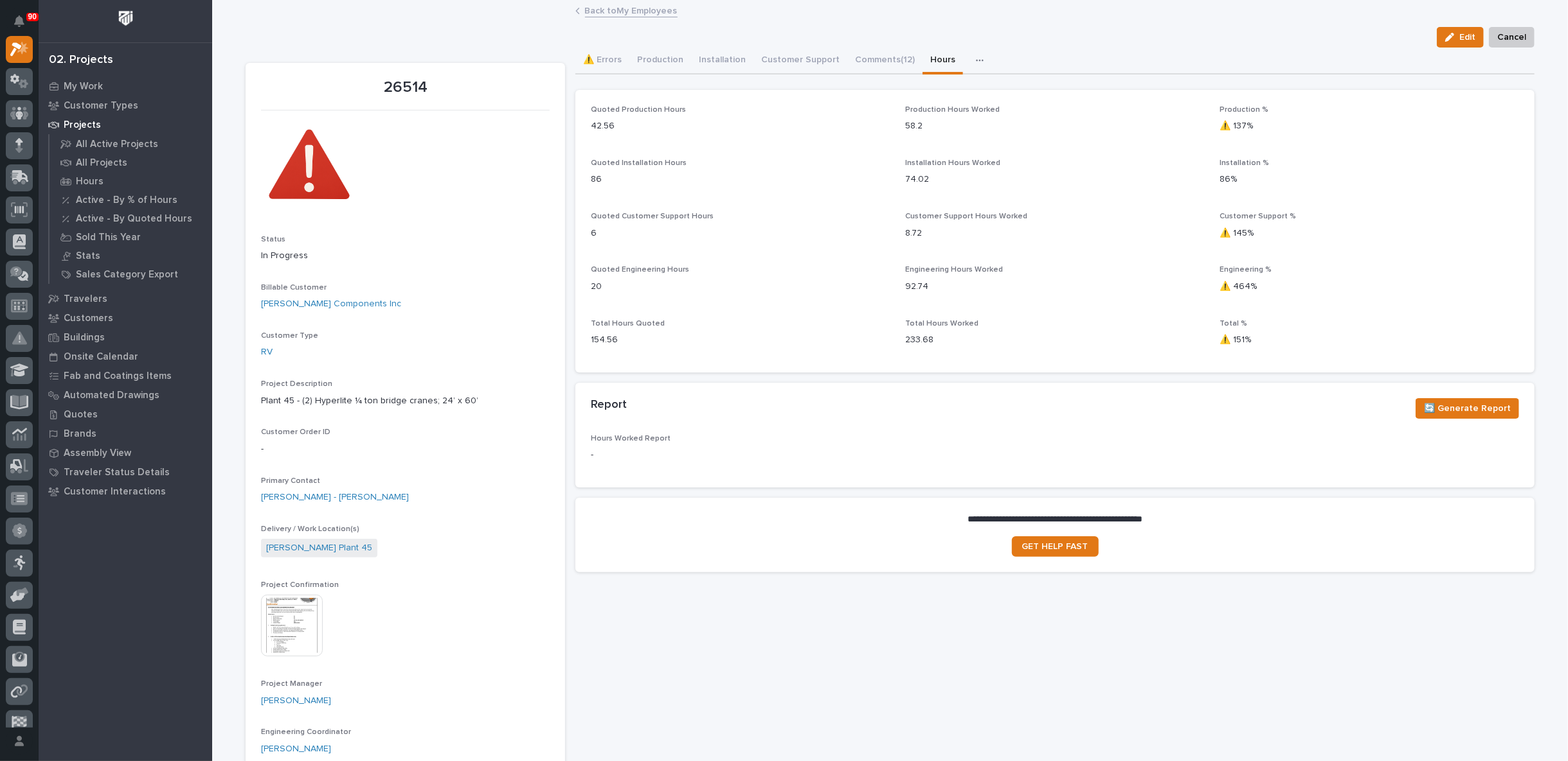
click at [618, 8] on link "Back to My Employees" at bounding box center [631, 10] width 92 height 15
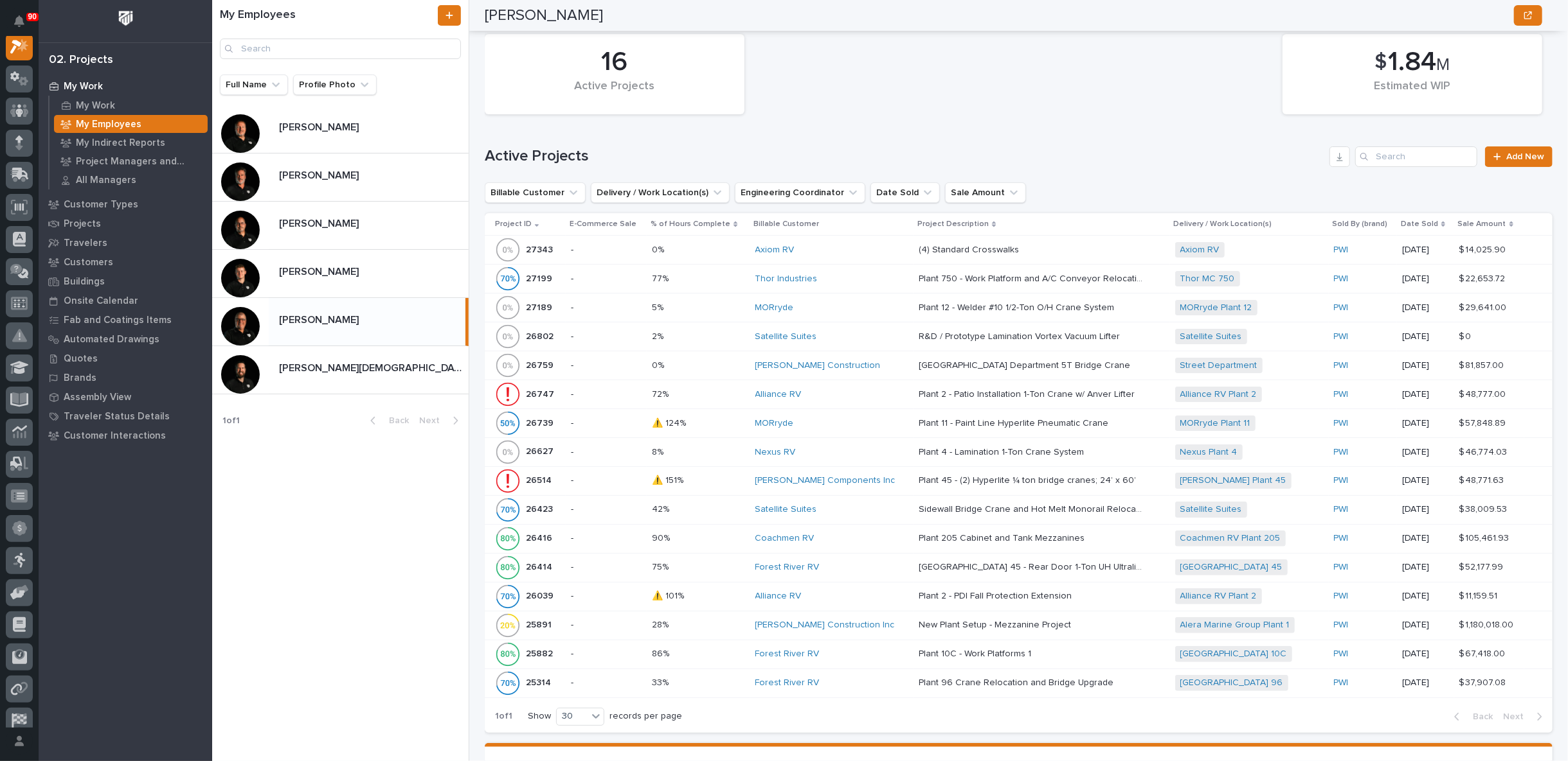
scroll to position [785, 0]
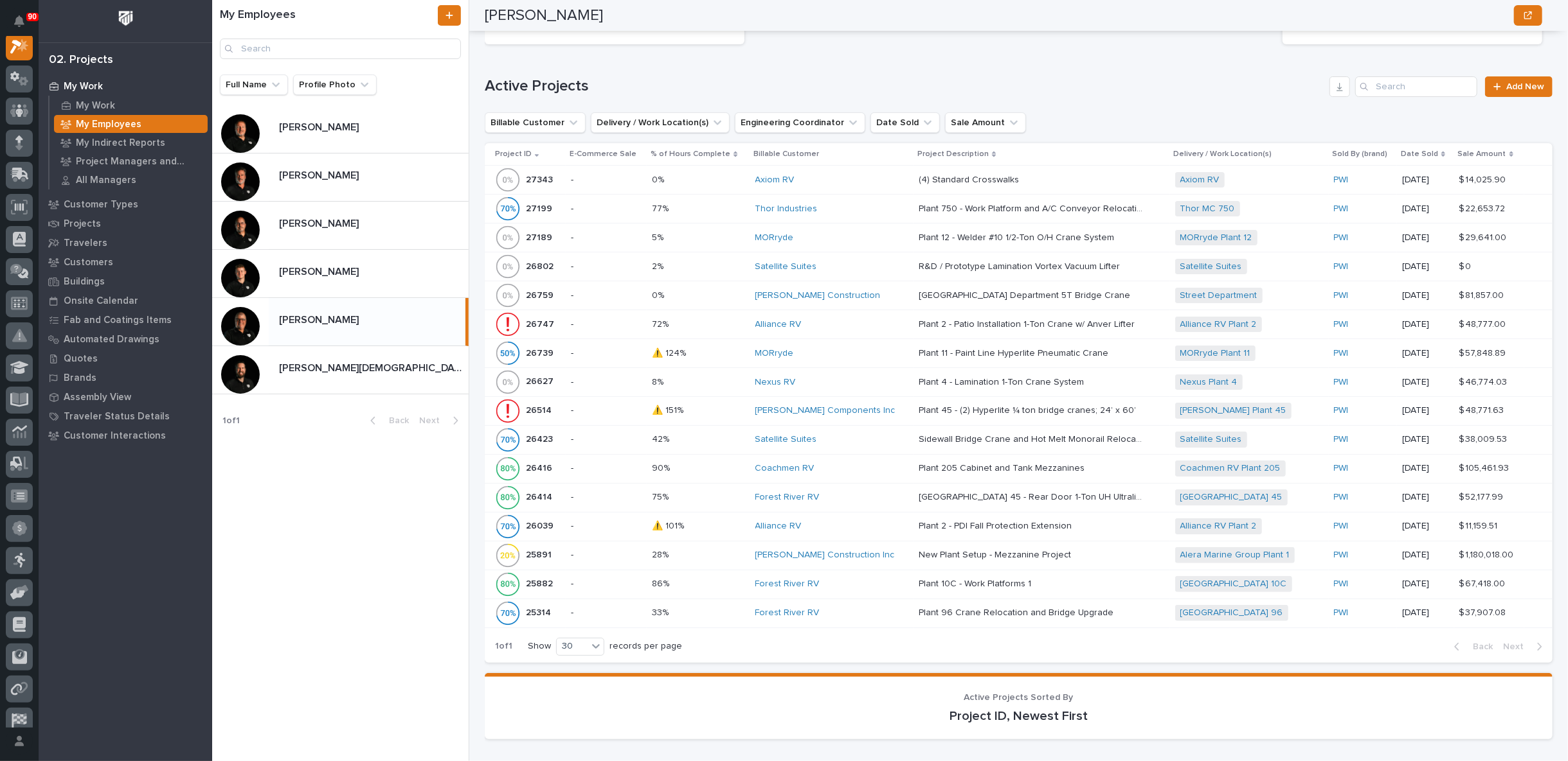
click at [831, 349] on div "MORryde" at bounding box center [832, 354] width 153 height 11
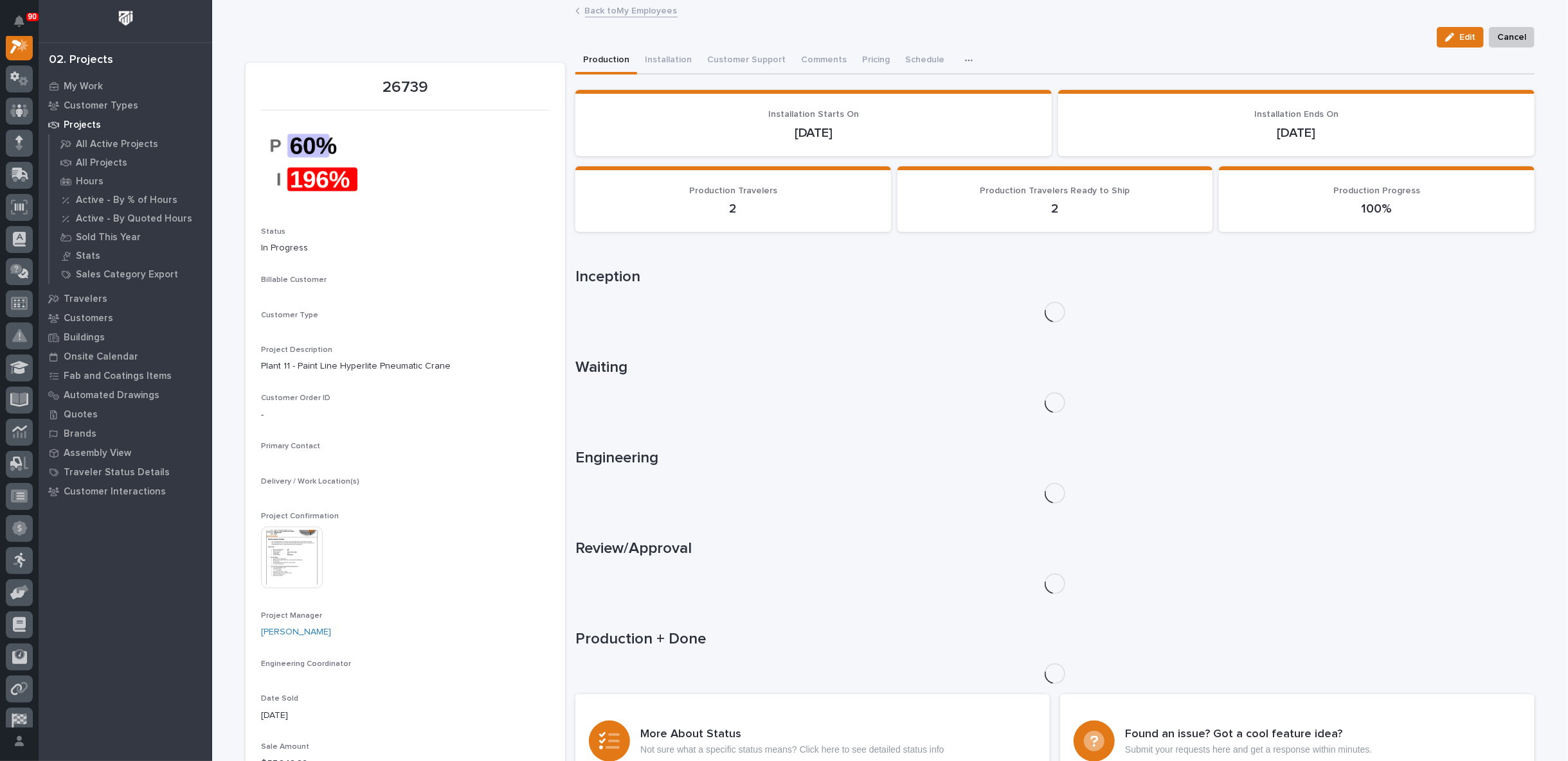
scroll to position [32, 0]
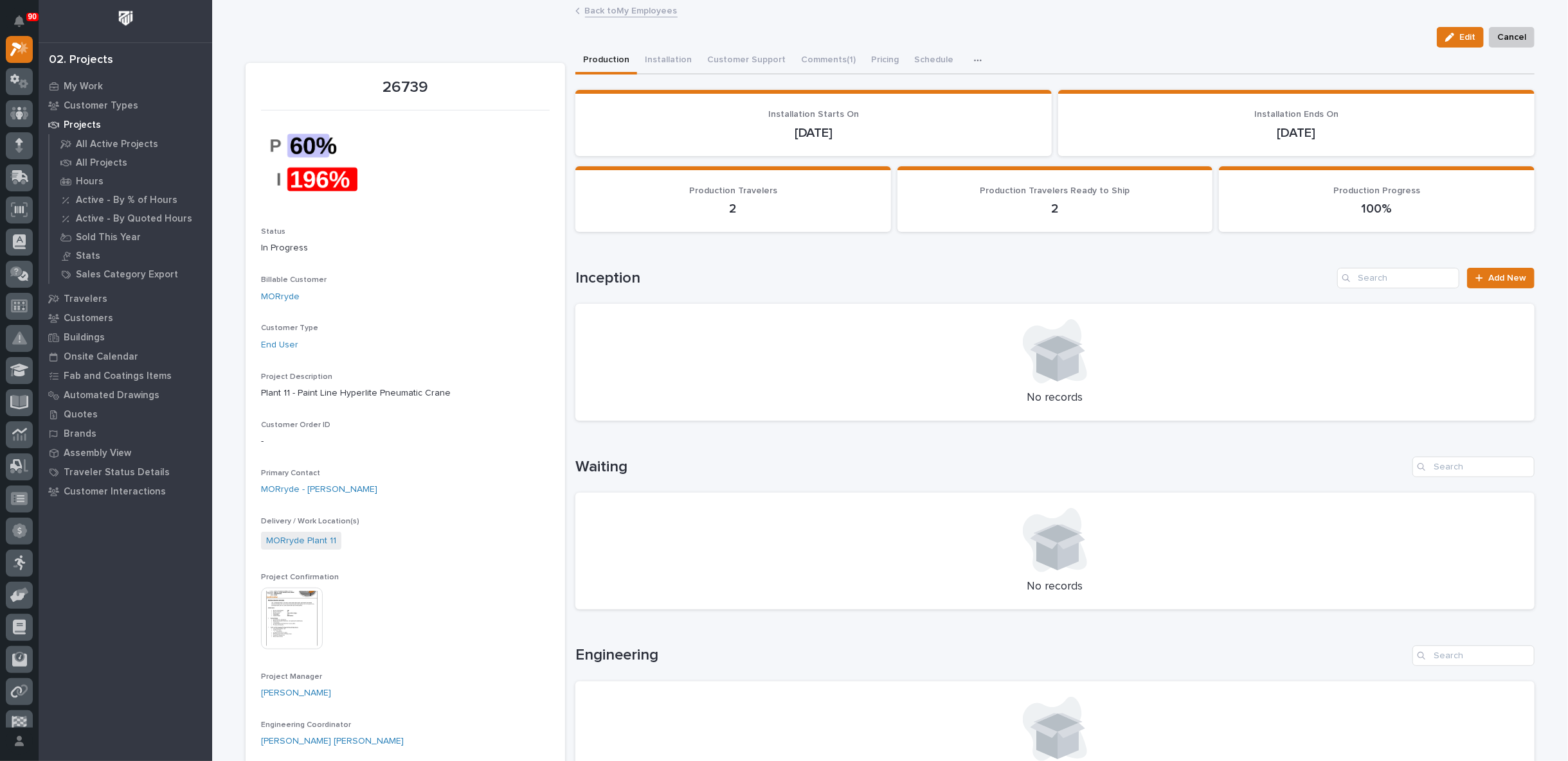
click at [974, 57] on icon "button" at bounding box center [978, 61] width 8 height 9
click at [922, 95] on button "Hours" at bounding box center [934, 94] width 85 height 22
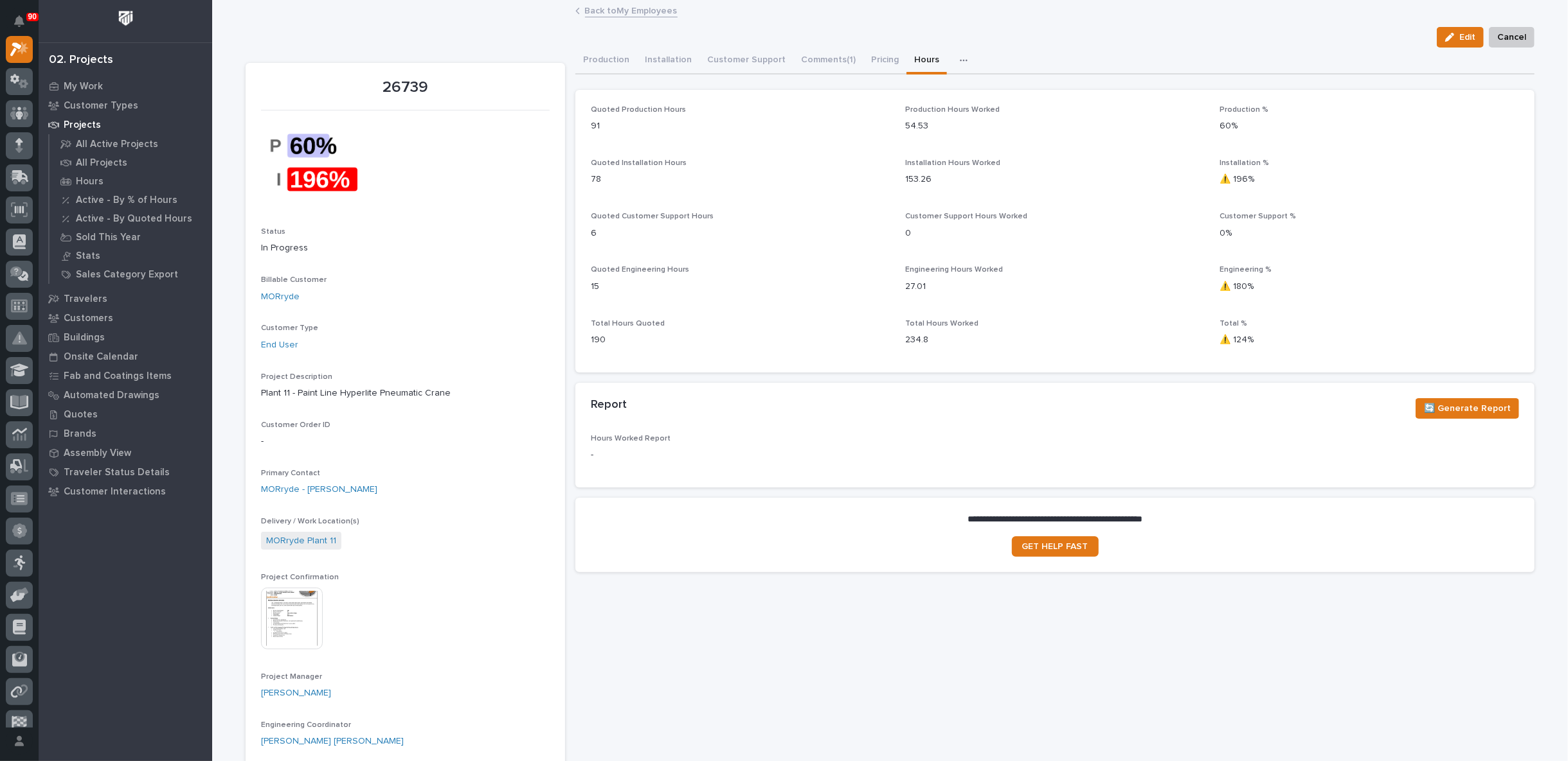
click at [634, 11] on link "Back to My Employees" at bounding box center [631, 10] width 92 height 15
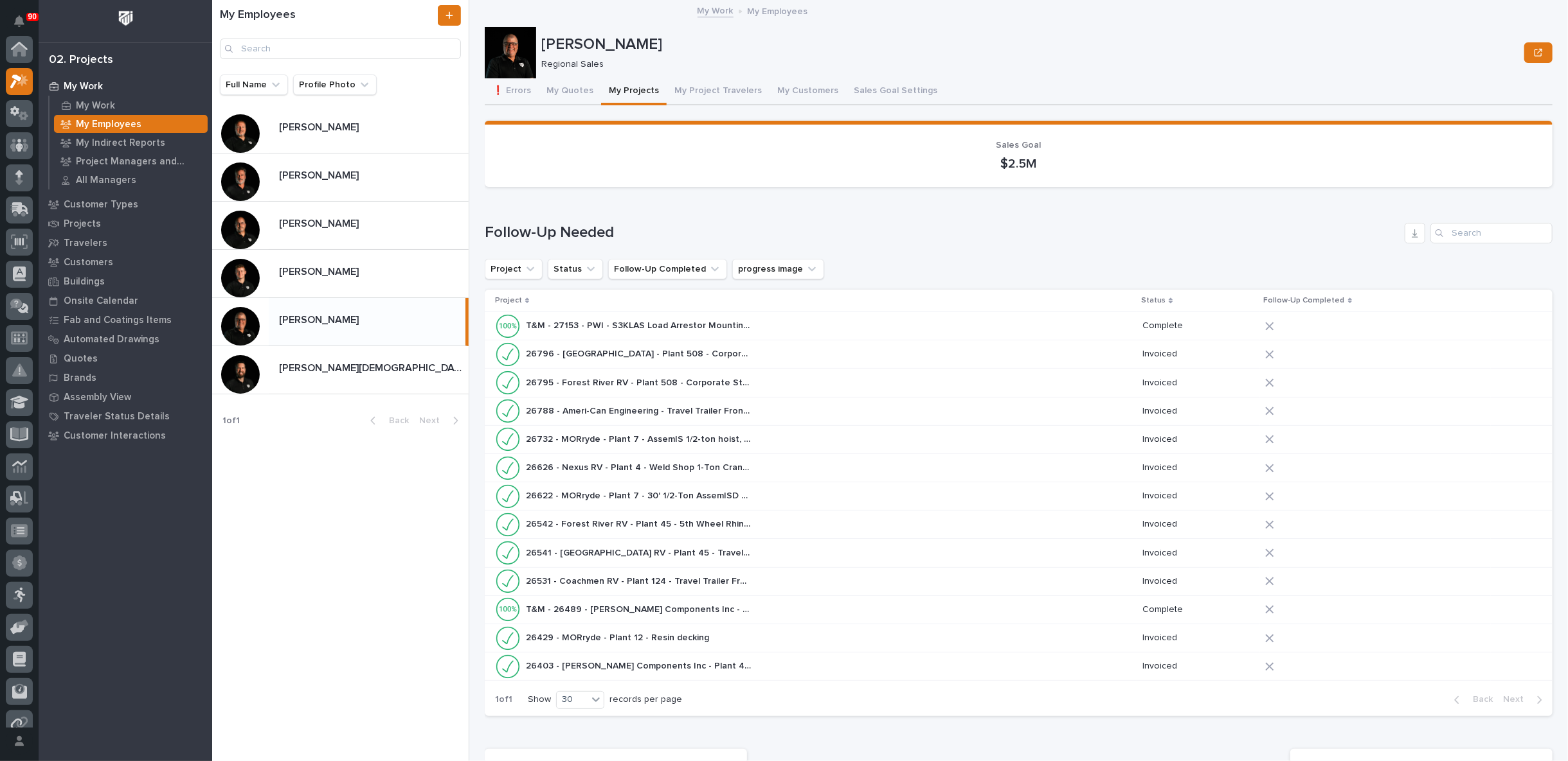
scroll to position [35, 0]
